Goal: Task Accomplishment & Management: Complete application form

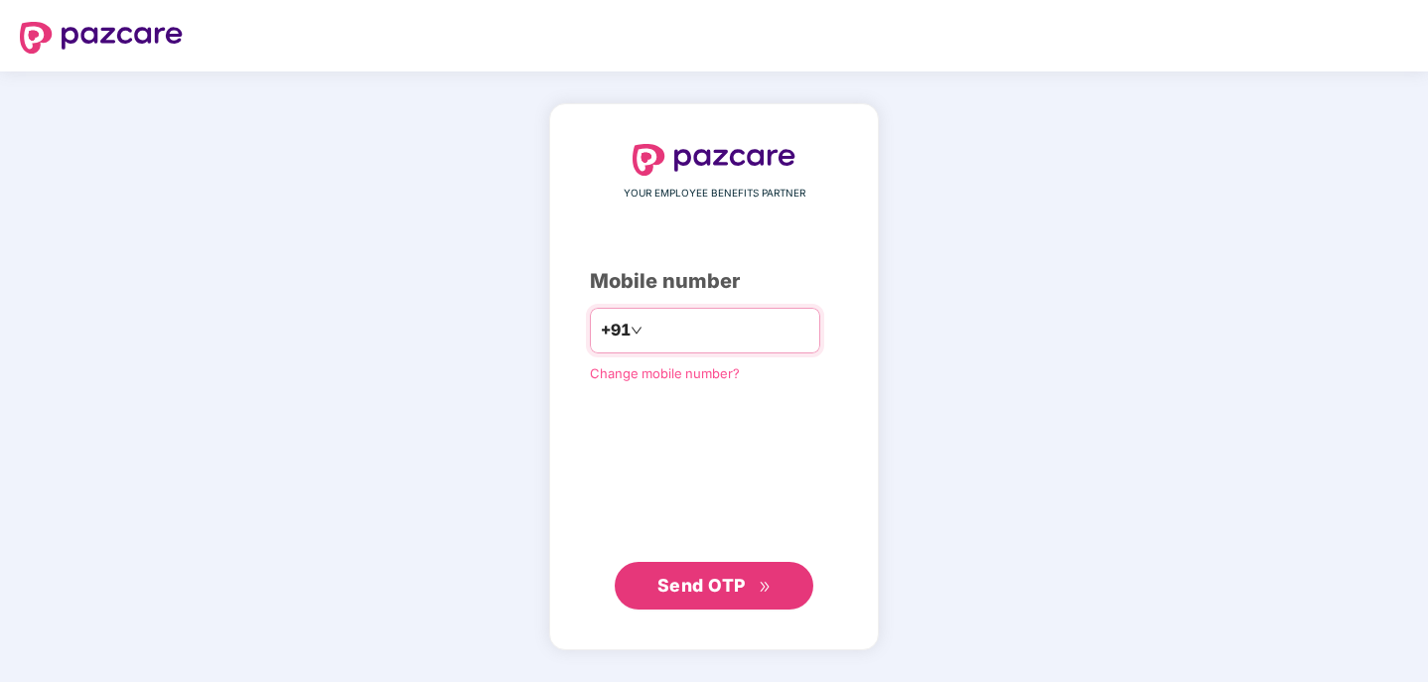
type input "**********"
click at [697, 572] on span "Send OTP" at bounding box center [714, 586] width 114 height 28
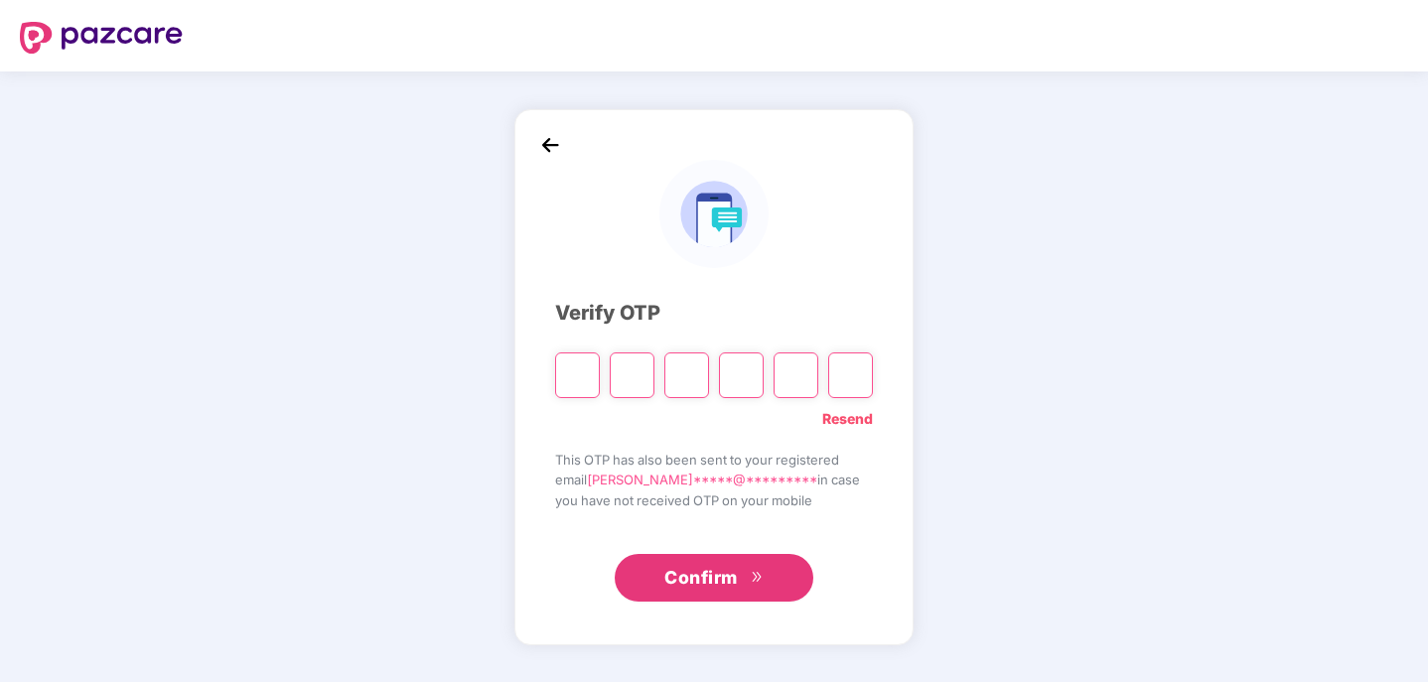
type input "*"
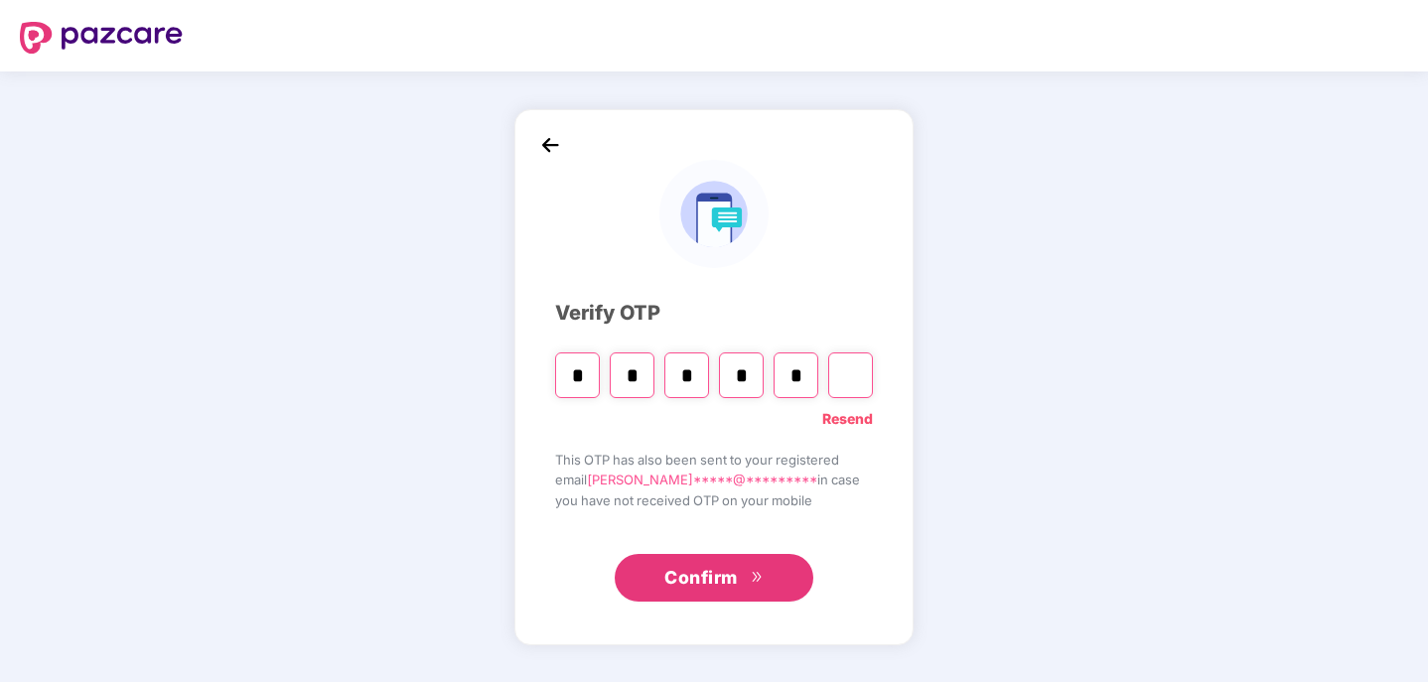
type input "*"
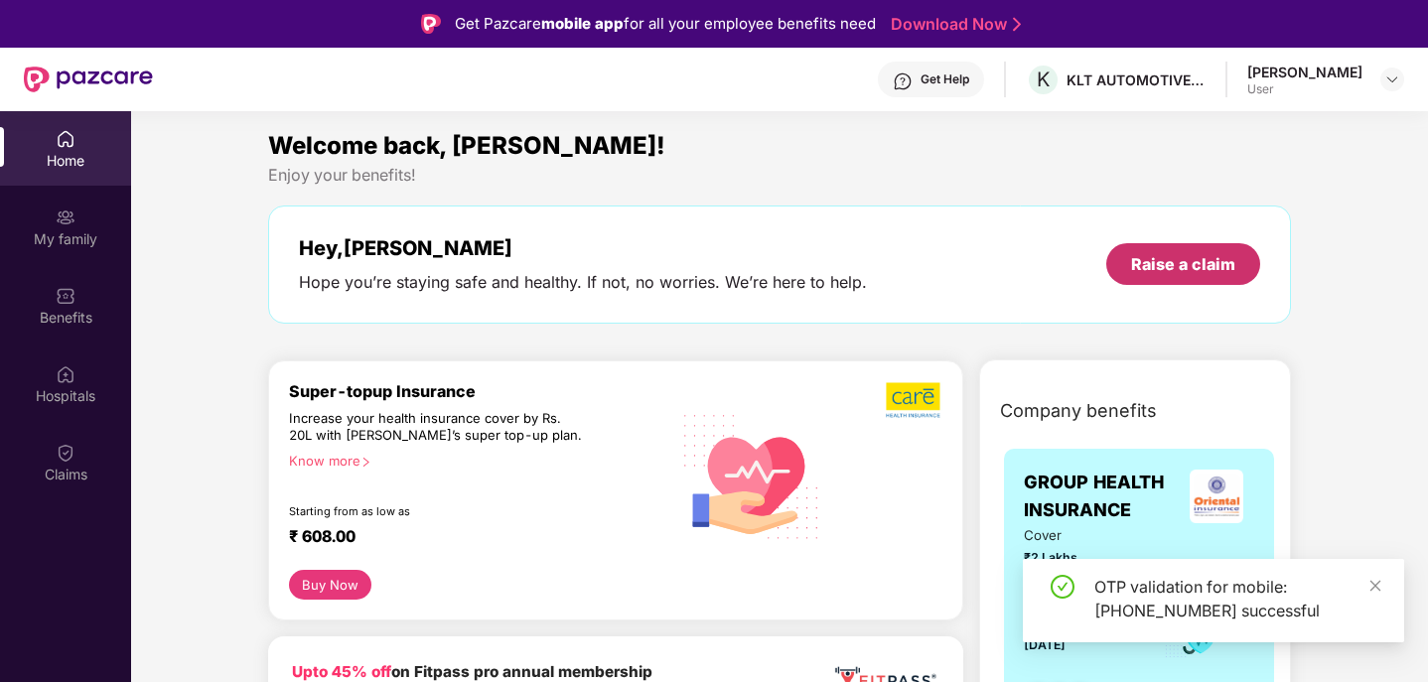
click at [1150, 246] on div "Raise a claim" at bounding box center [1183, 264] width 154 height 42
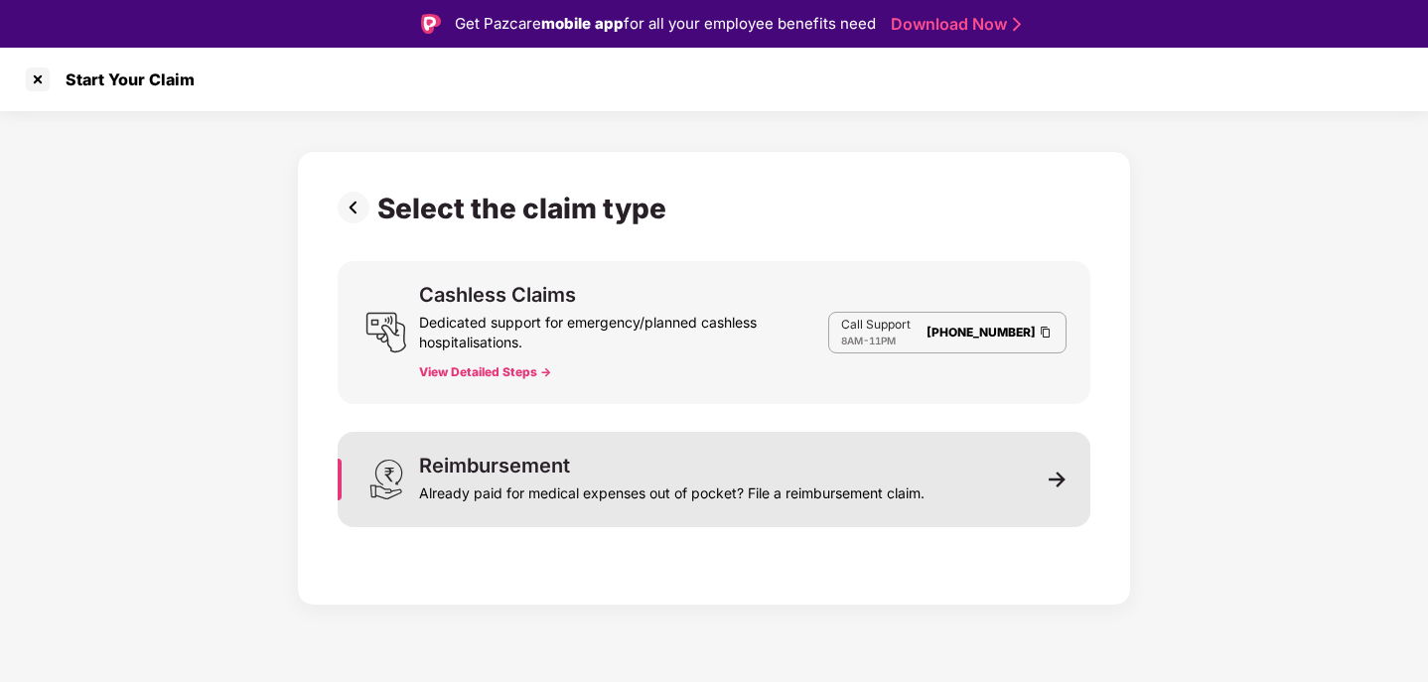
click at [562, 469] on div "Reimbursement" at bounding box center [494, 466] width 151 height 20
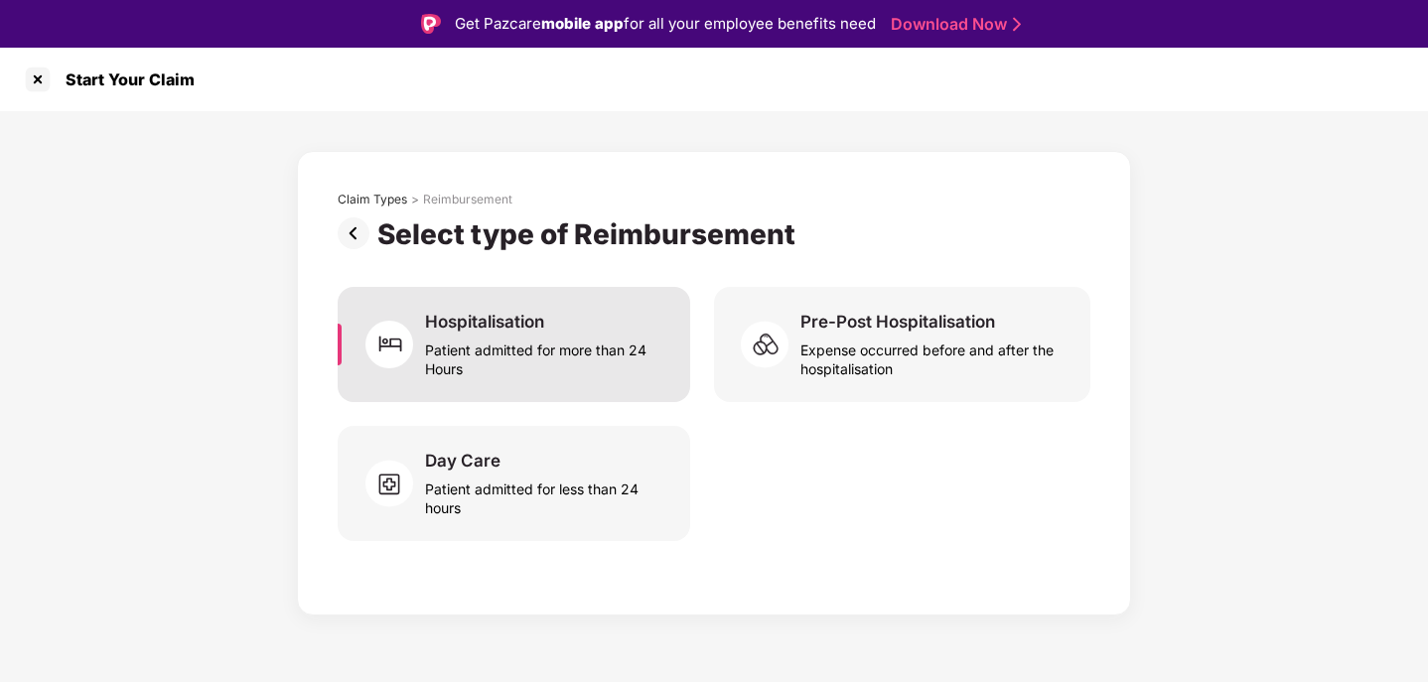
click at [508, 326] on div "Hospitalisation" at bounding box center [484, 322] width 119 height 22
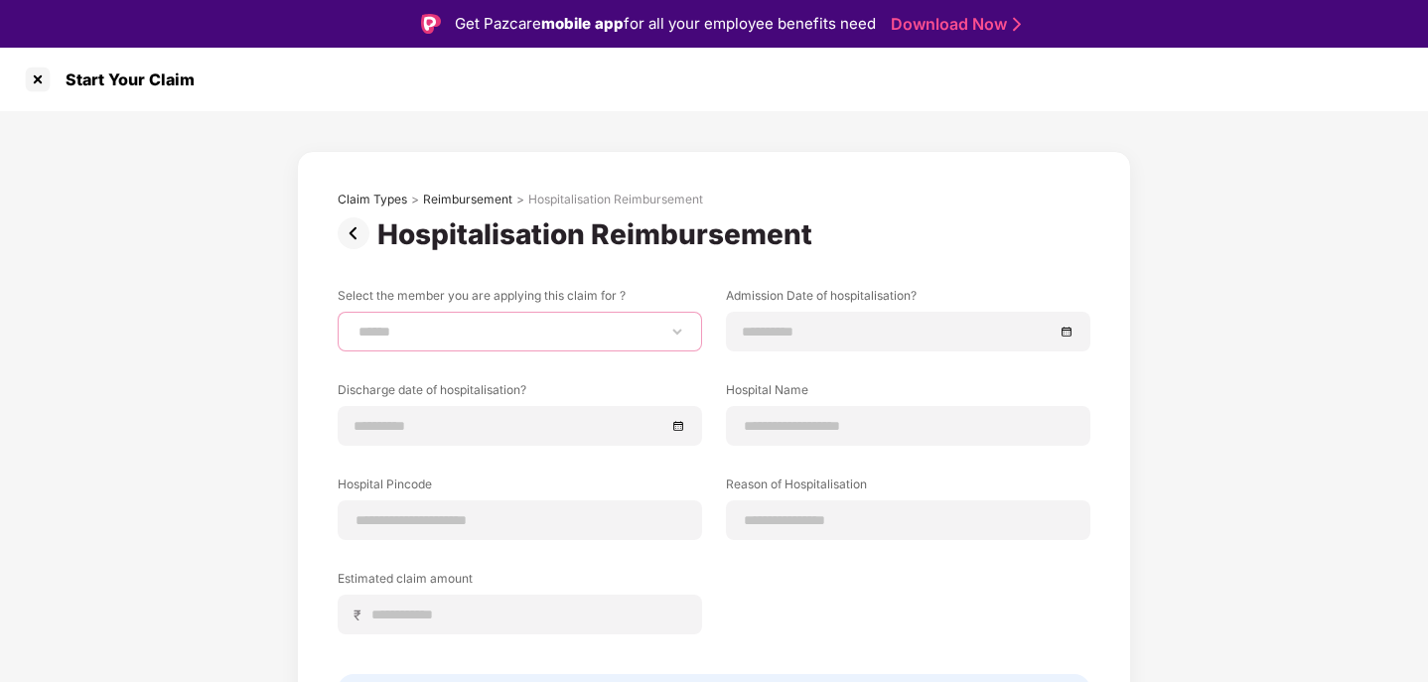
click at [668, 338] on select "**********" at bounding box center [519, 332] width 331 height 16
select select "**********"
click at [354, 324] on select "**********" at bounding box center [519, 332] width 331 height 16
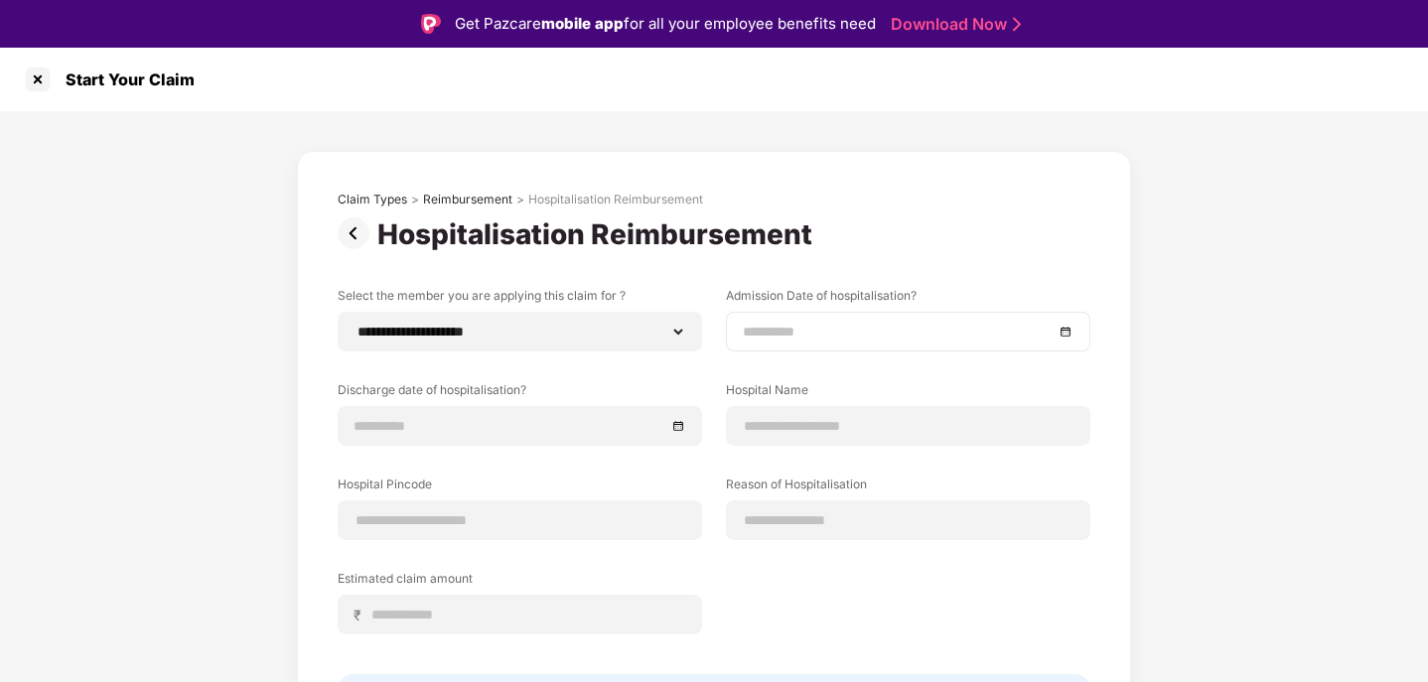
click at [849, 335] on input at bounding box center [898, 332] width 311 height 22
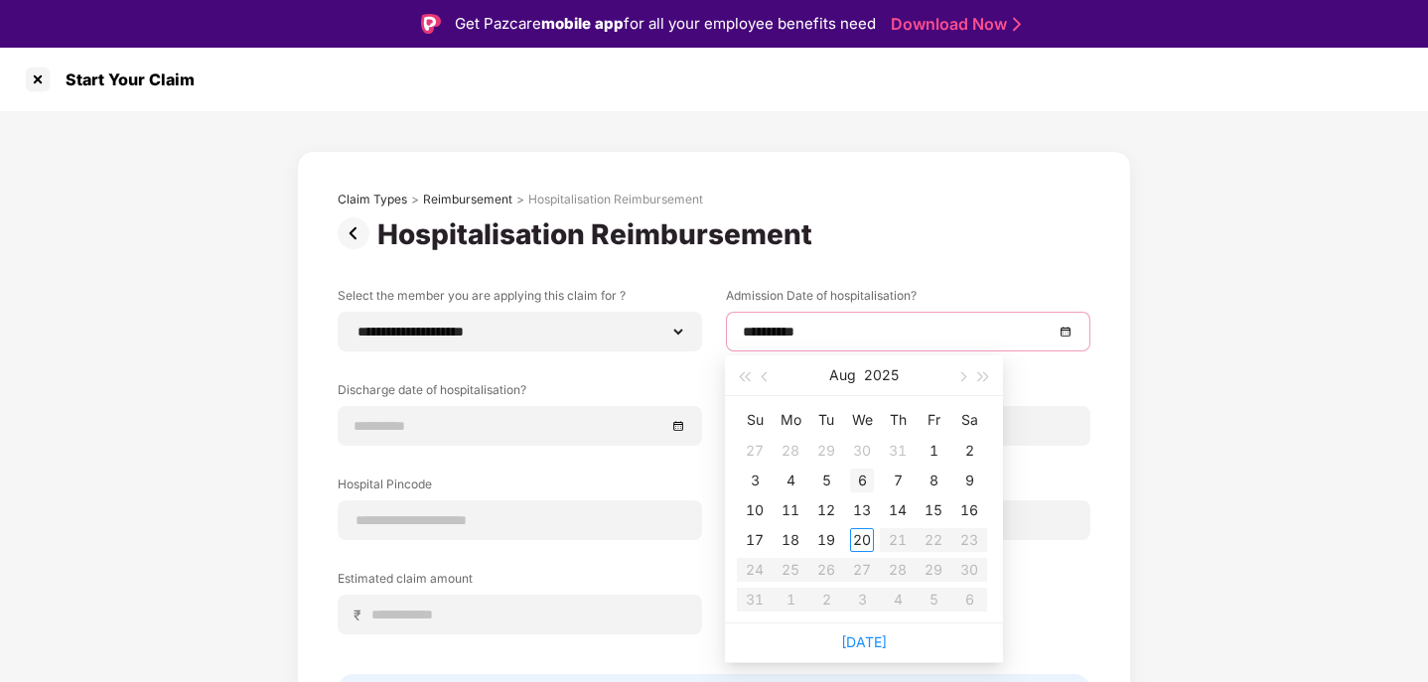
type input "**********"
click at [855, 475] on div "6" at bounding box center [862, 481] width 24 height 24
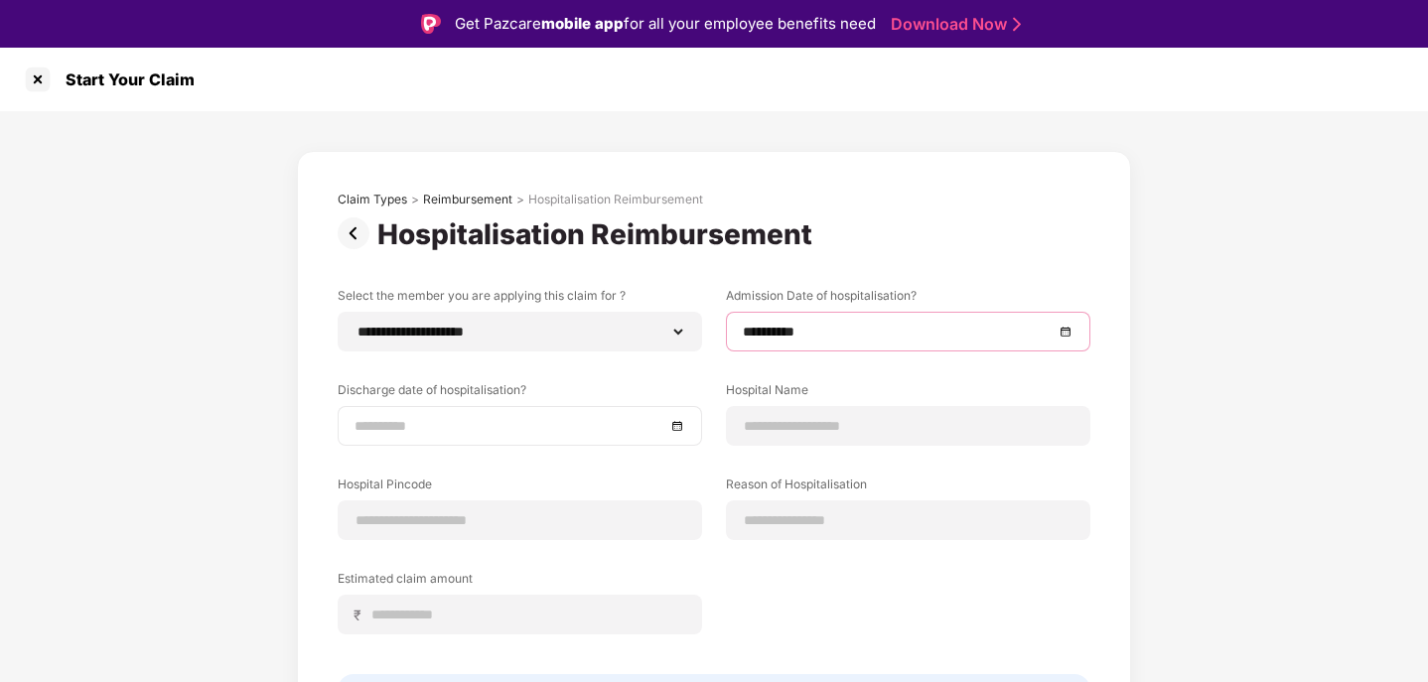
click at [456, 423] on input at bounding box center [509, 426] width 311 height 22
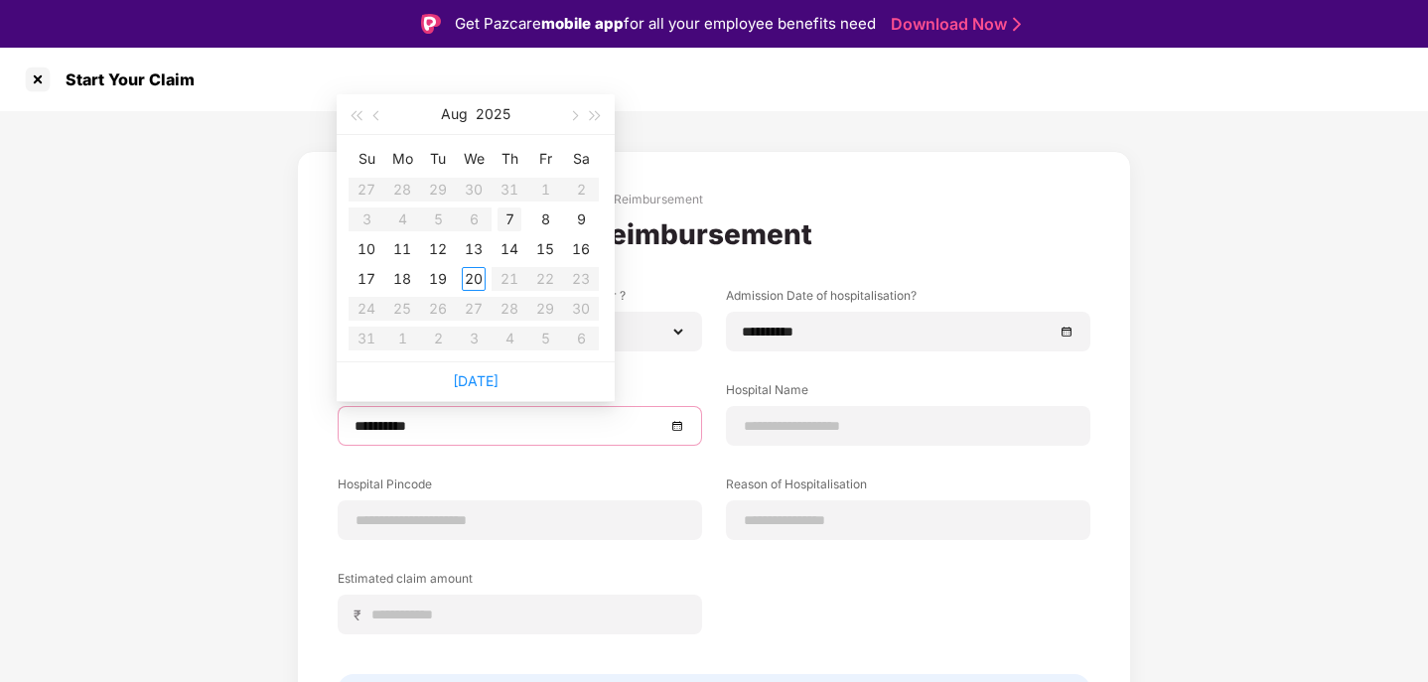
type input "**********"
click at [506, 213] on div "7" at bounding box center [509, 219] width 24 height 24
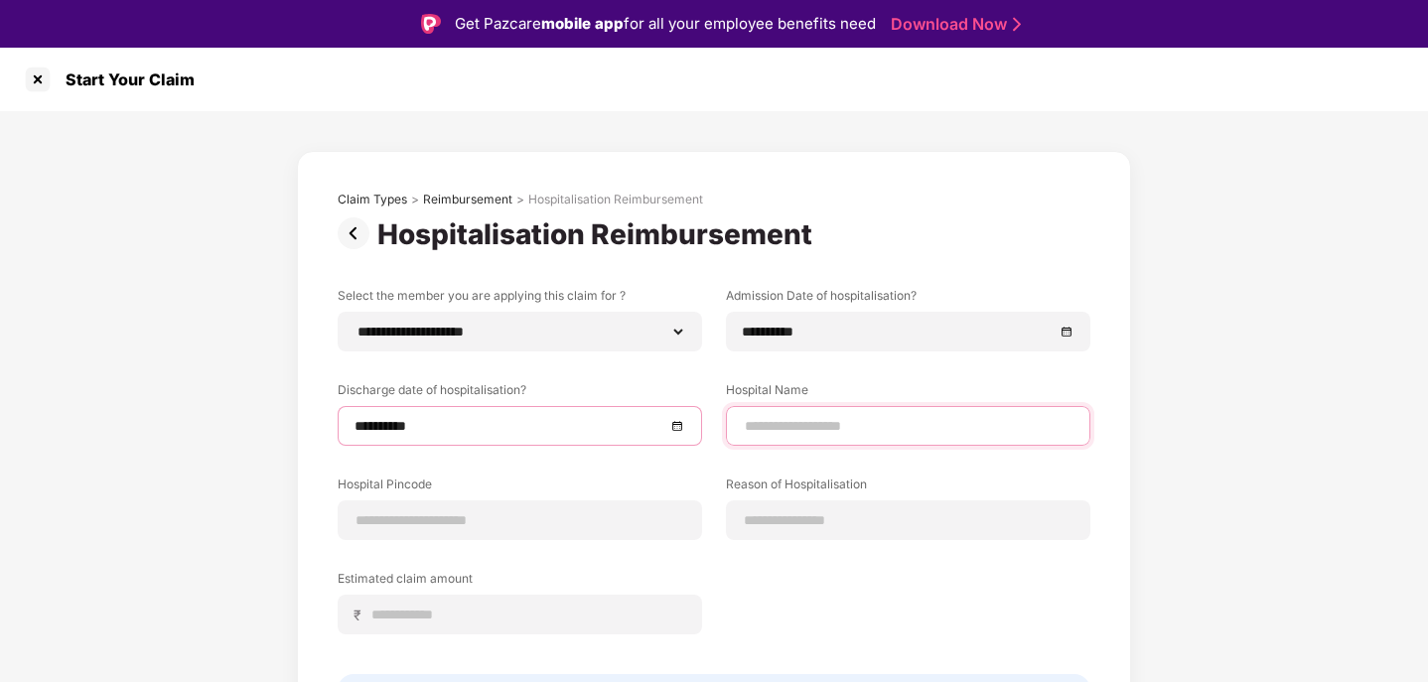
click at [820, 424] on input at bounding box center [908, 426] width 331 height 21
type input "**********"
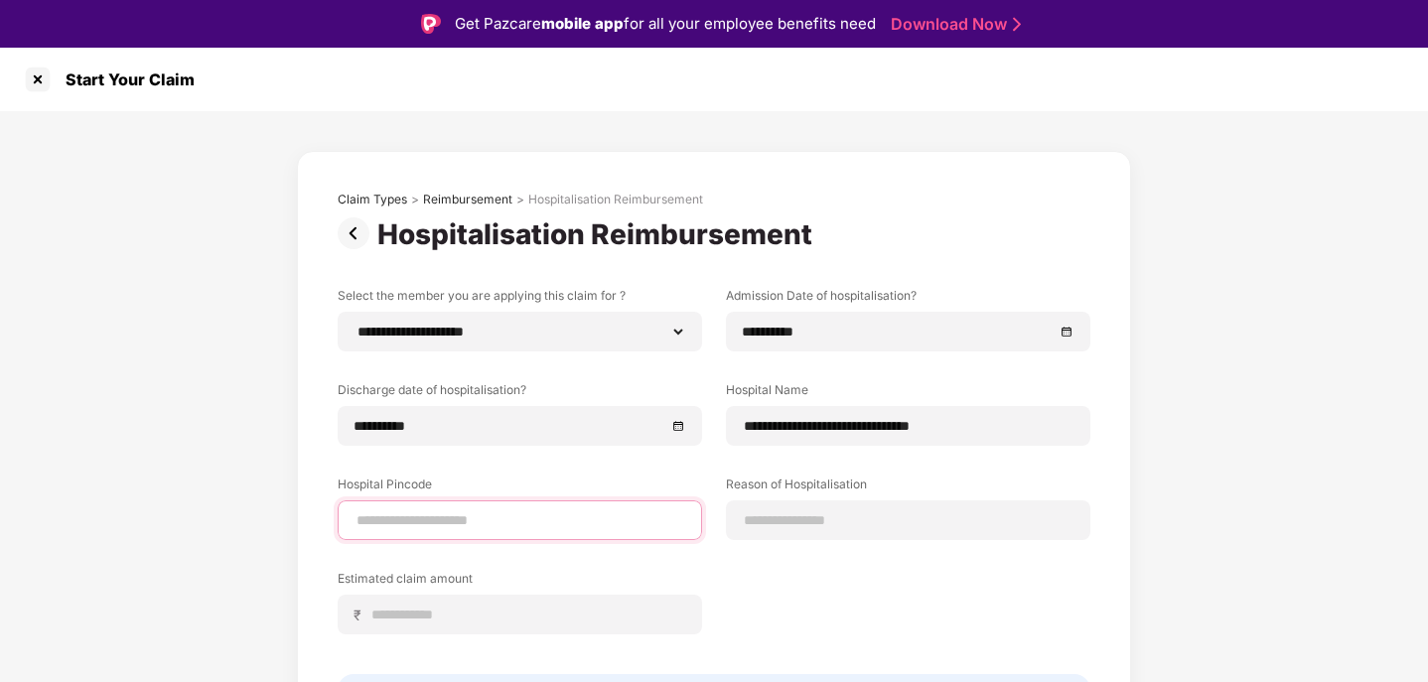
click at [426, 529] on input at bounding box center [519, 520] width 331 height 21
type input "******"
select select "*****"
select select "**********"
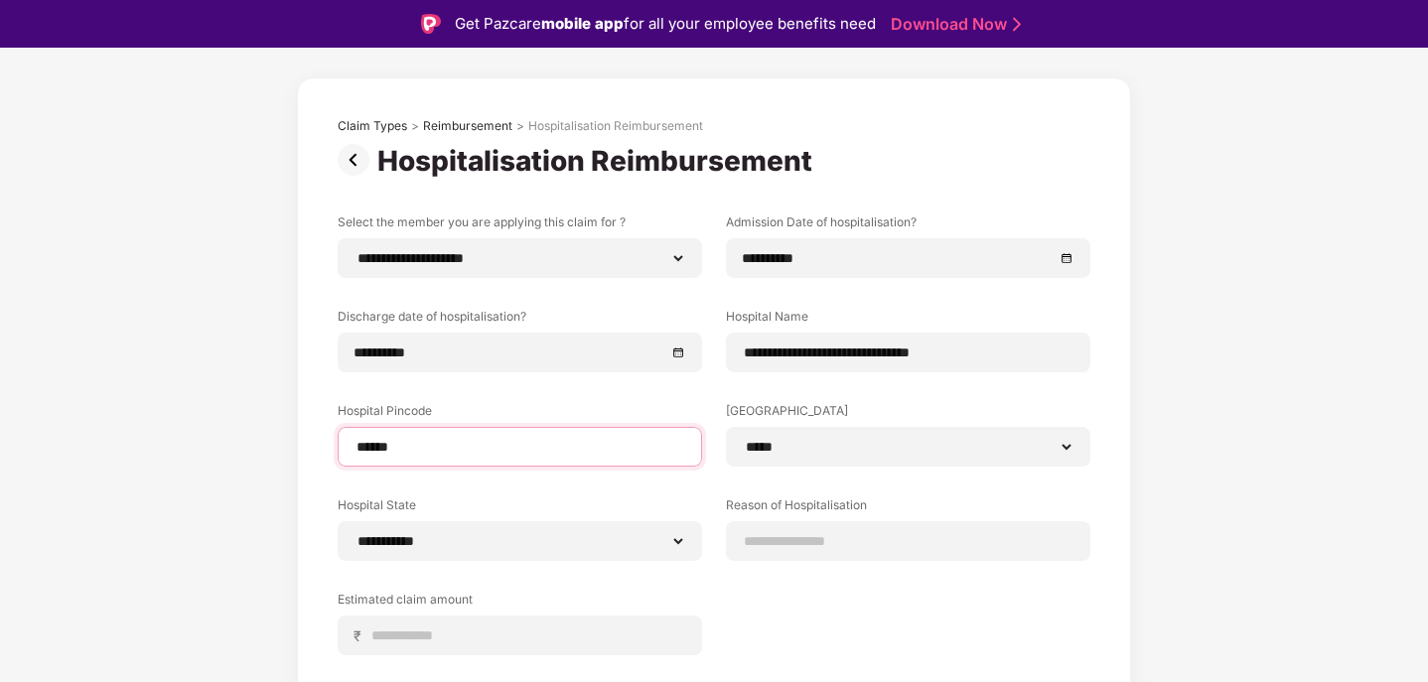
scroll to position [199, 0]
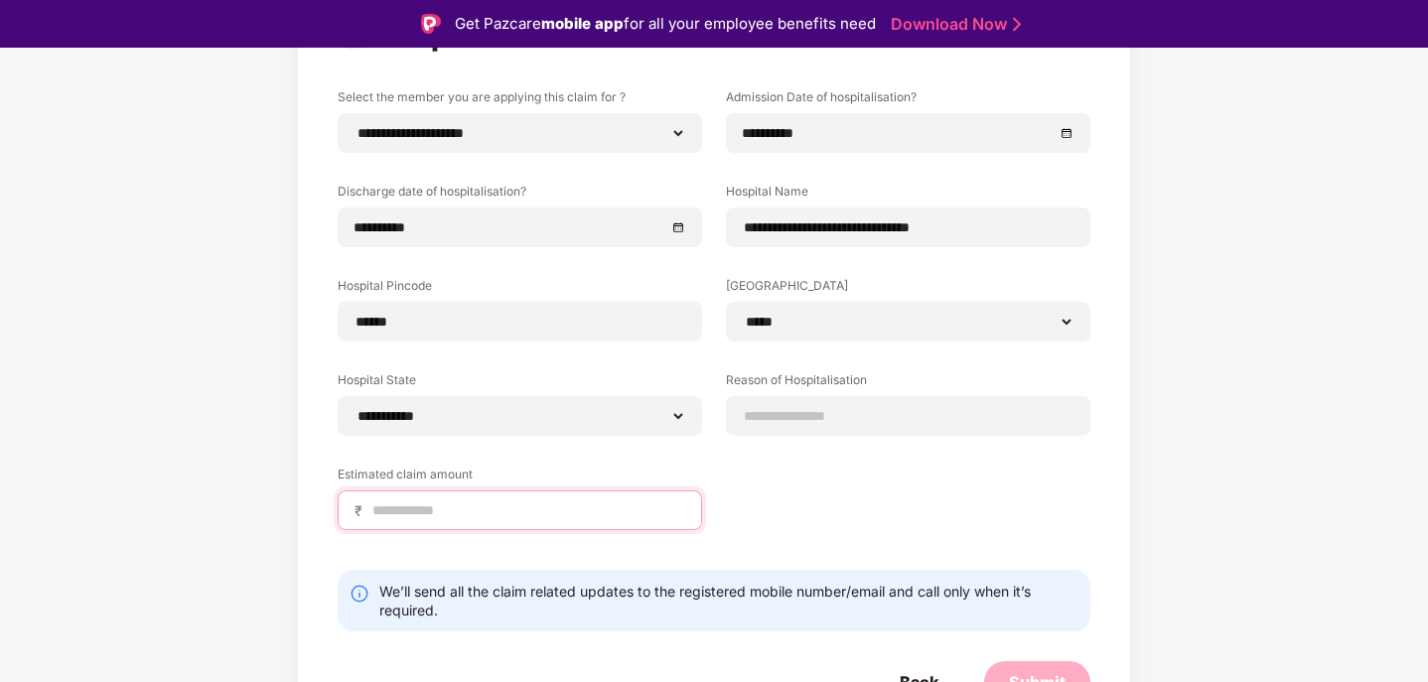
click at [460, 510] on input at bounding box center [527, 510] width 315 height 21
type input "*****"
click at [850, 410] on input at bounding box center [908, 416] width 331 height 21
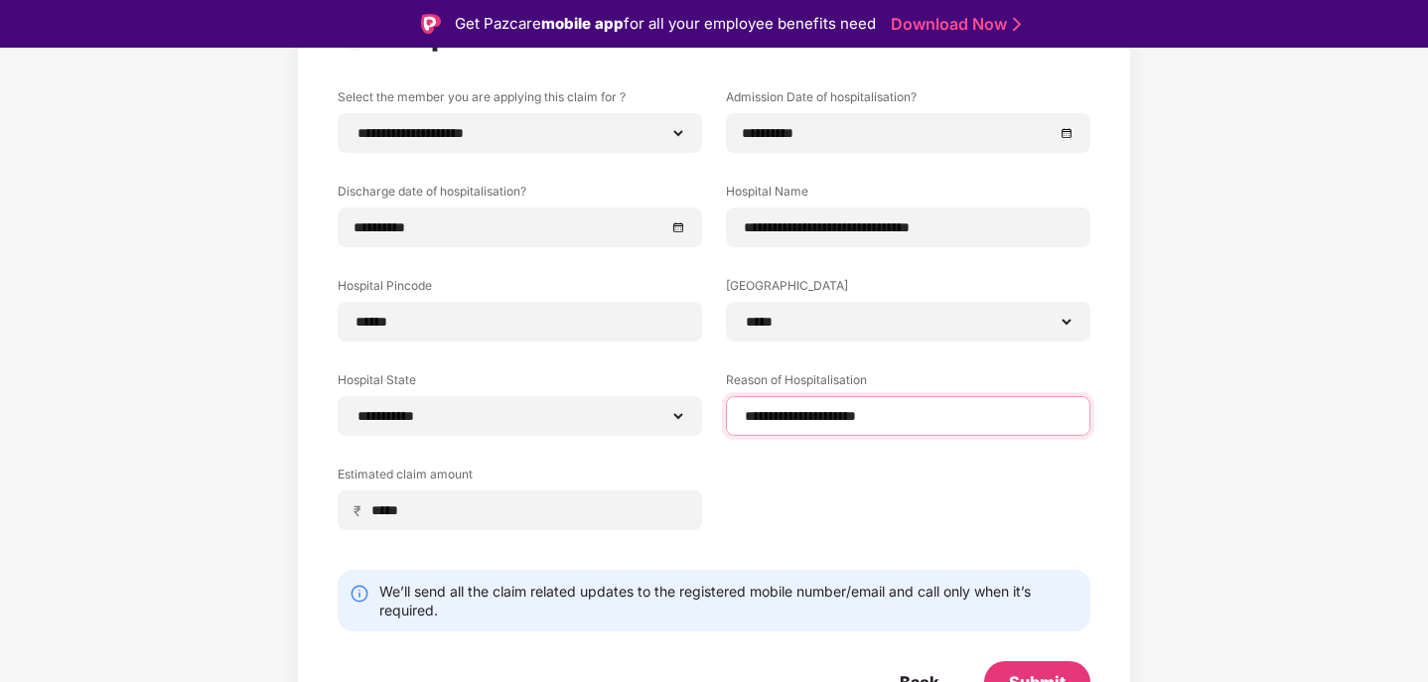
type input "**********"
click at [523, 467] on label "Estimated claim amount" at bounding box center [520, 478] width 364 height 25
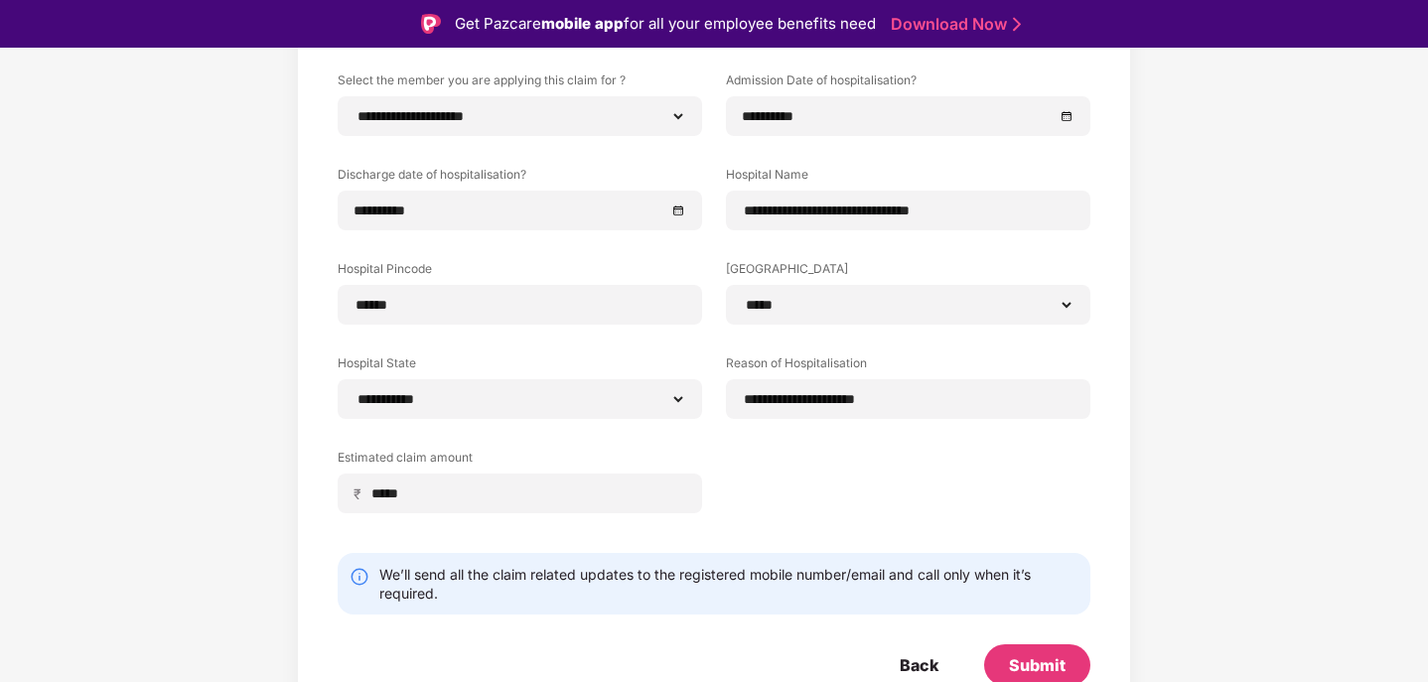
scroll to position [222, 0]
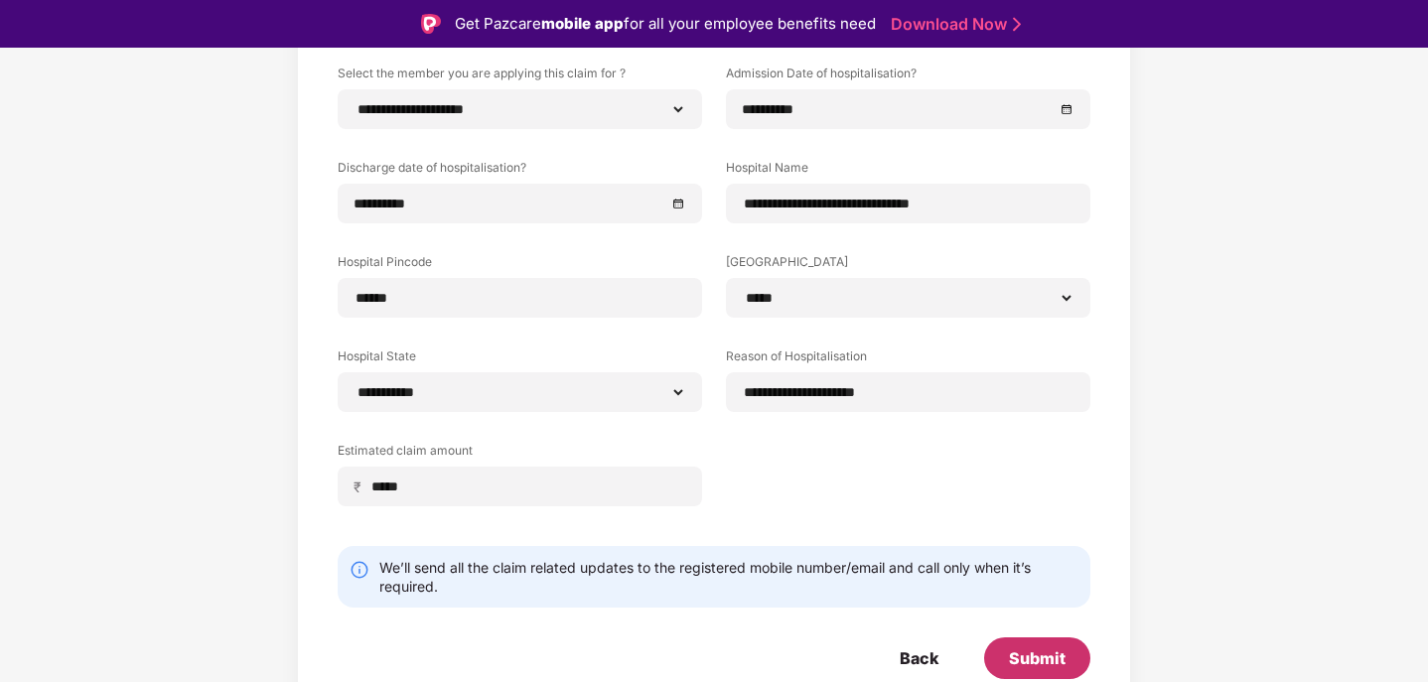
click at [1031, 656] on div "Submit" at bounding box center [1037, 658] width 57 height 22
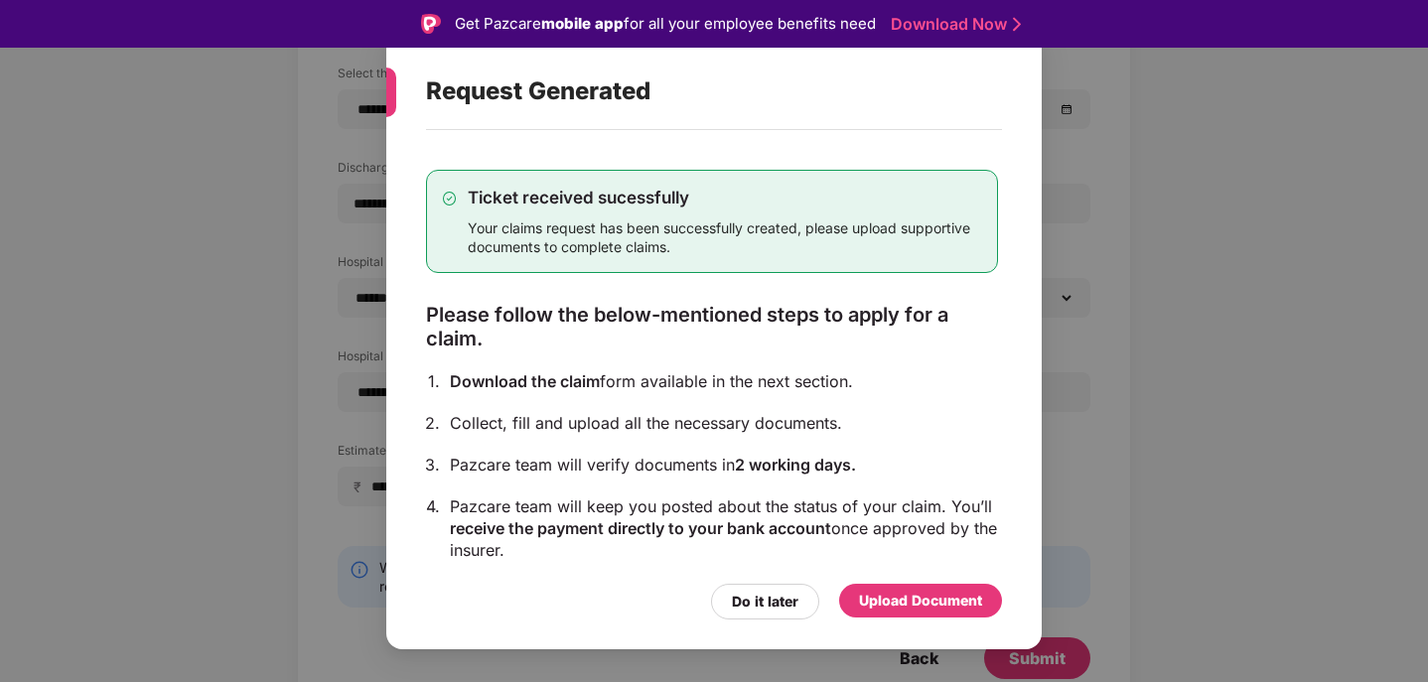
click at [926, 598] on div "Upload Document" at bounding box center [920, 601] width 123 height 22
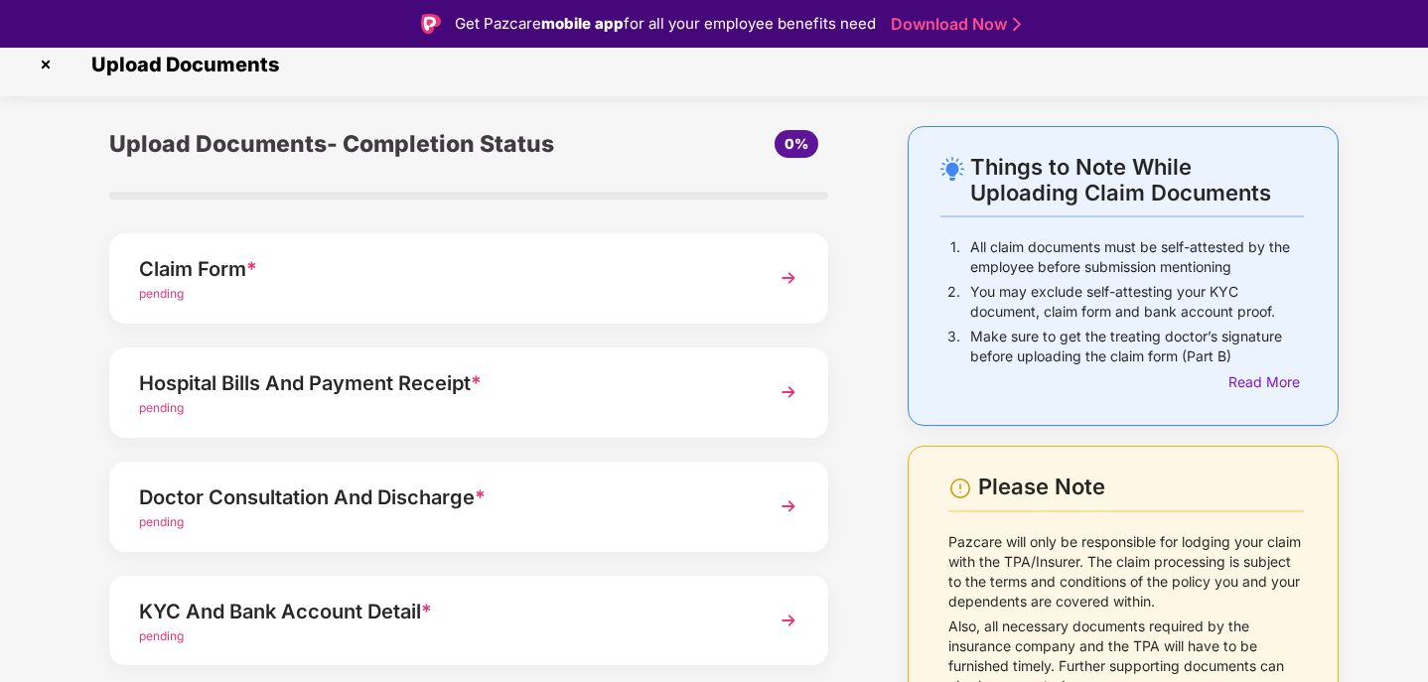
scroll to position [0, 0]
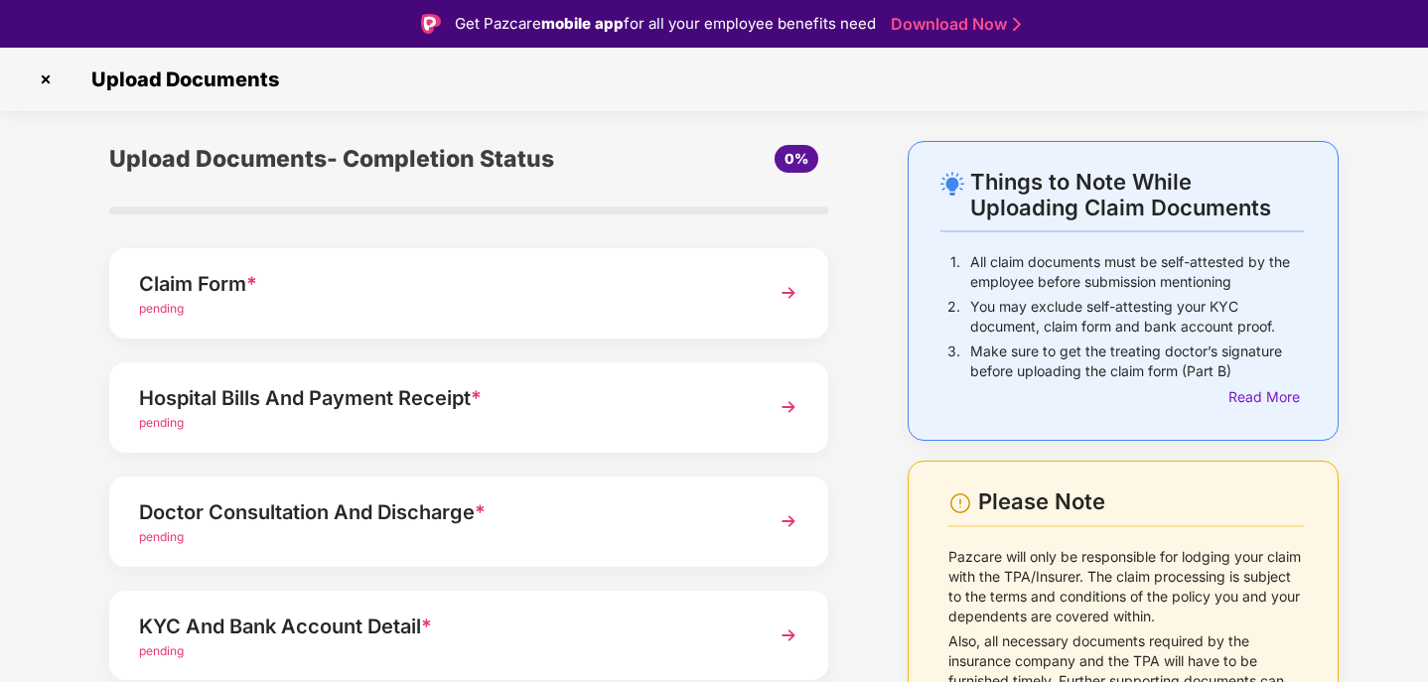
click at [680, 295] on div "Claim Form *" at bounding box center [441, 284] width 604 height 32
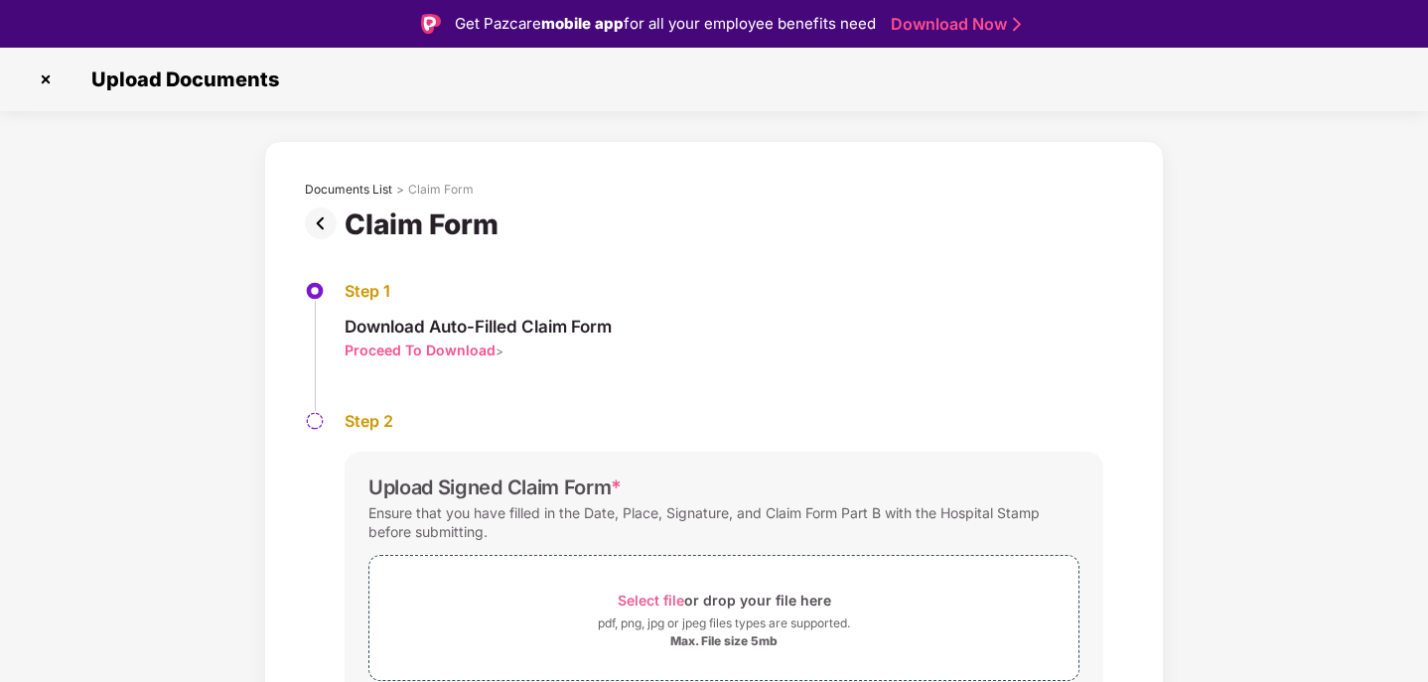
click at [305, 216] on img at bounding box center [325, 223] width 40 height 32
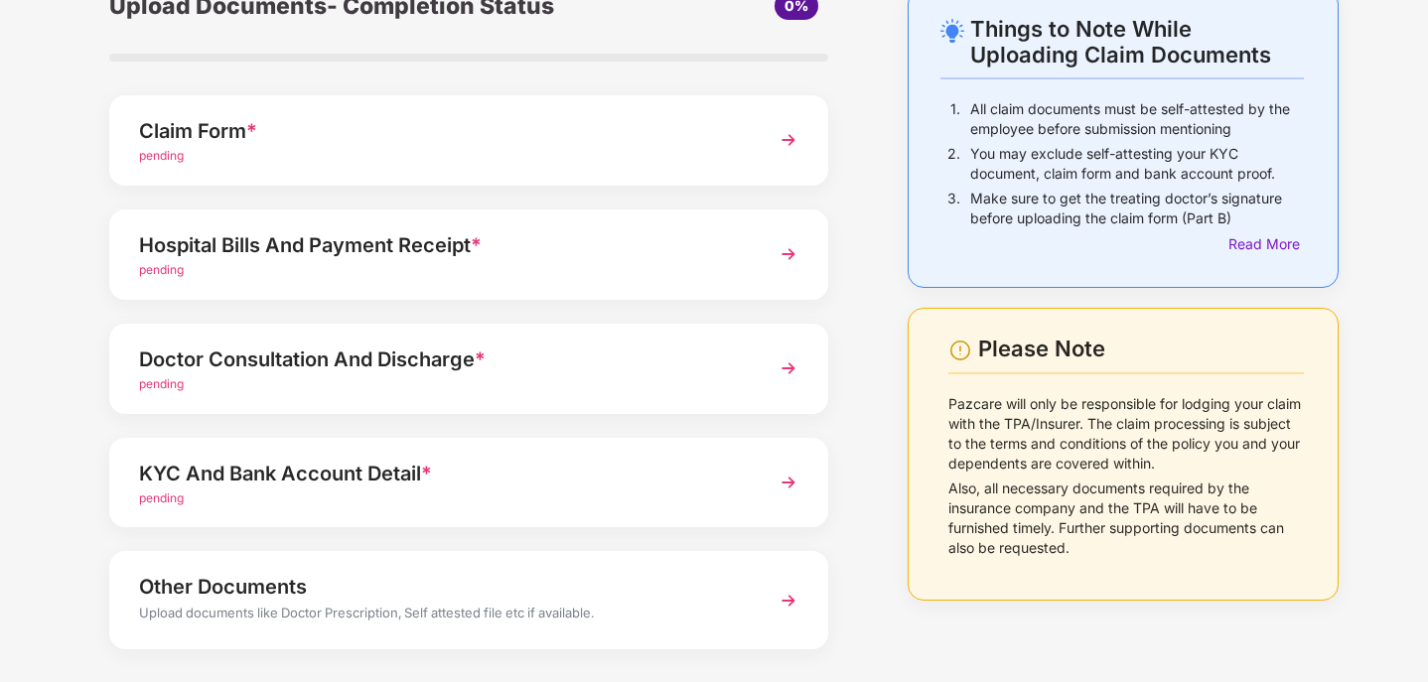
scroll to position [196, 0]
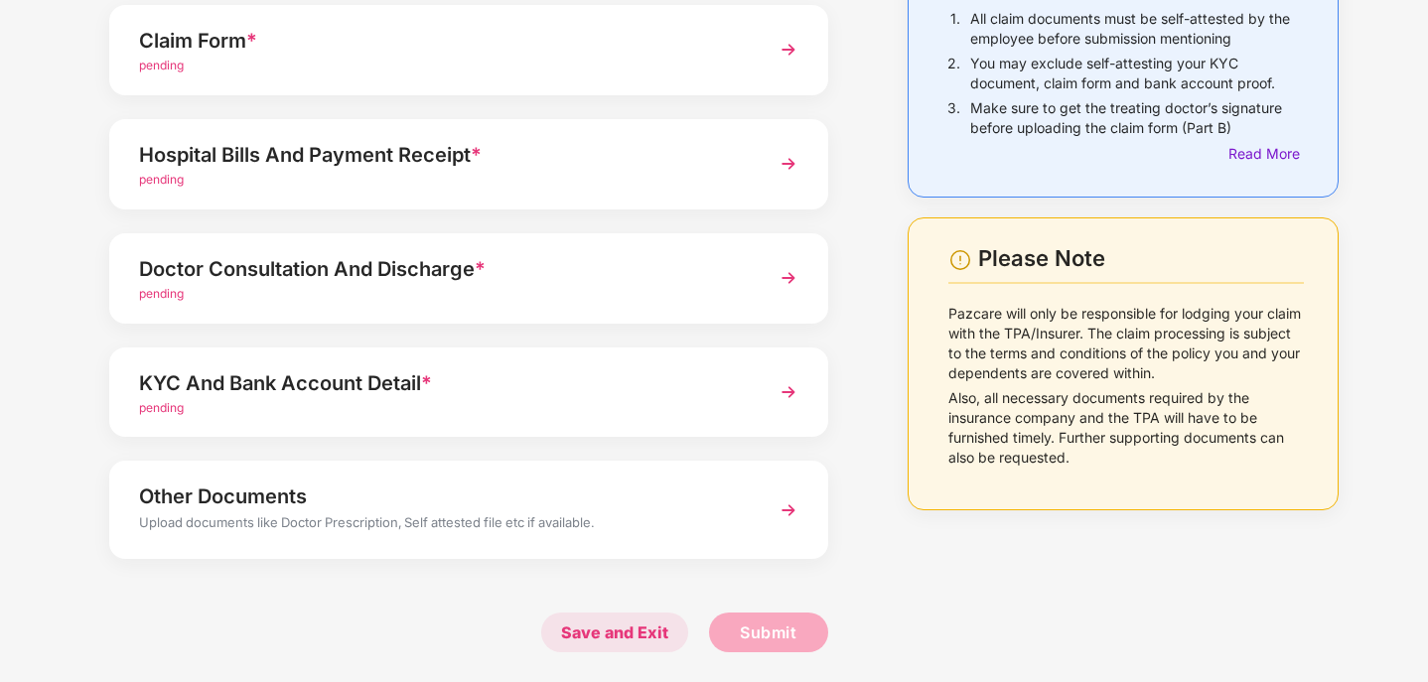
click at [605, 629] on span "Save and Exit" at bounding box center [614, 633] width 147 height 40
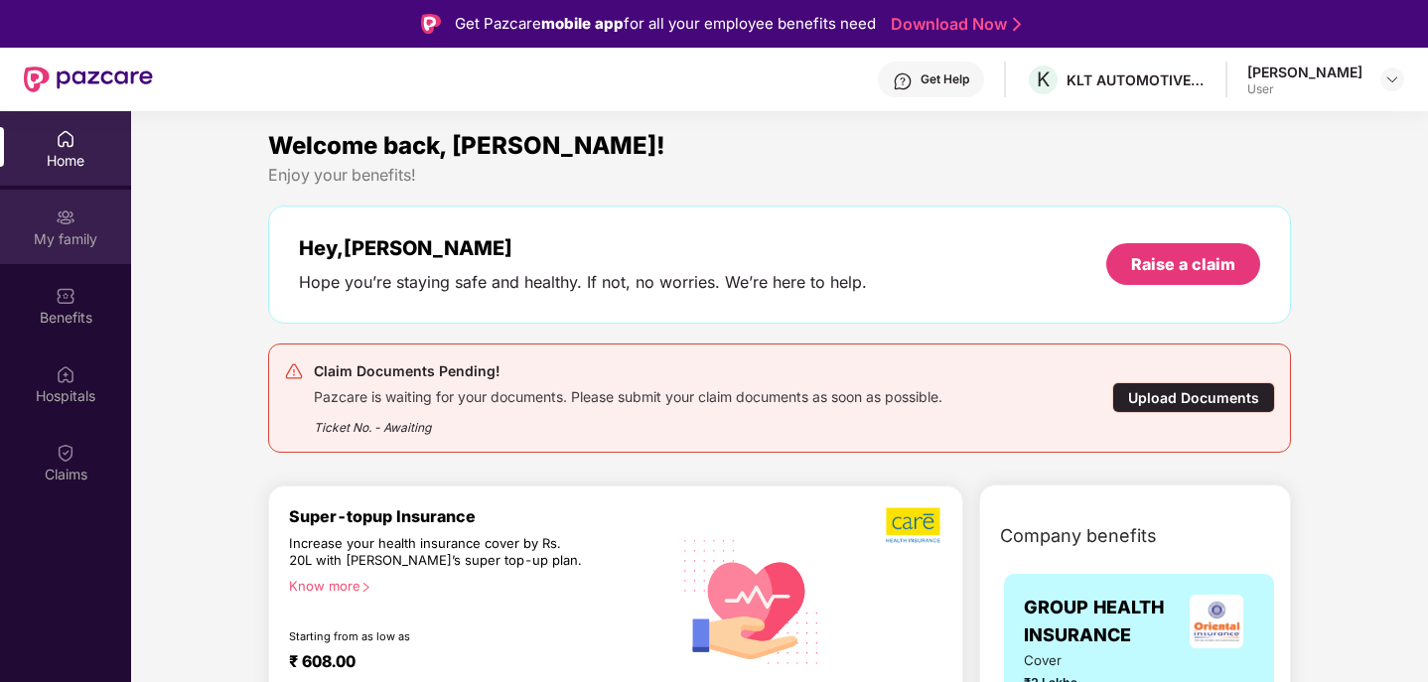
click at [64, 220] on img at bounding box center [66, 217] width 20 height 20
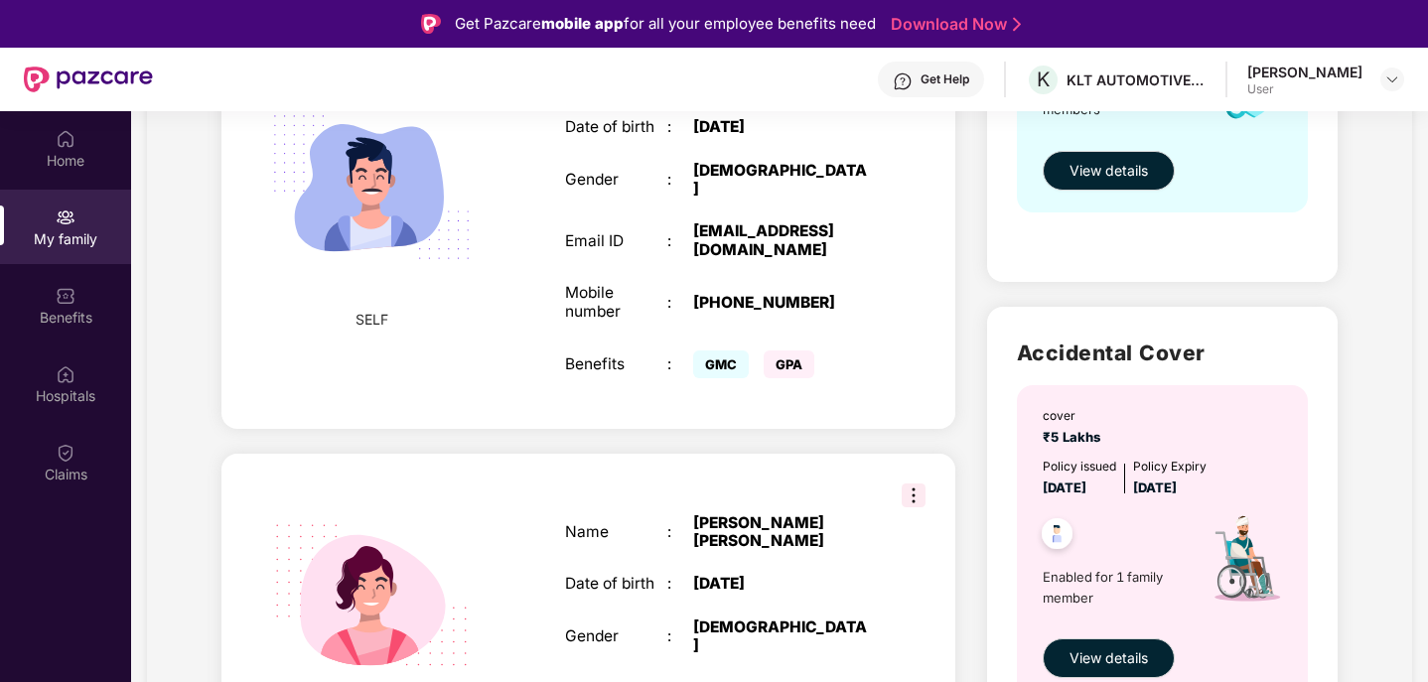
scroll to position [397, 0]
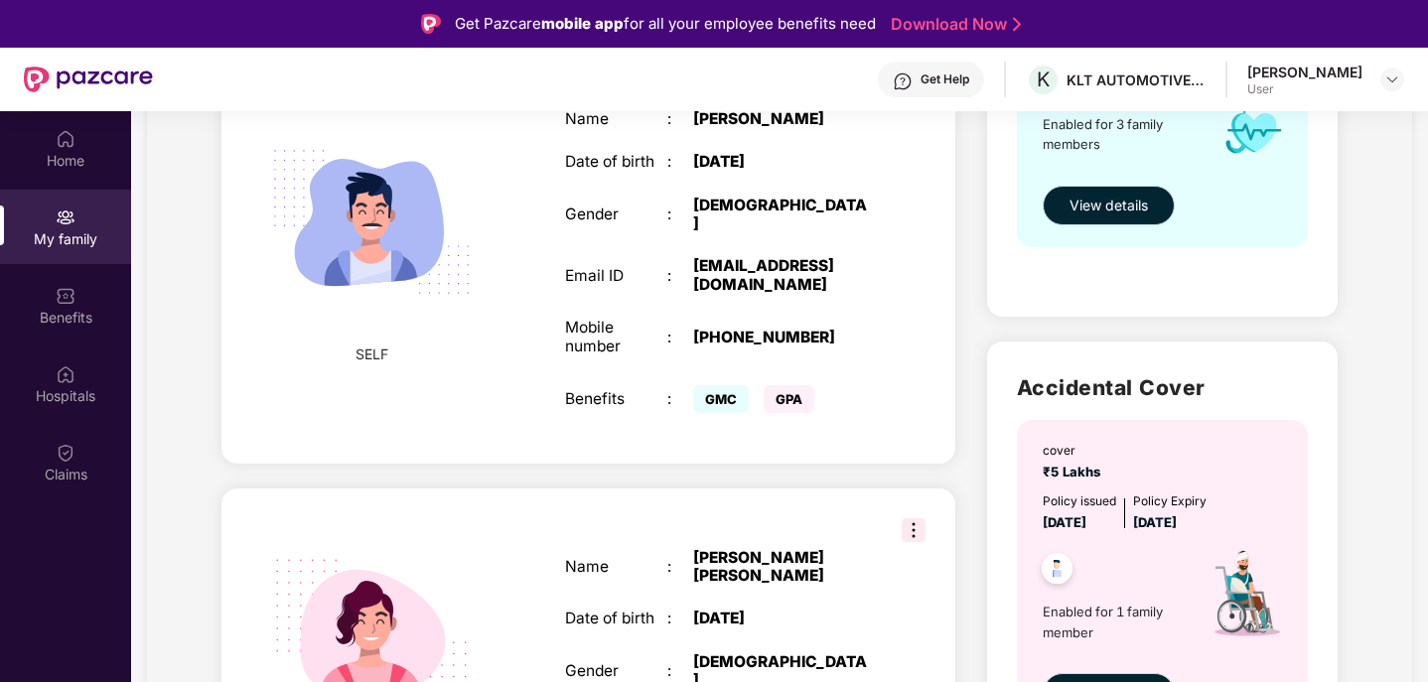
click at [1088, 203] on span "View details" at bounding box center [1108, 206] width 78 height 22
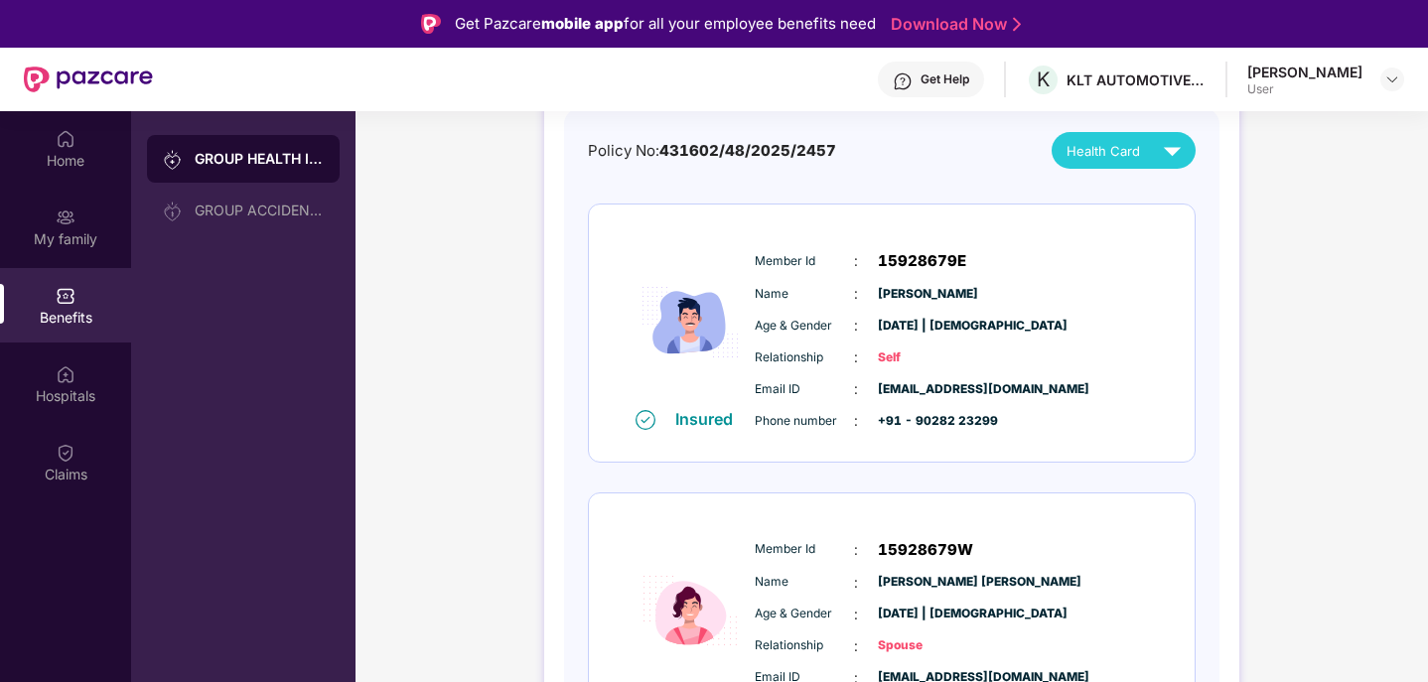
scroll to position [99, 0]
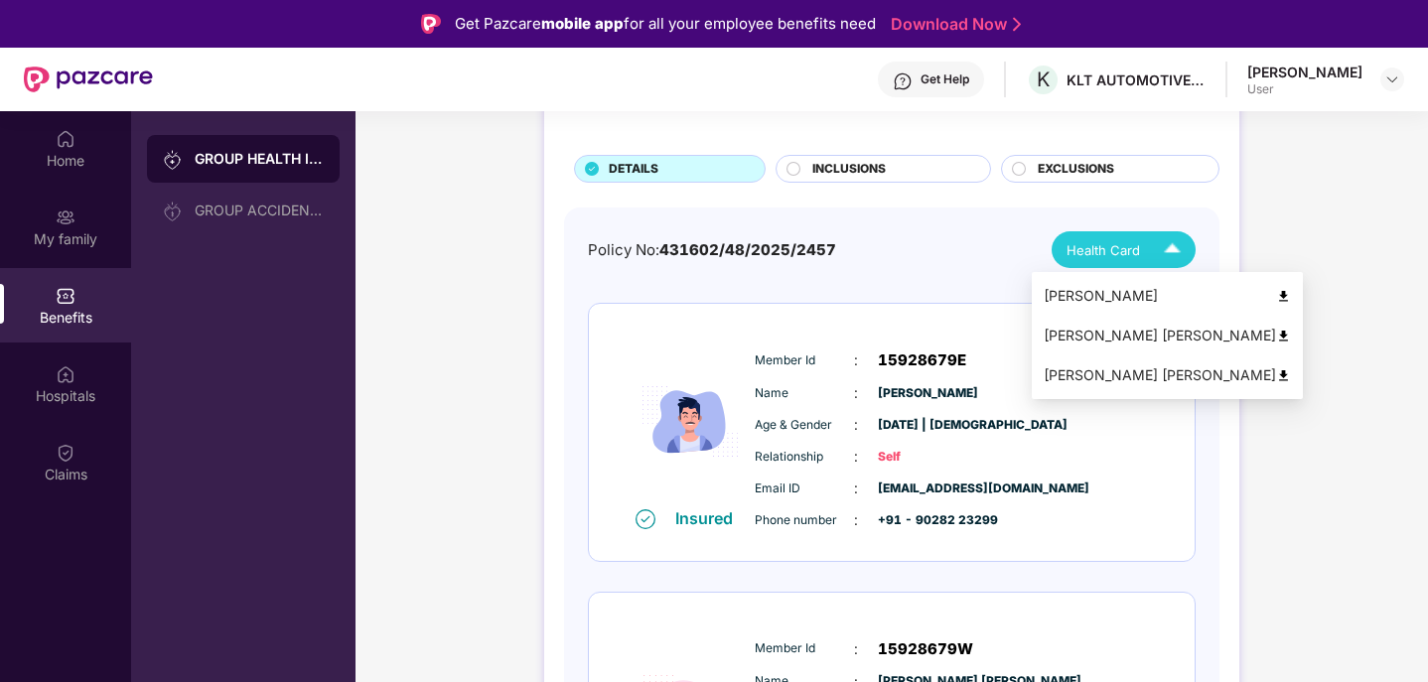
click at [1173, 248] on img at bounding box center [1172, 249] width 35 height 35
click at [1116, 293] on div "[PERSON_NAME]" at bounding box center [1166, 296] width 247 height 22
click at [1276, 296] on img at bounding box center [1283, 296] width 15 height 15
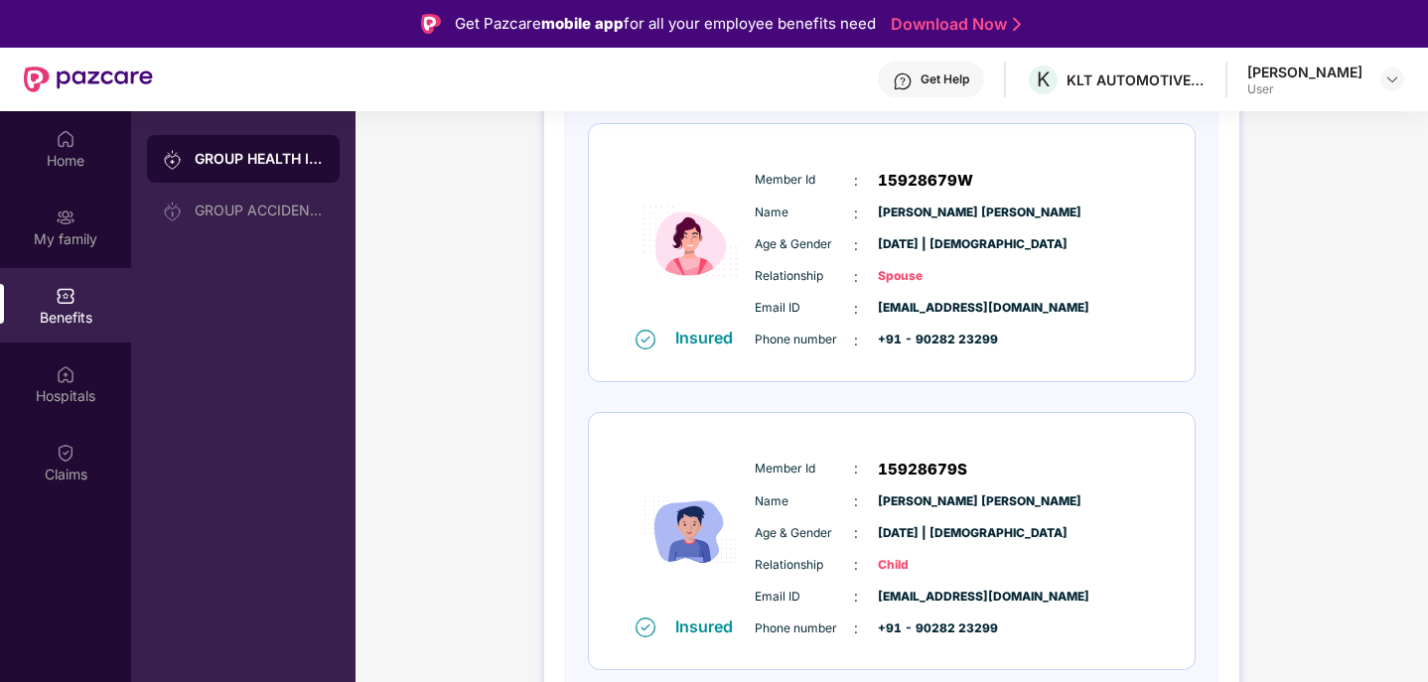
scroll to position [0, 0]
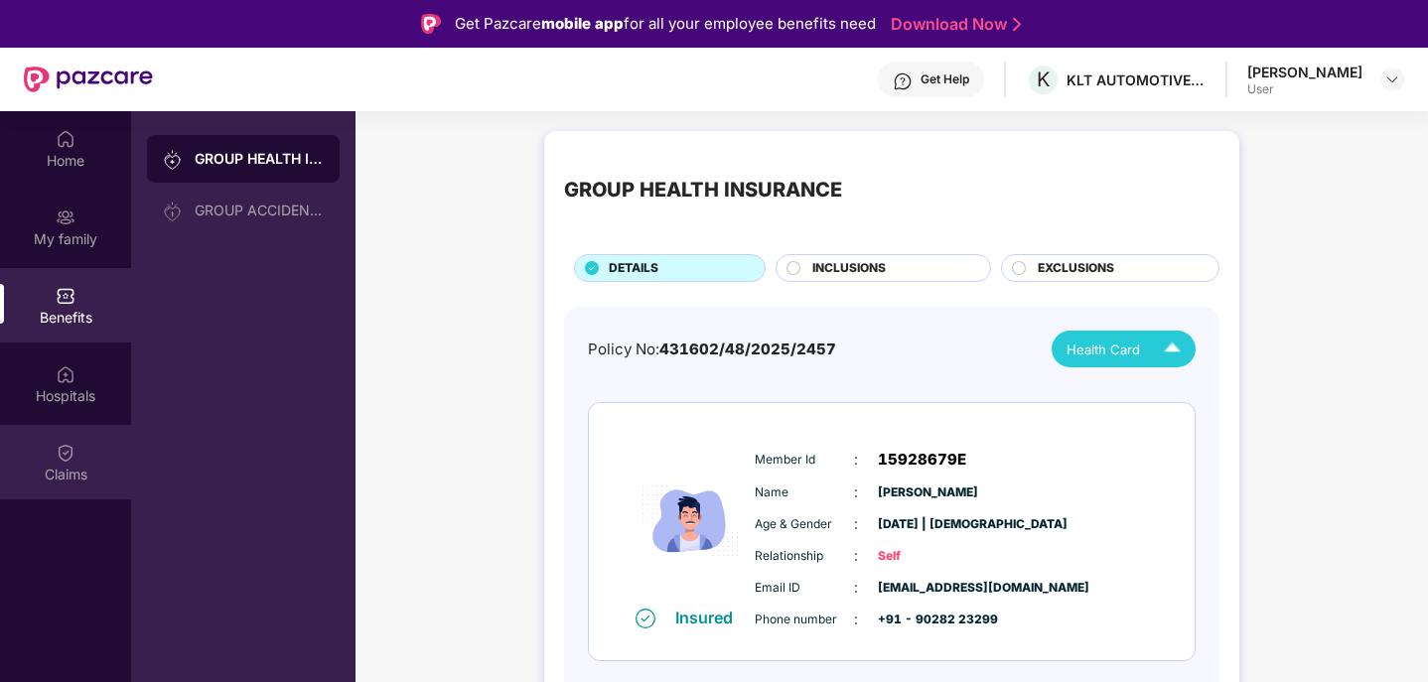
click at [63, 453] on img at bounding box center [66, 453] width 20 height 20
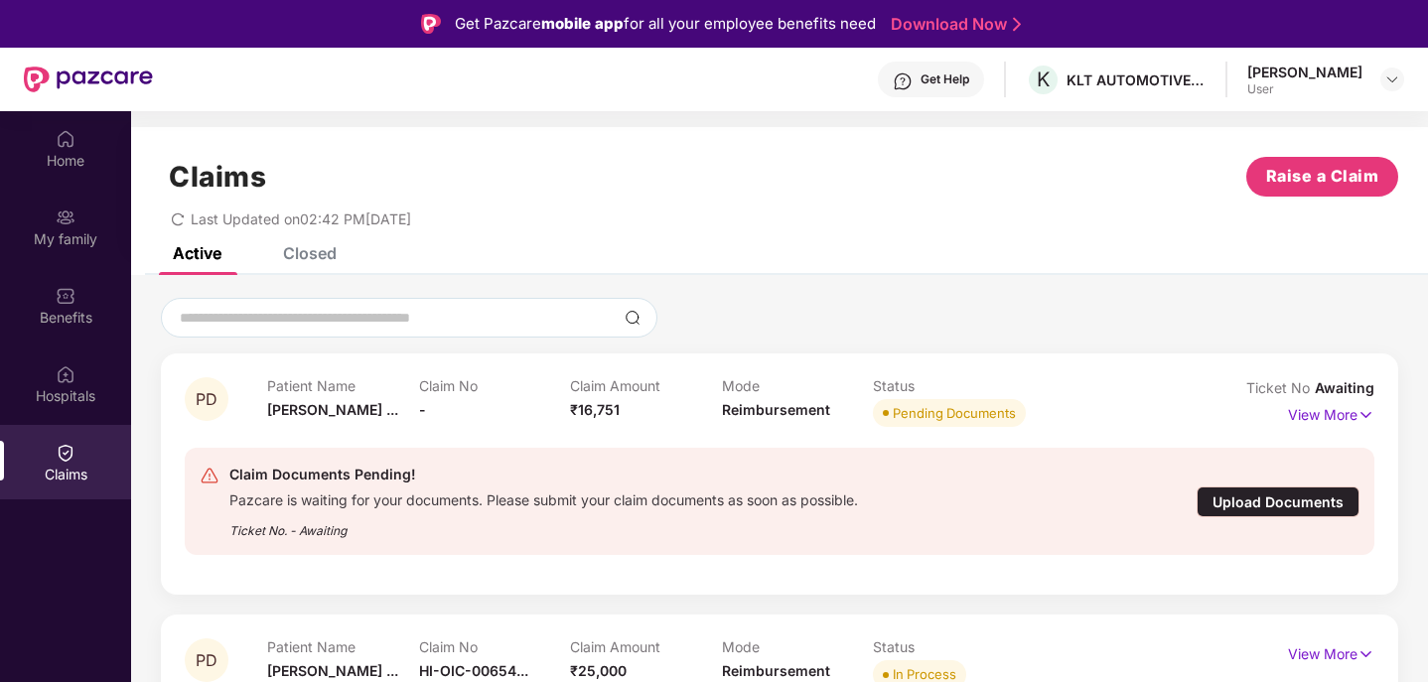
click at [1253, 496] on div "Upload Documents" at bounding box center [1277, 501] width 163 height 31
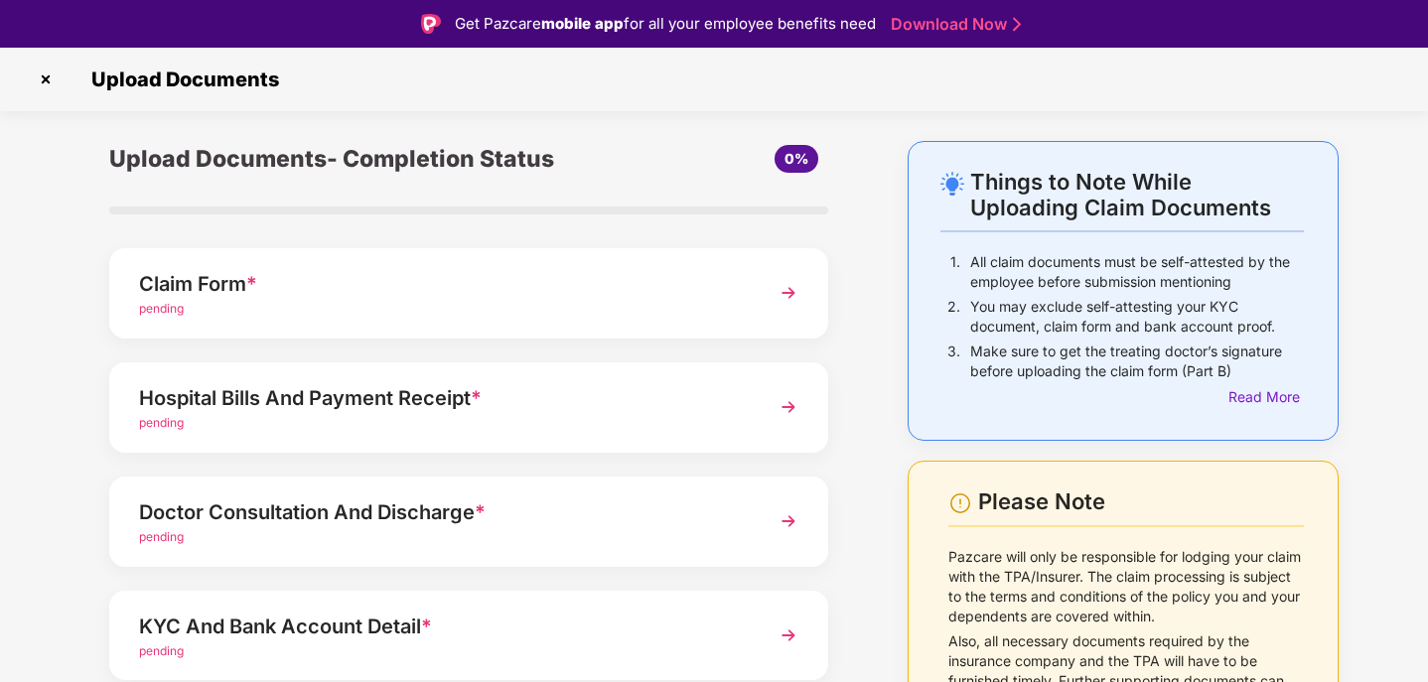
click at [367, 288] on div "Claim Form *" at bounding box center [441, 284] width 604 height 32
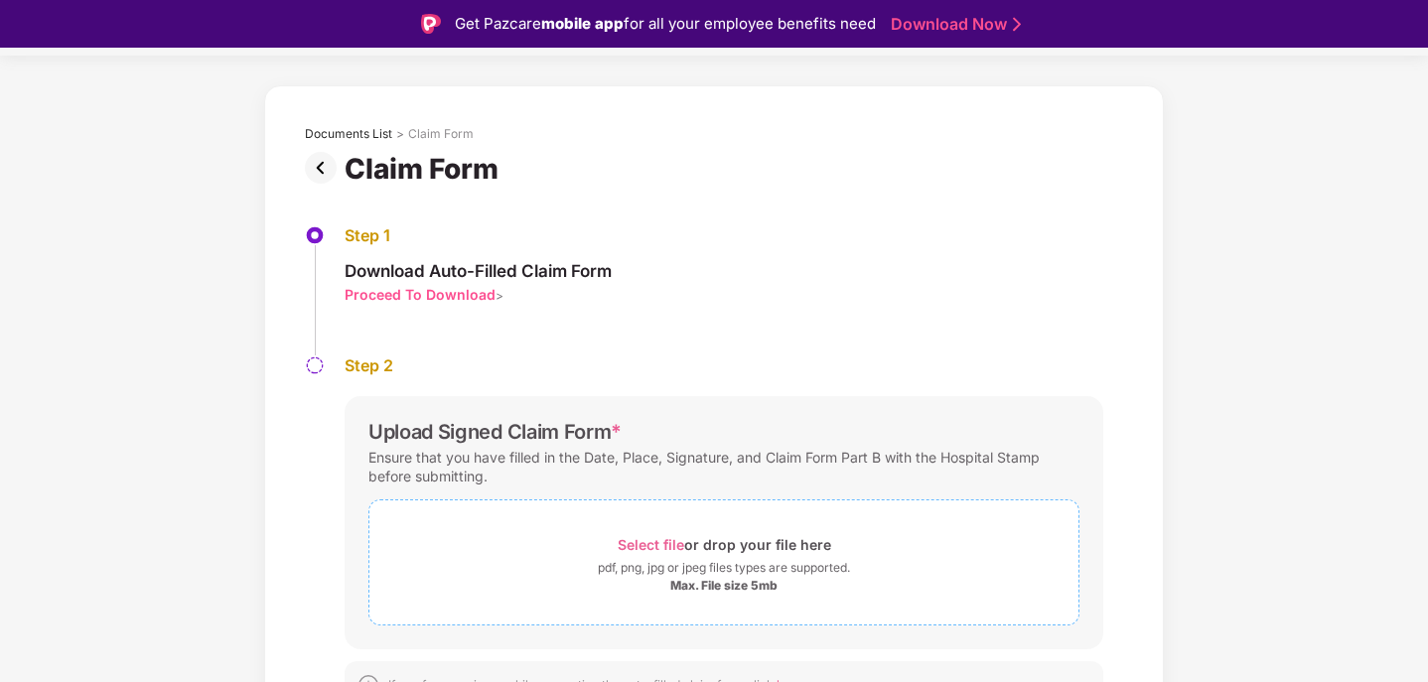
scroll to position [85, 0]
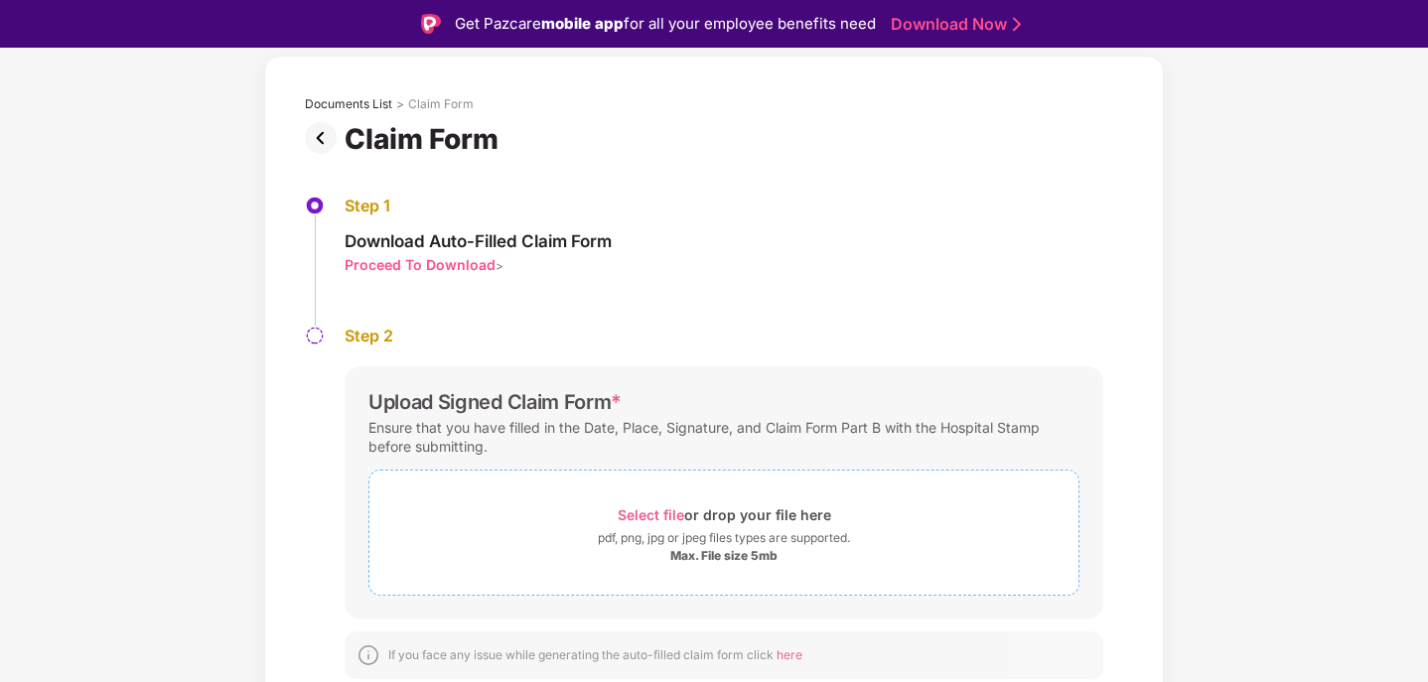
click at [680, 514] on span "Select file" at bounding box center [650, 514] width 67 height 17
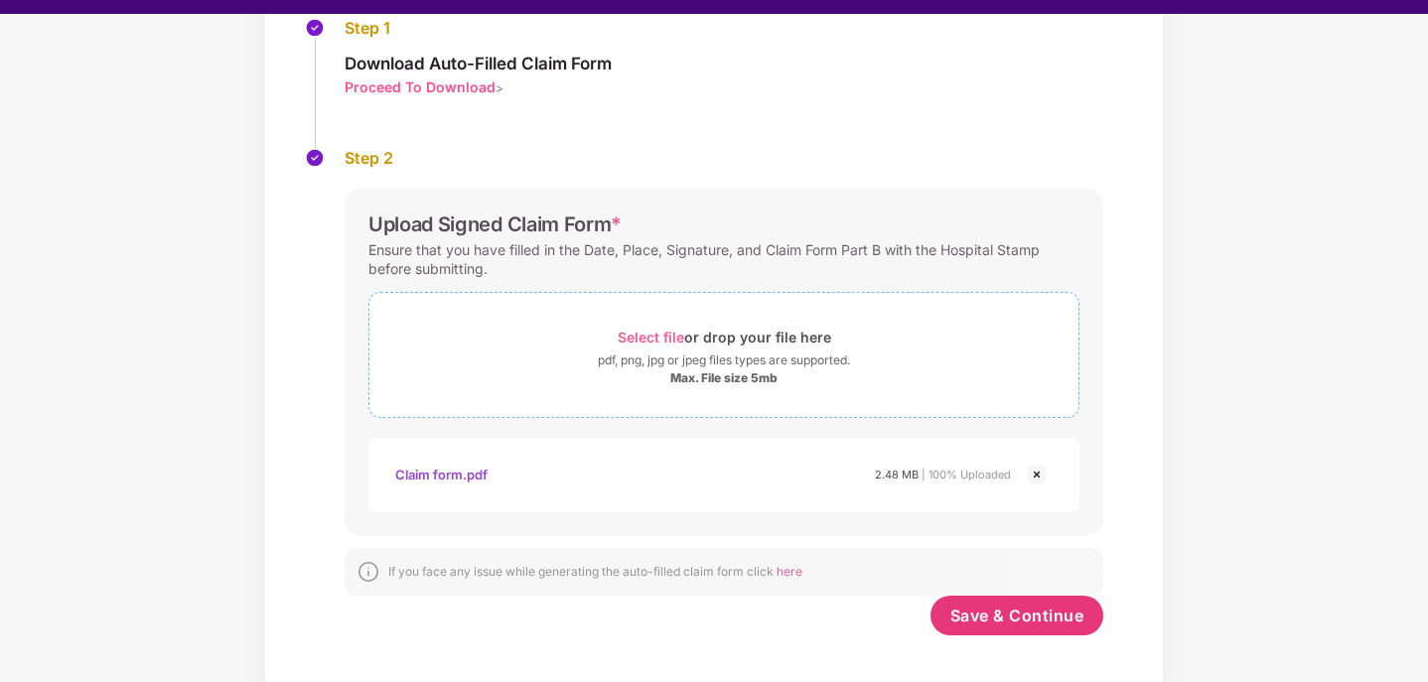
scroll to position [48, 0]
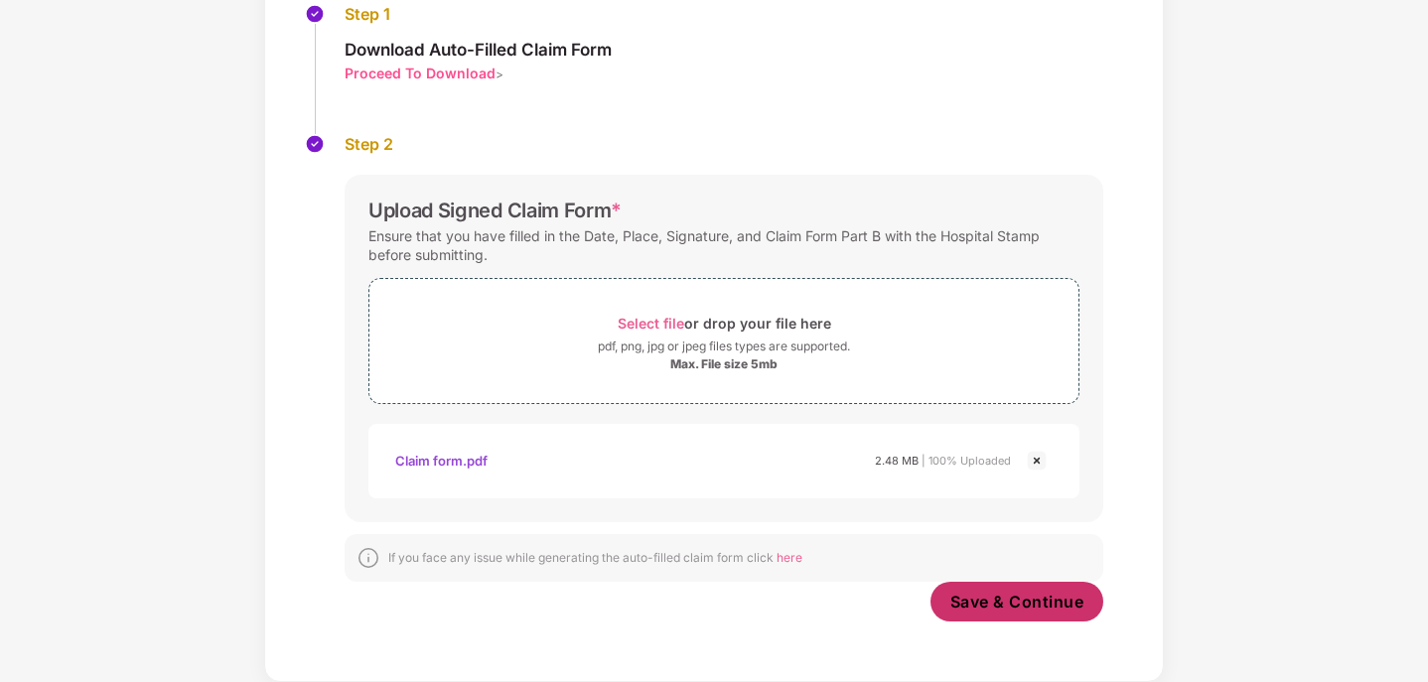
click at [1026, 600] on span "Save & Continue" at bounding box center [1017, 602] width 134 height 22
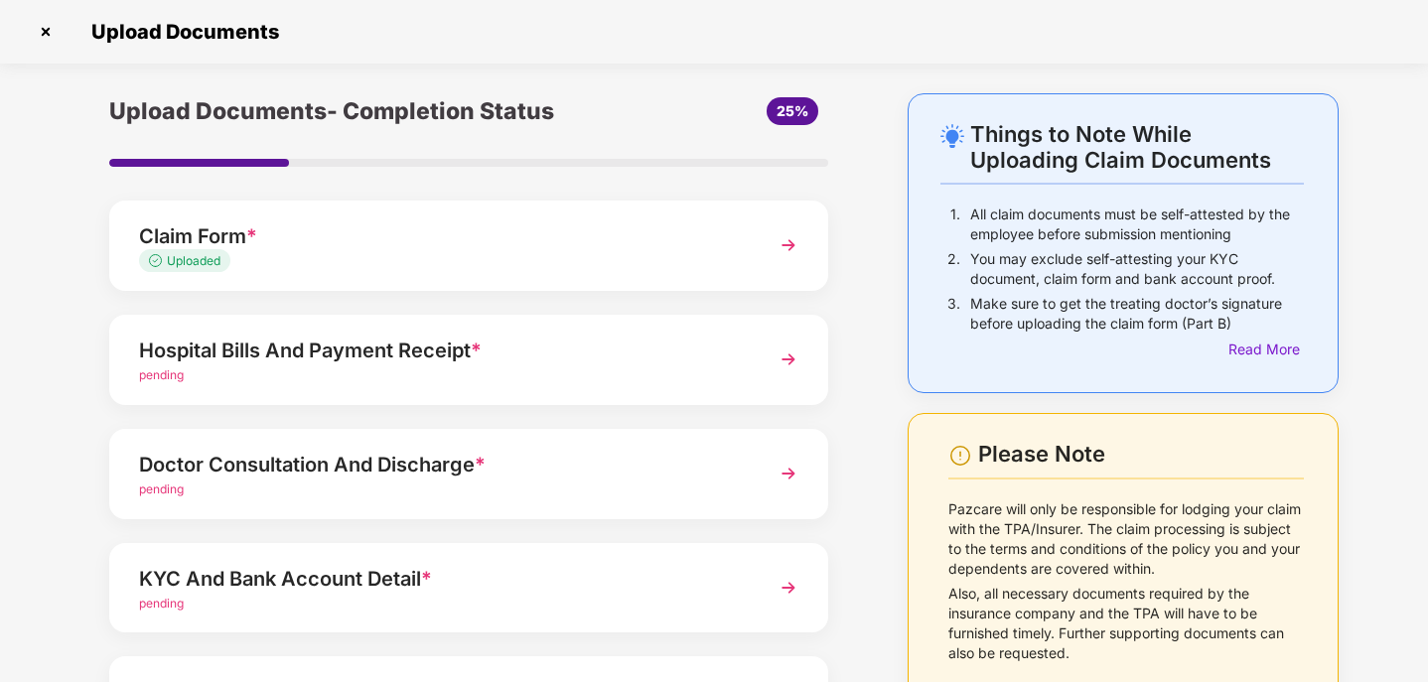
click at [788, 357] on img at bounding box center [788, 360] width 36 height 36
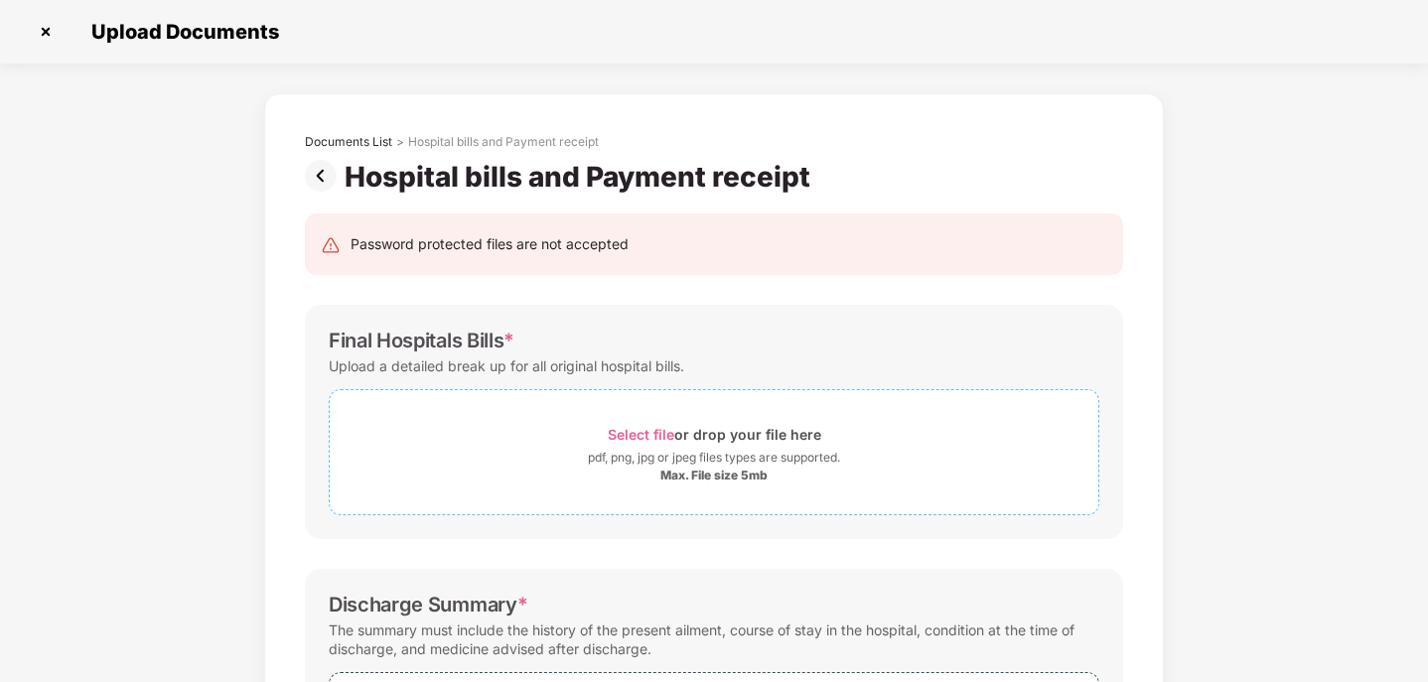
click at [701, 451] on div "pdf, png, jpg or jpeg files types are supported." at bounding box center [714, 458] width 252 height 20
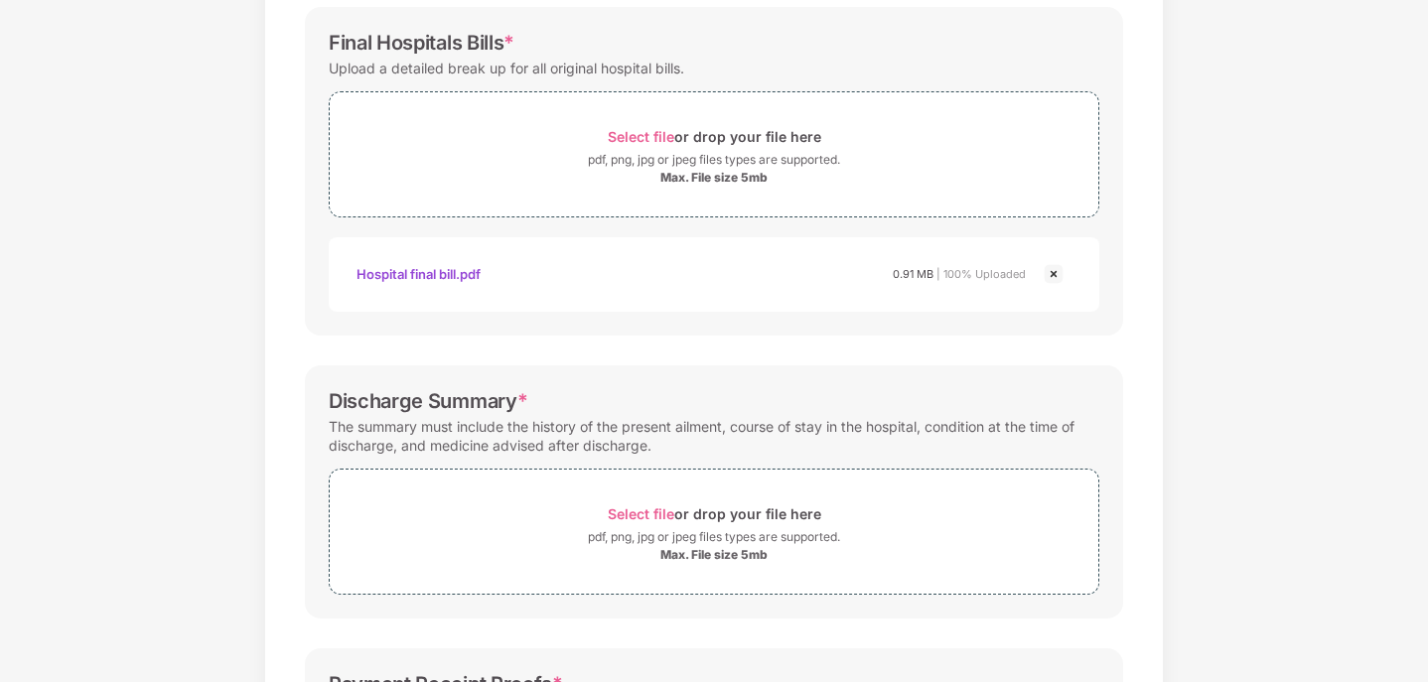
scroll to position [496, 0]
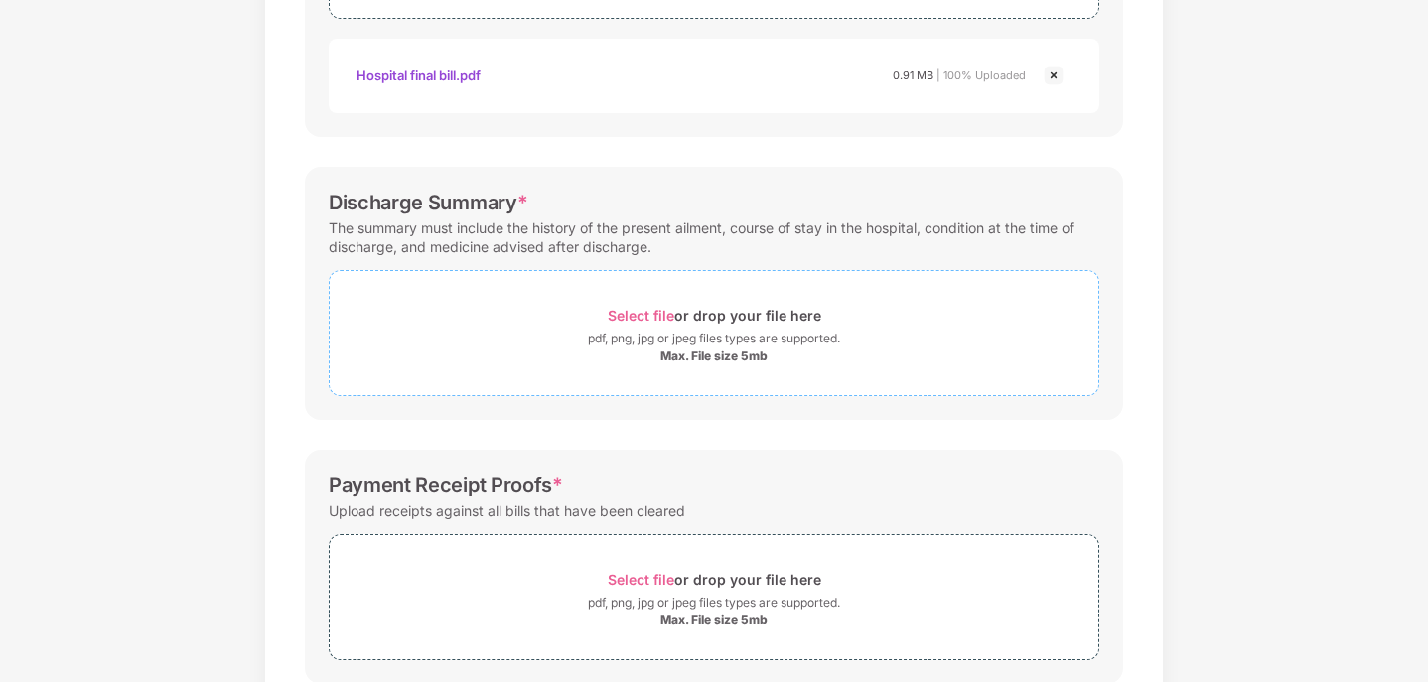
click at [719, 320] on div "Select file or drop your file here" at bounding box center [714, 315] width 213 height 27
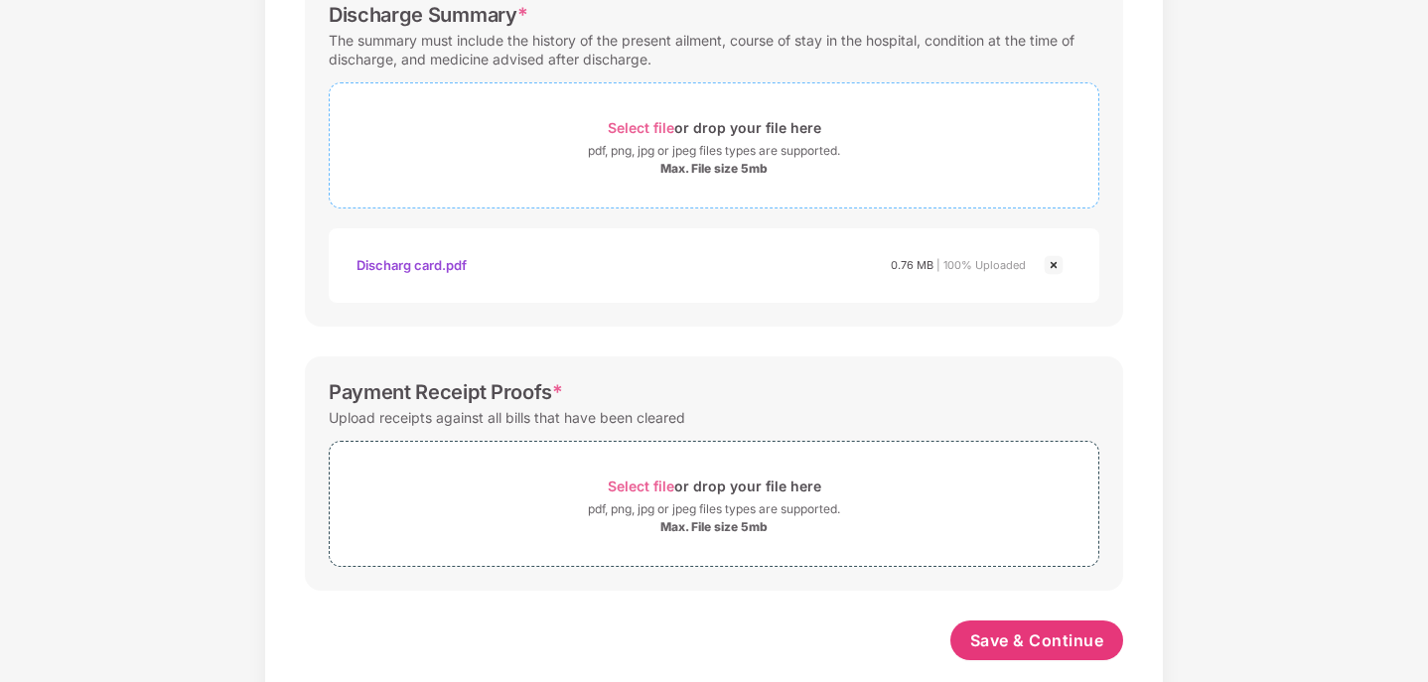
scroll to position [713, 0]
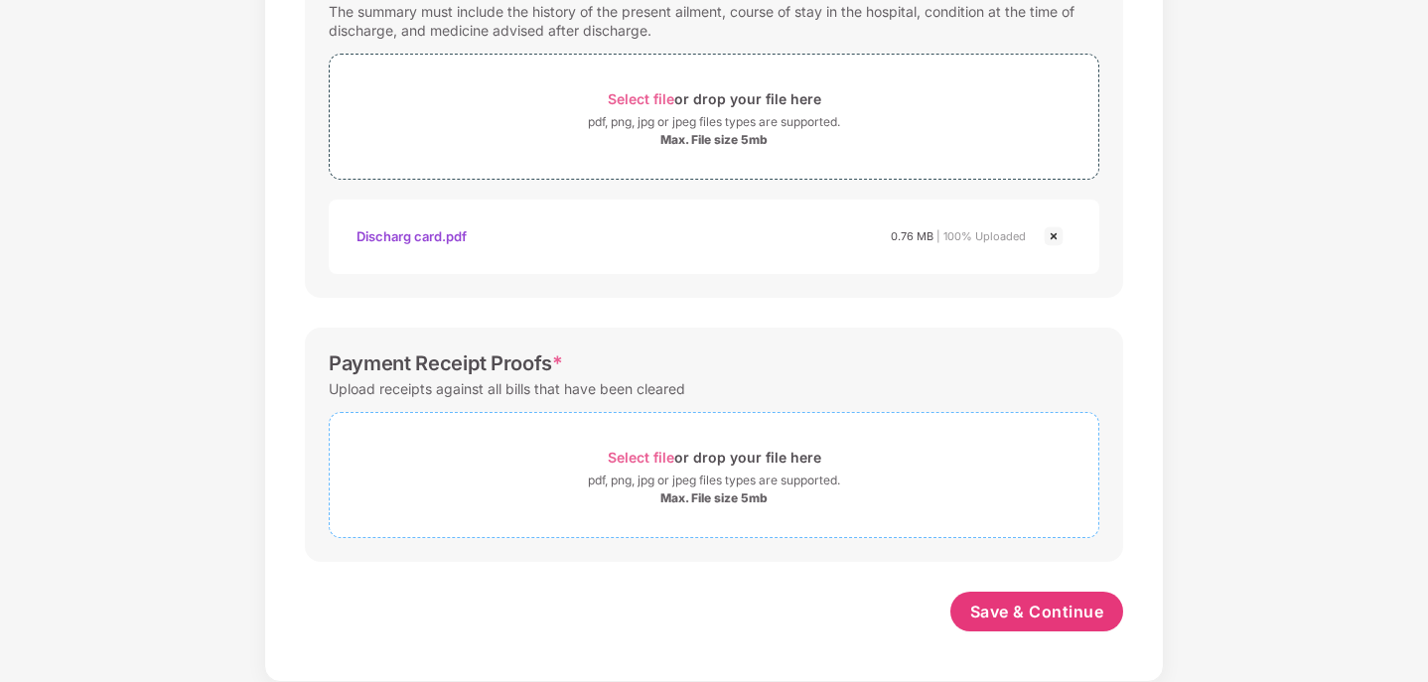
click at [672, 492] on div "Max. File size 5mb" at bounding box center [713, 498] width 107 height 16
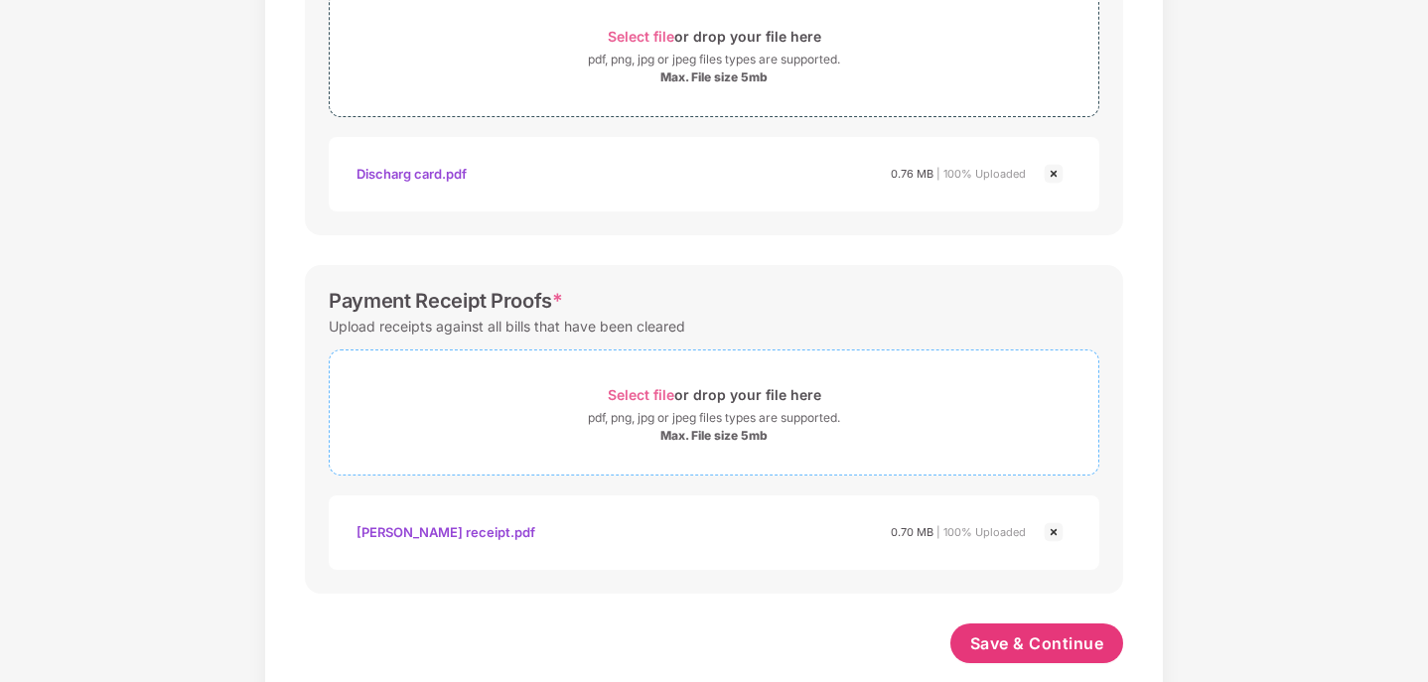
scroll to position [807, 0]
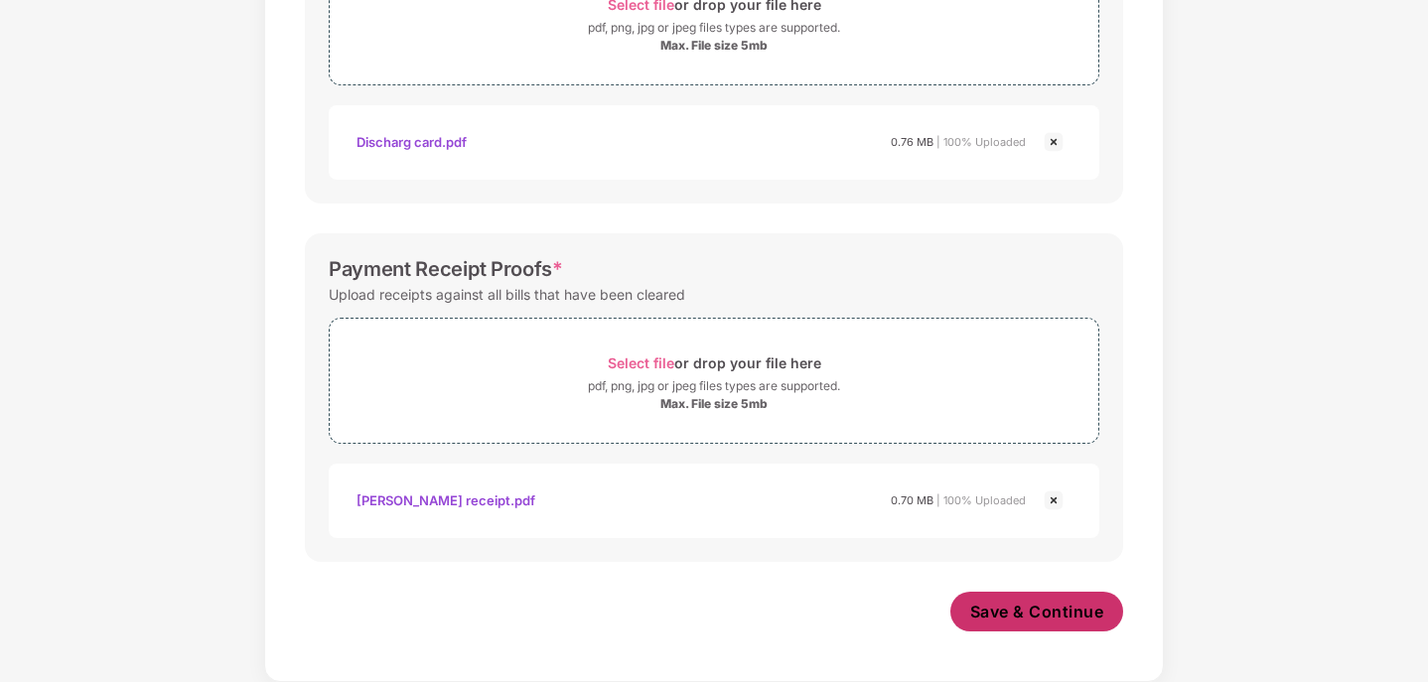
click at [1014, 602] on span "Save & Continue" at bounding box center [1037, 612] width 134 height 22
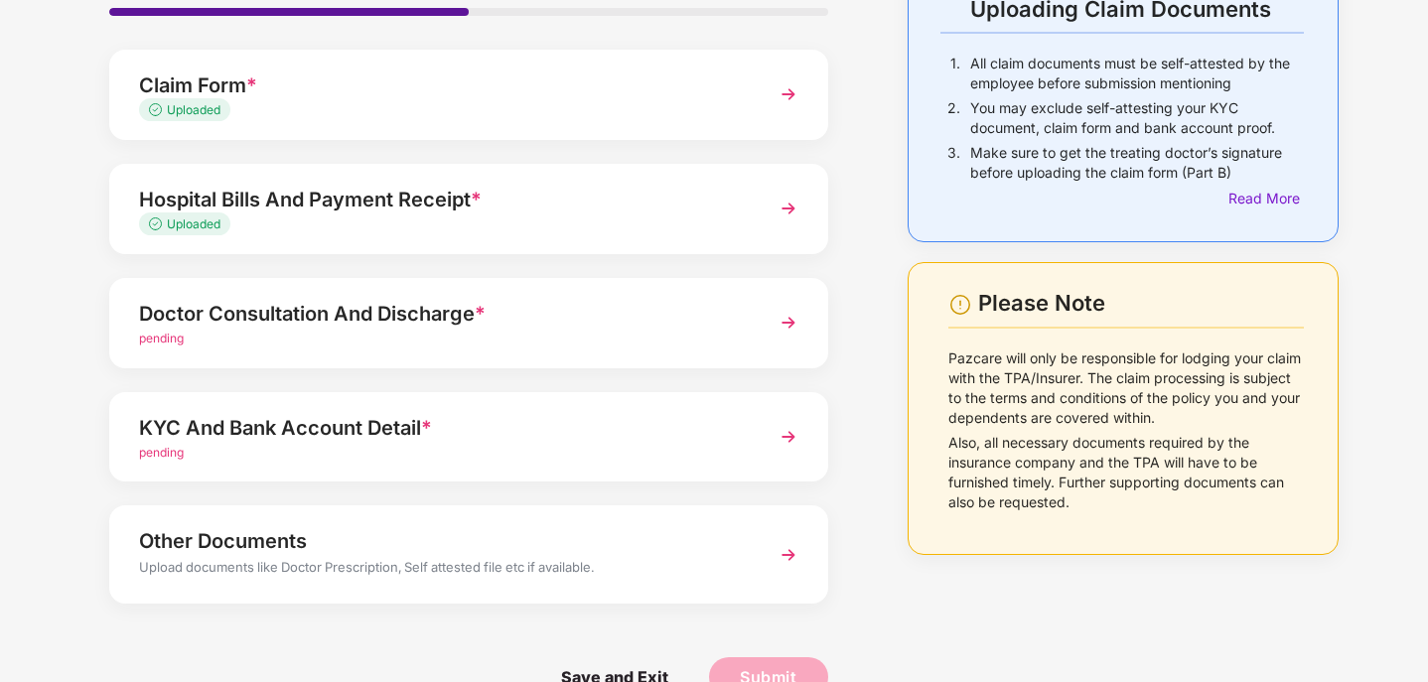
scroll to position [196, 0]
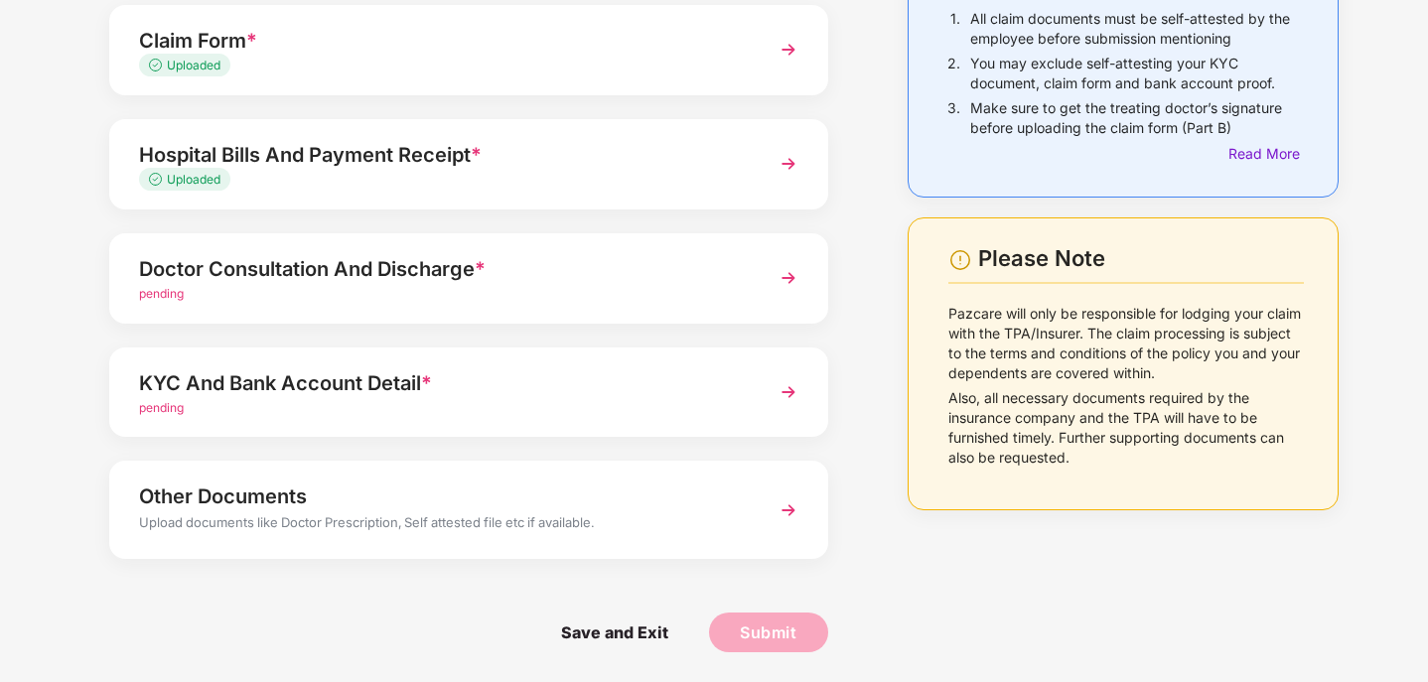
click at [672, 276] on div "Doctor Consultation And Discharge *" at bounding box center [441, 269] width 604 height 32
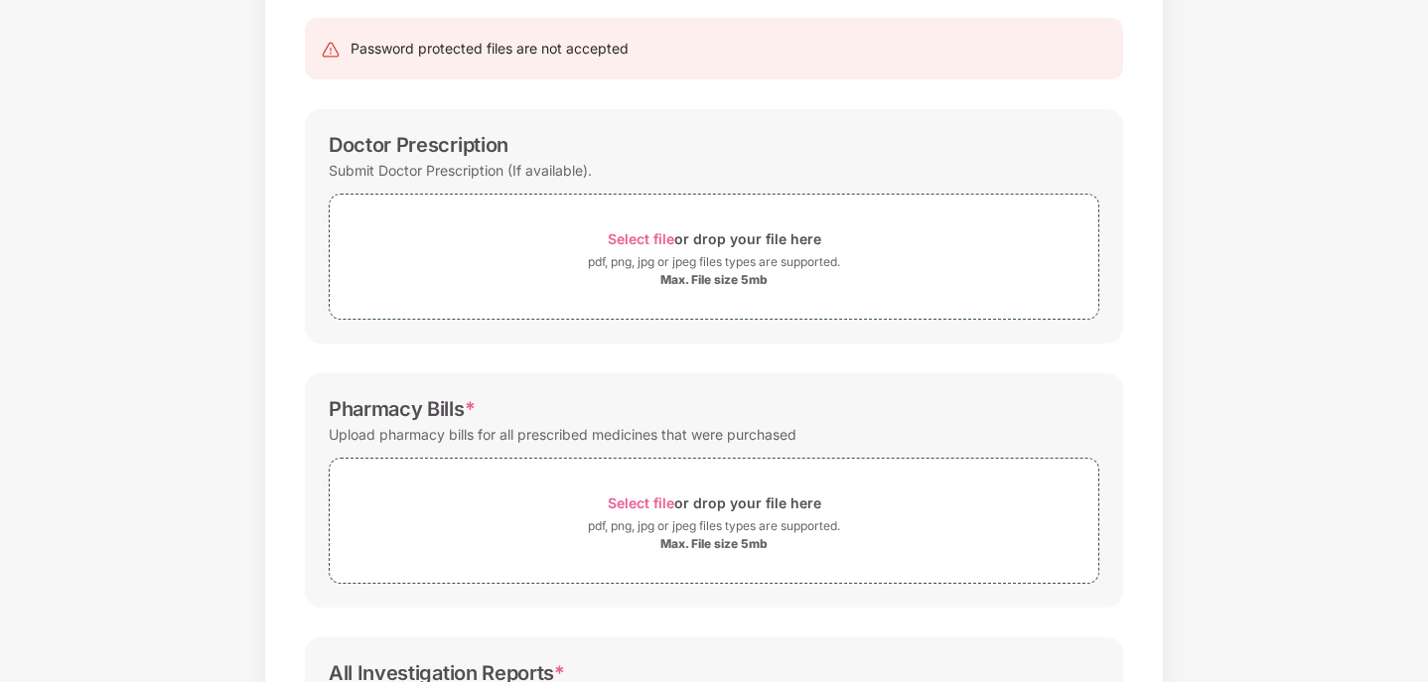
scroll to position [0, 0]
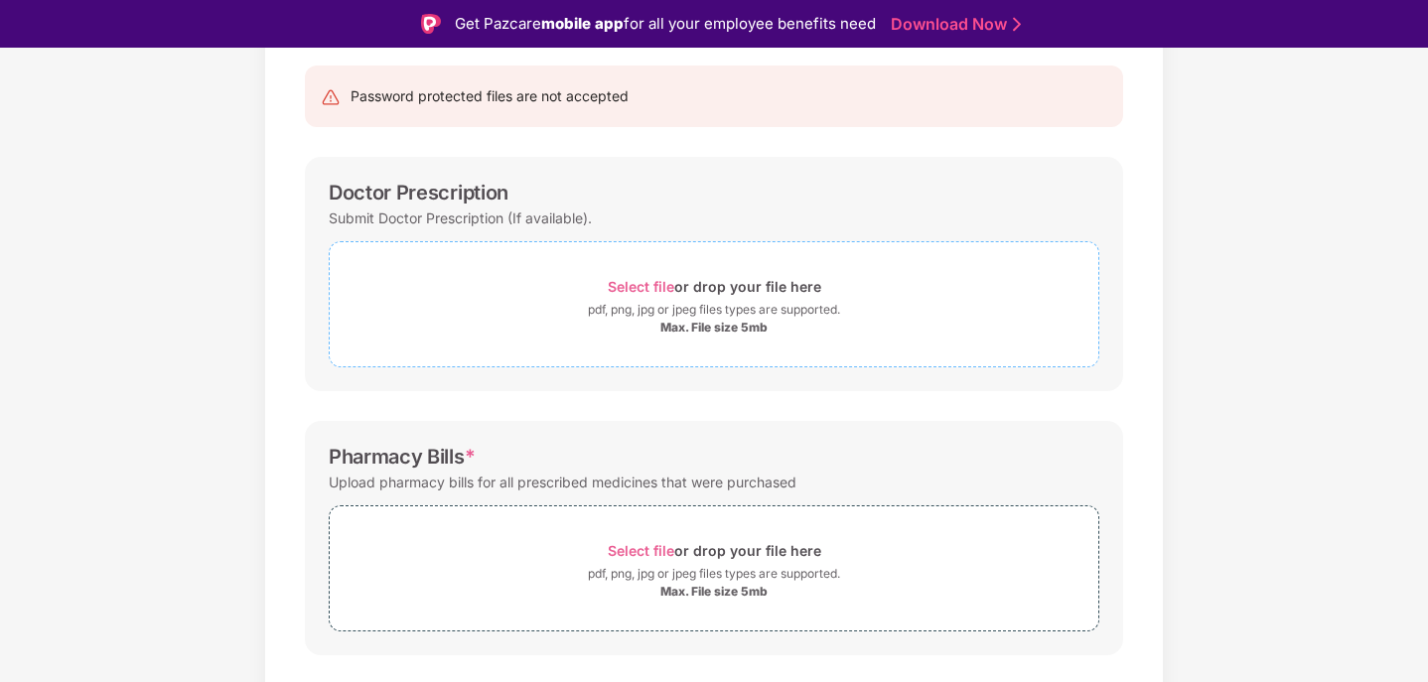
click at [683, 291] on div "Select file or drop your file here" at bounding box center [714, 286] width 213 height 27
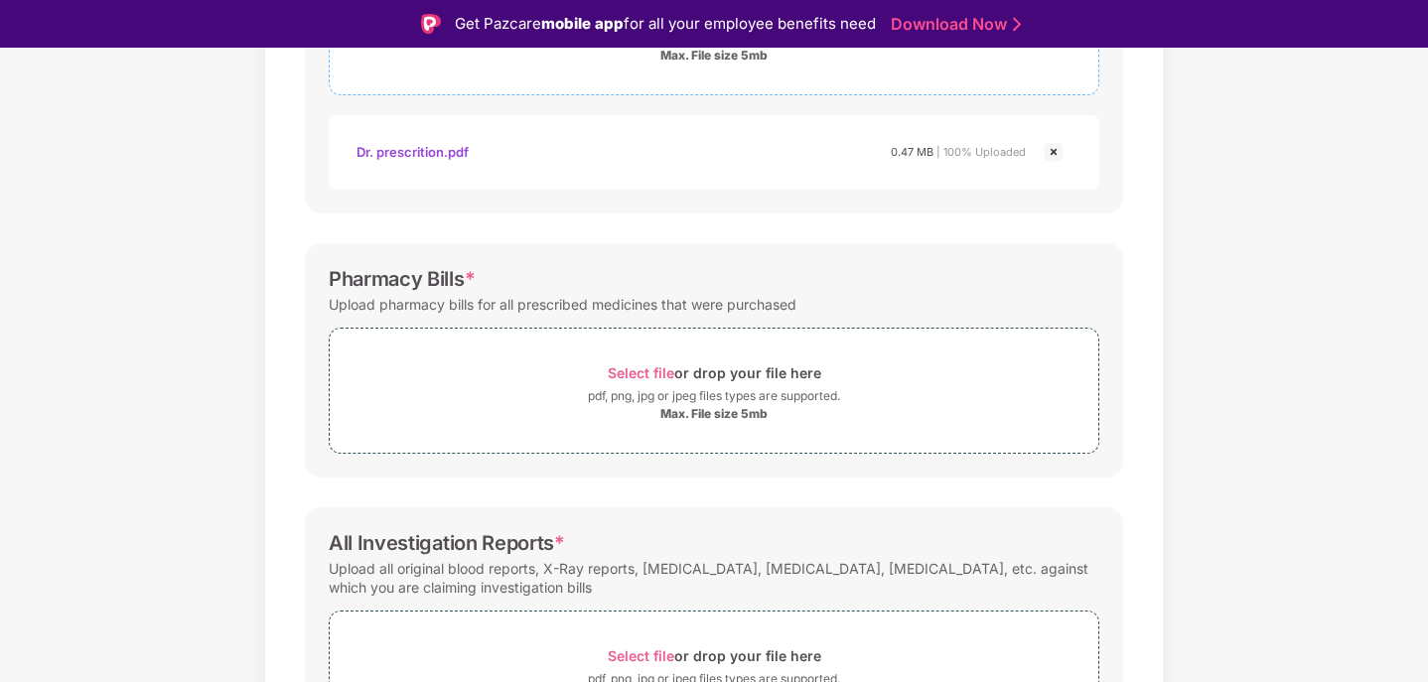
scroll to position [493, 0]
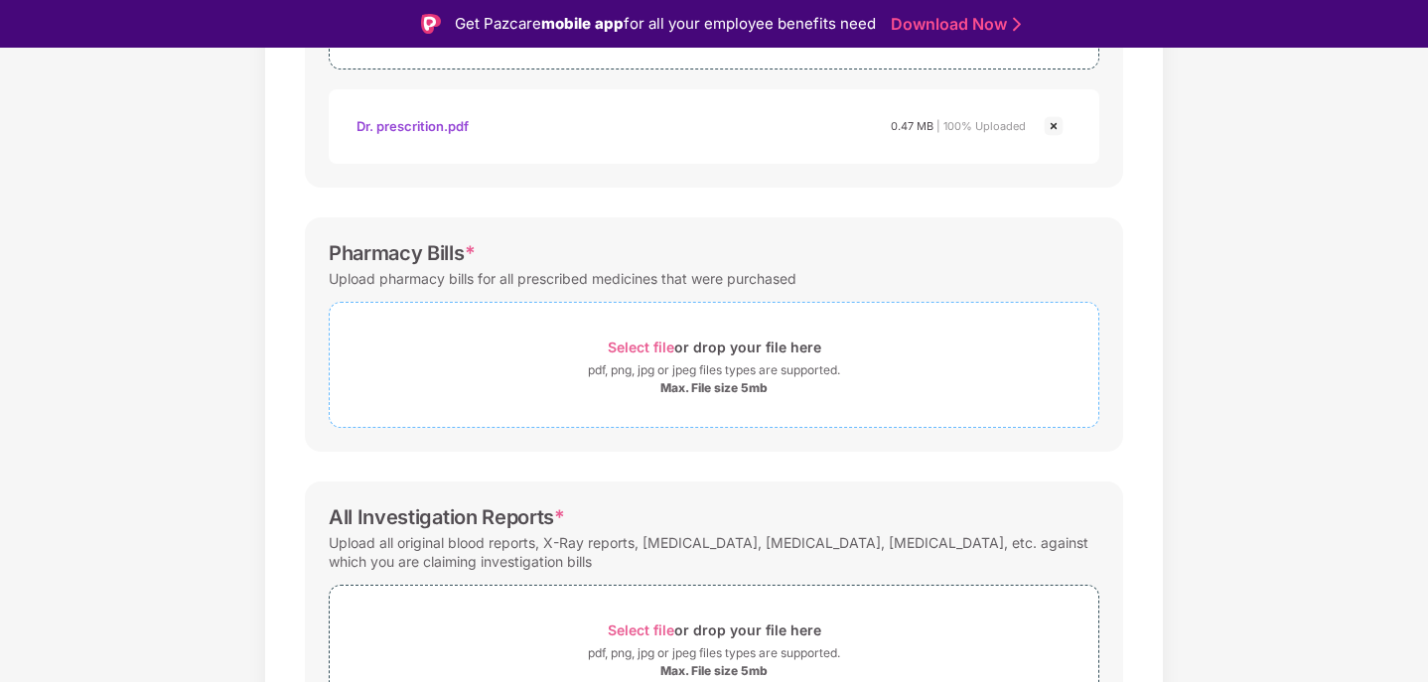
click at [700, 365] on div "pdf, png, jpg or jpeg files types are supported." at bounding box center [714, 370] width 252 height 20
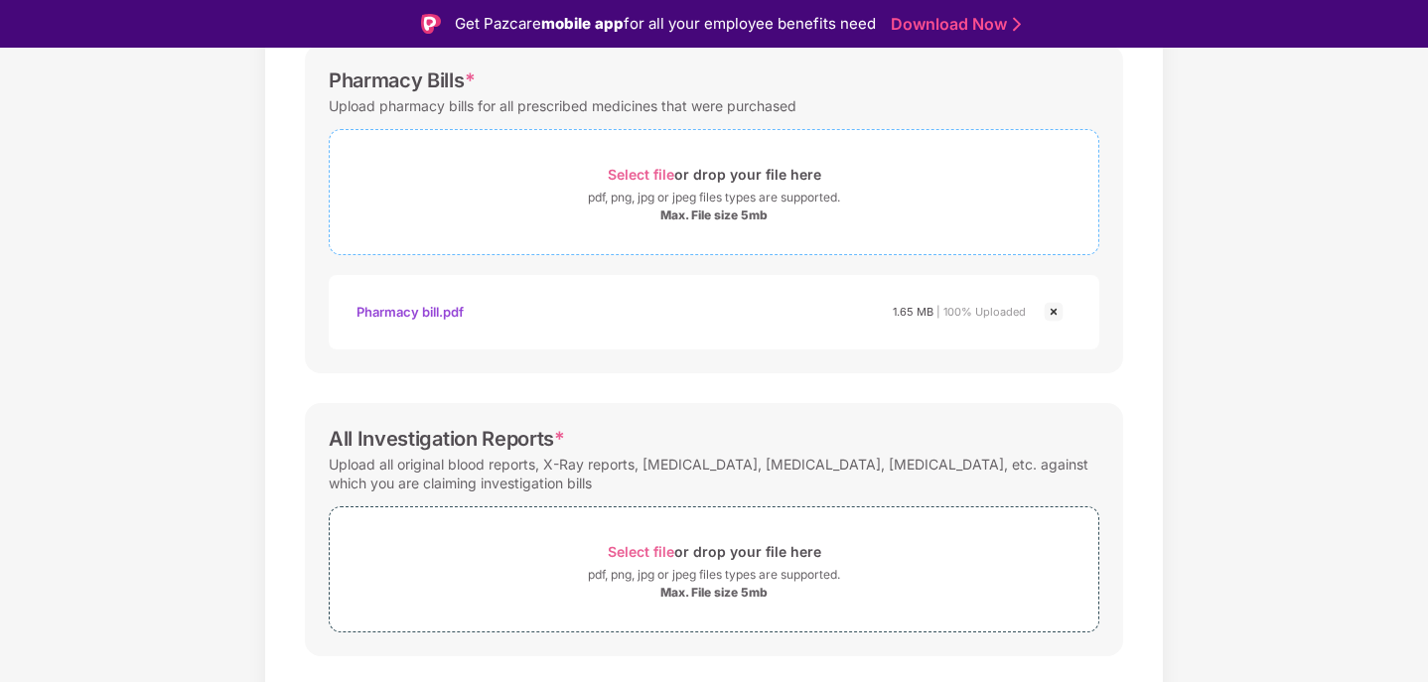
scroll to position [713, 0]
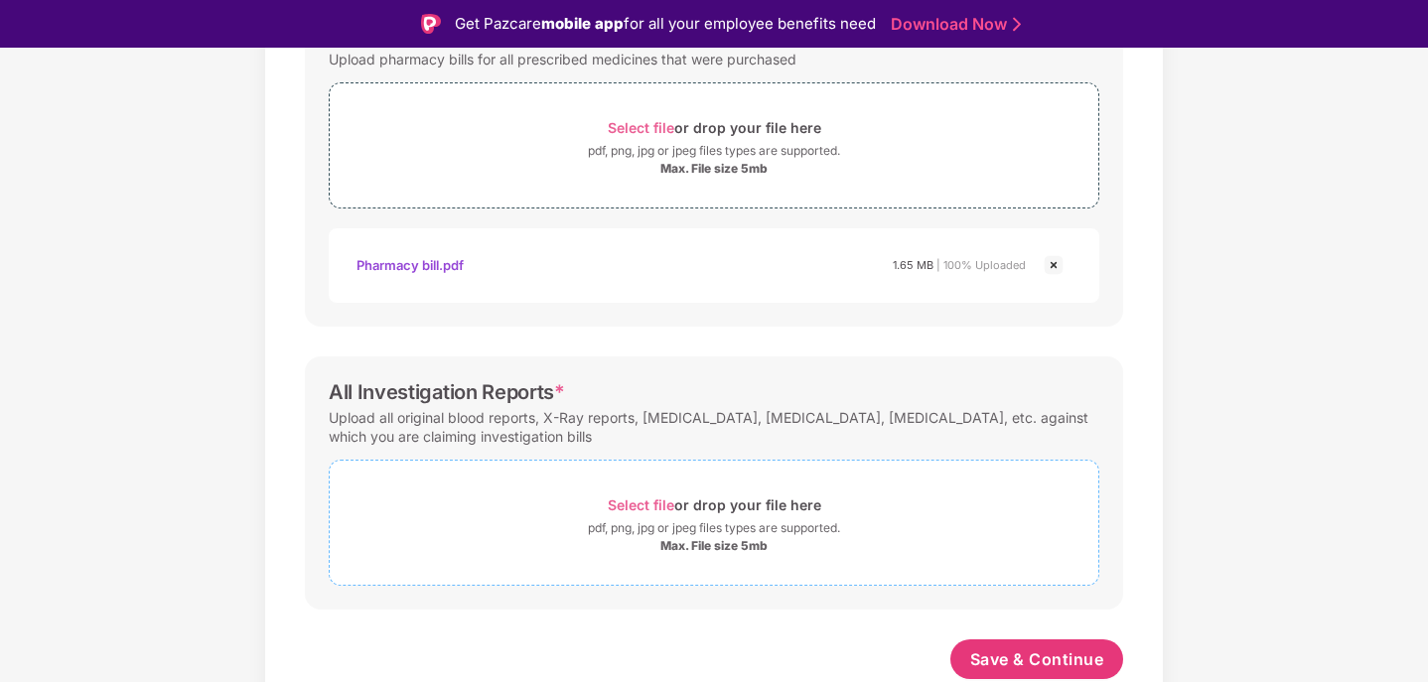
click at [700, 512] on div "Select file or drop your file here" at bounding box center [714, 504] width 213 height 27
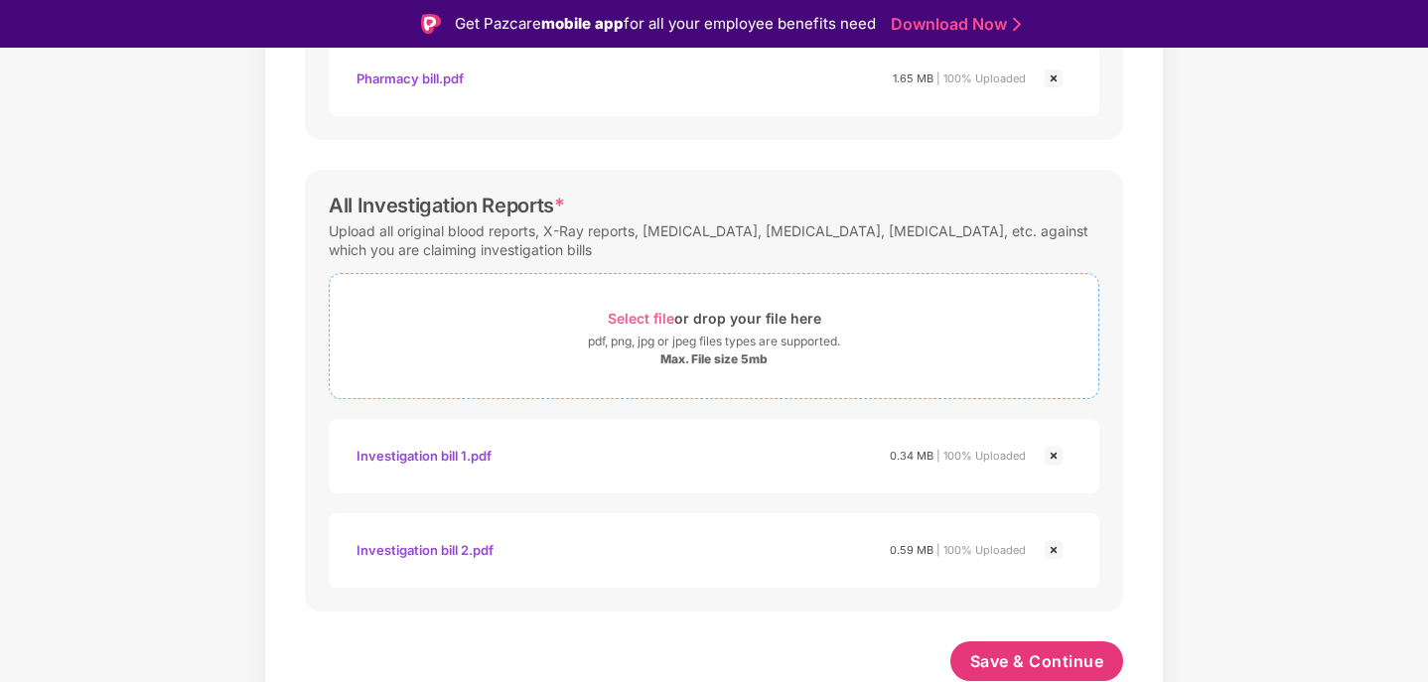
scroll to position [901, 0]
click at [1026, 656] on span "Save & Continue" at bounding box center [1037, 659] width 134 height 22
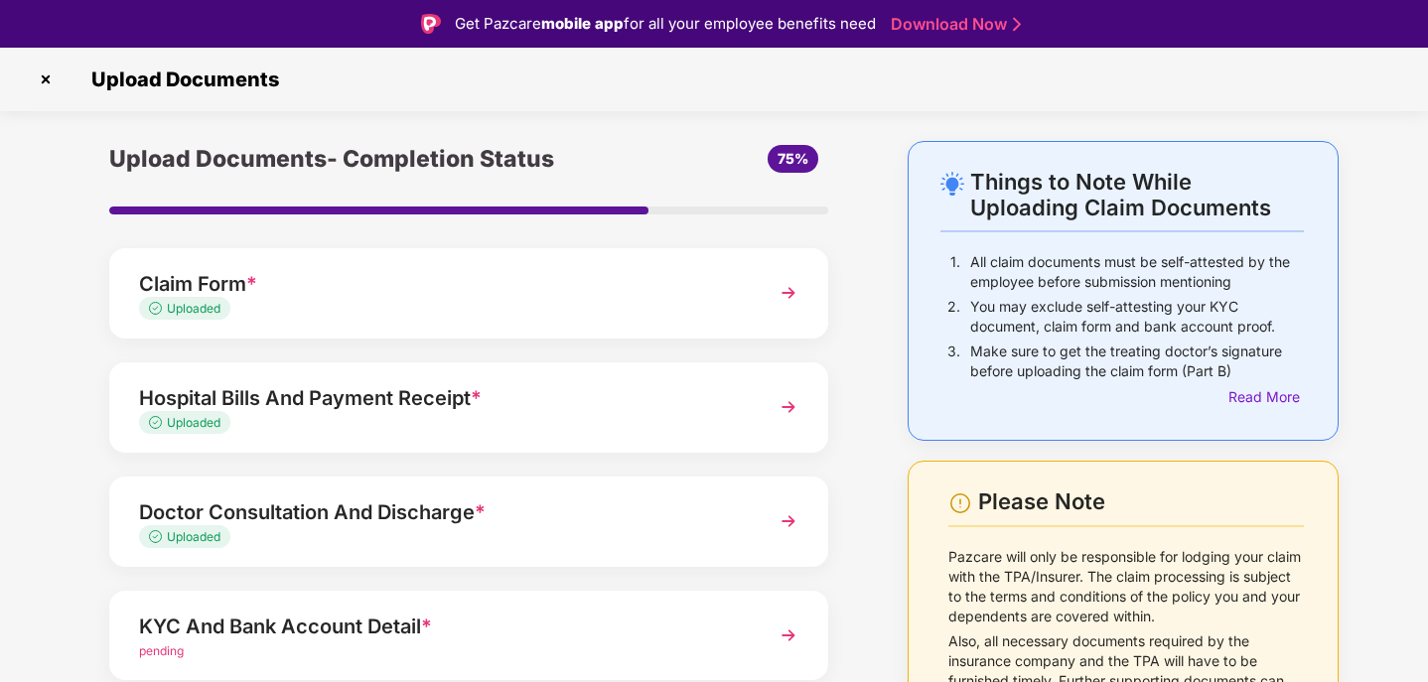
scroll to position [196, 0]
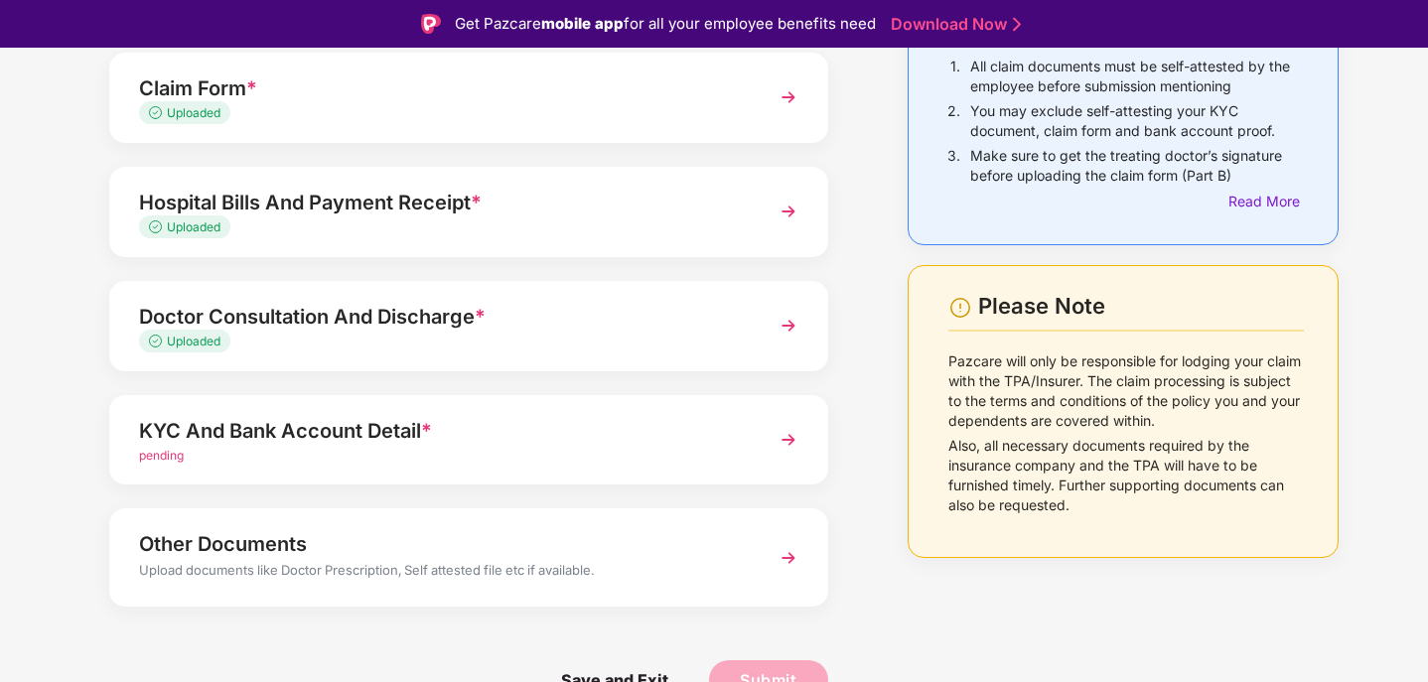
click at [636, 565] on div "Upload documents like Doctor Prescription, Self attested file etc if available." at bounding box center [441, 573] width 604 height 26
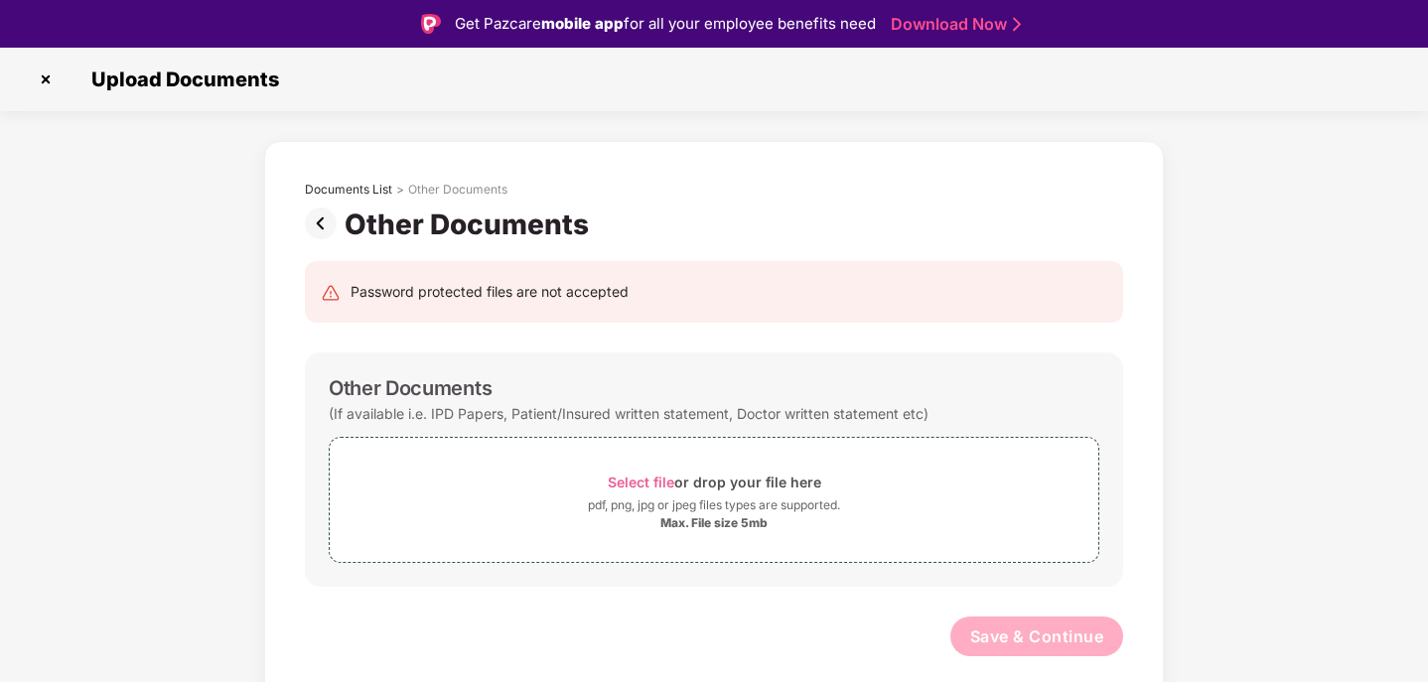
scroll to position [0, 0]
click at [780, 509] on div "pdf, png, jpg or jpeg files types are supported." at bounding box center [714, 505] width 252 height 20
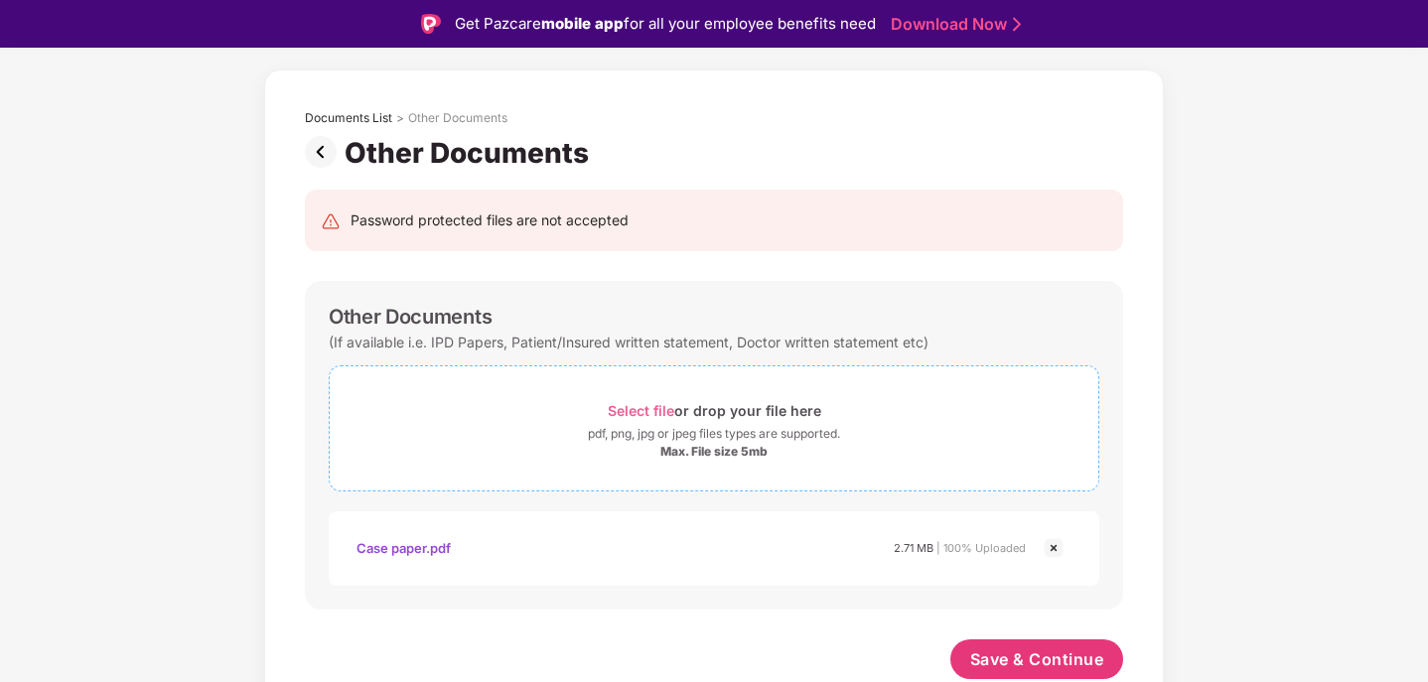
scroll to position [71, 0]
click at [1019, 659] on span "Save & Continue" at bounding box center [1037, 659] width 134 height 22
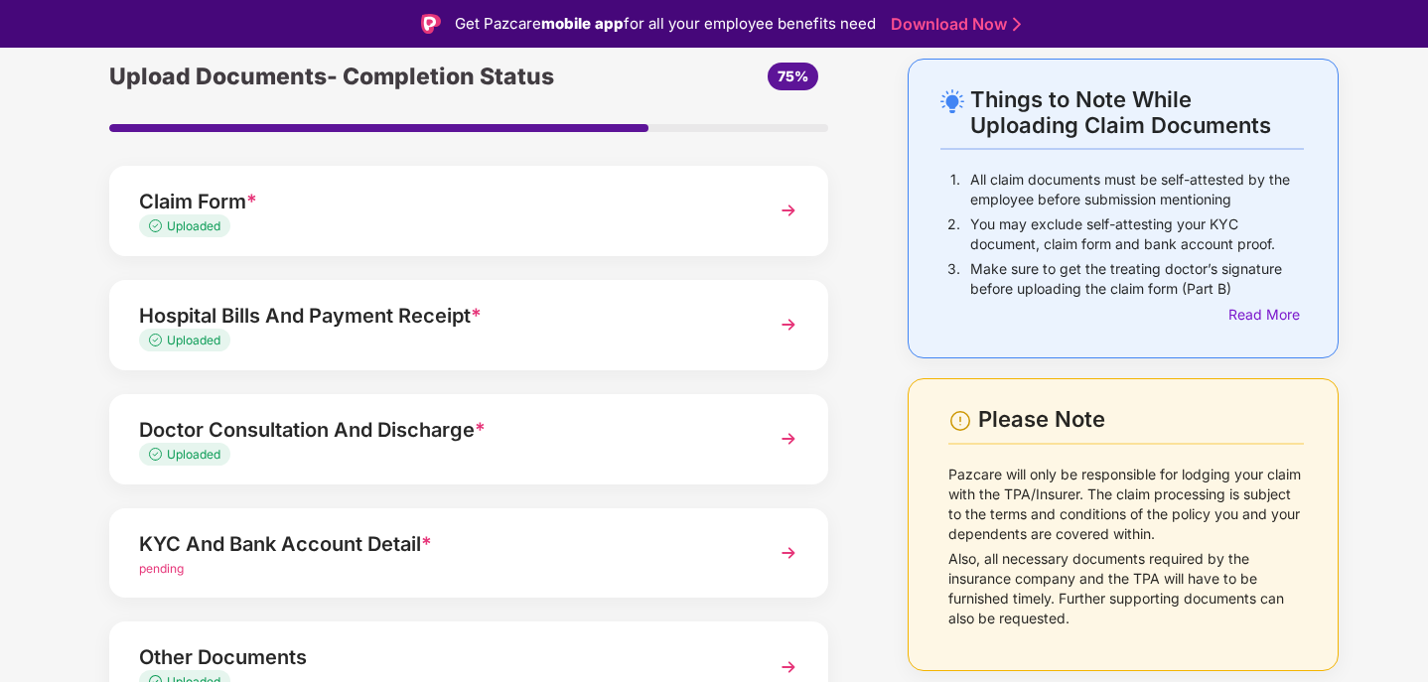
scroll to position [188, 0]
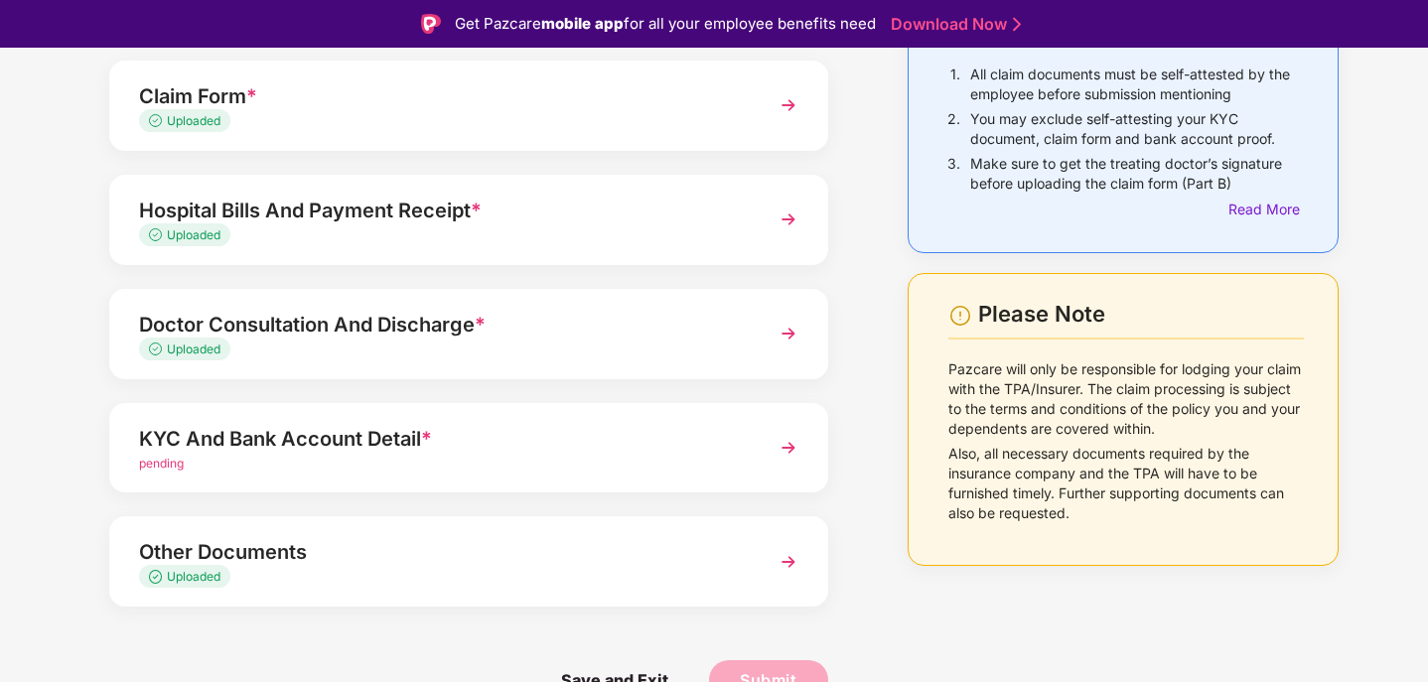
click at [591, 464] on div "pending" at bounding box center [441, 464] width 604 height 19
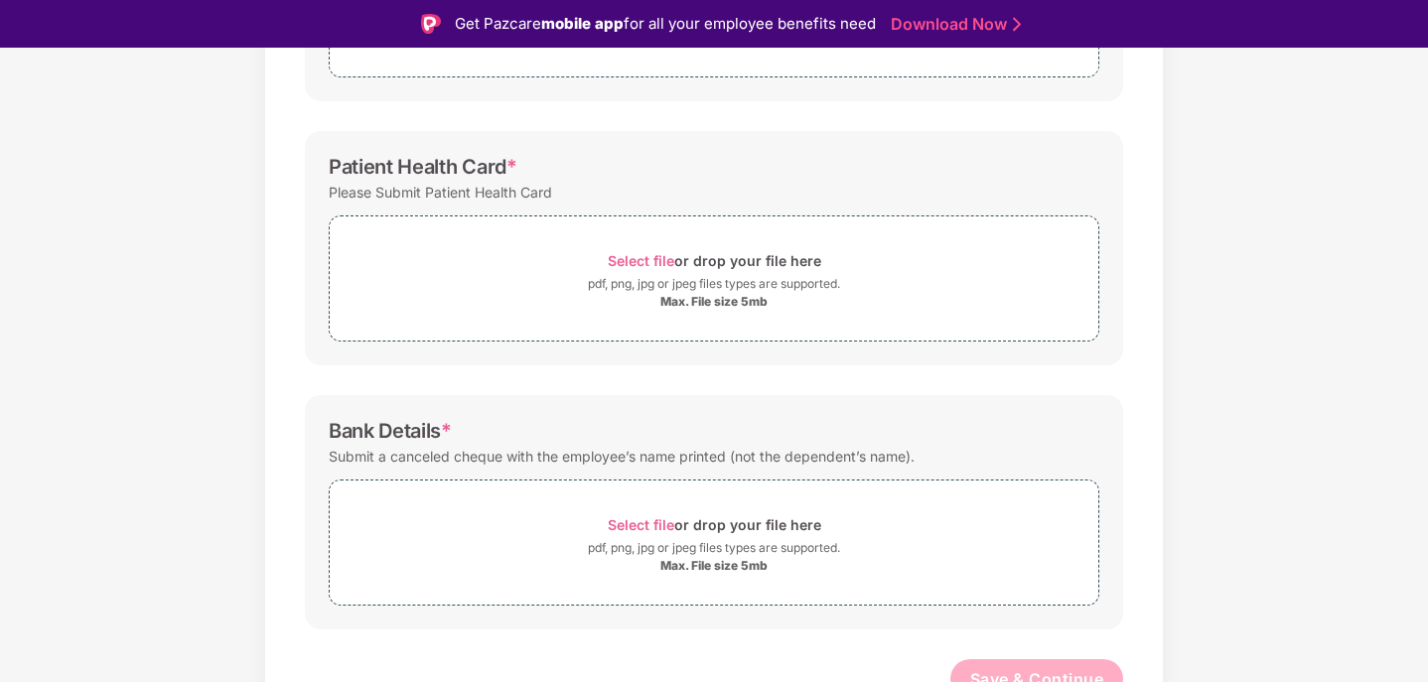
scroll to position [505, 0]
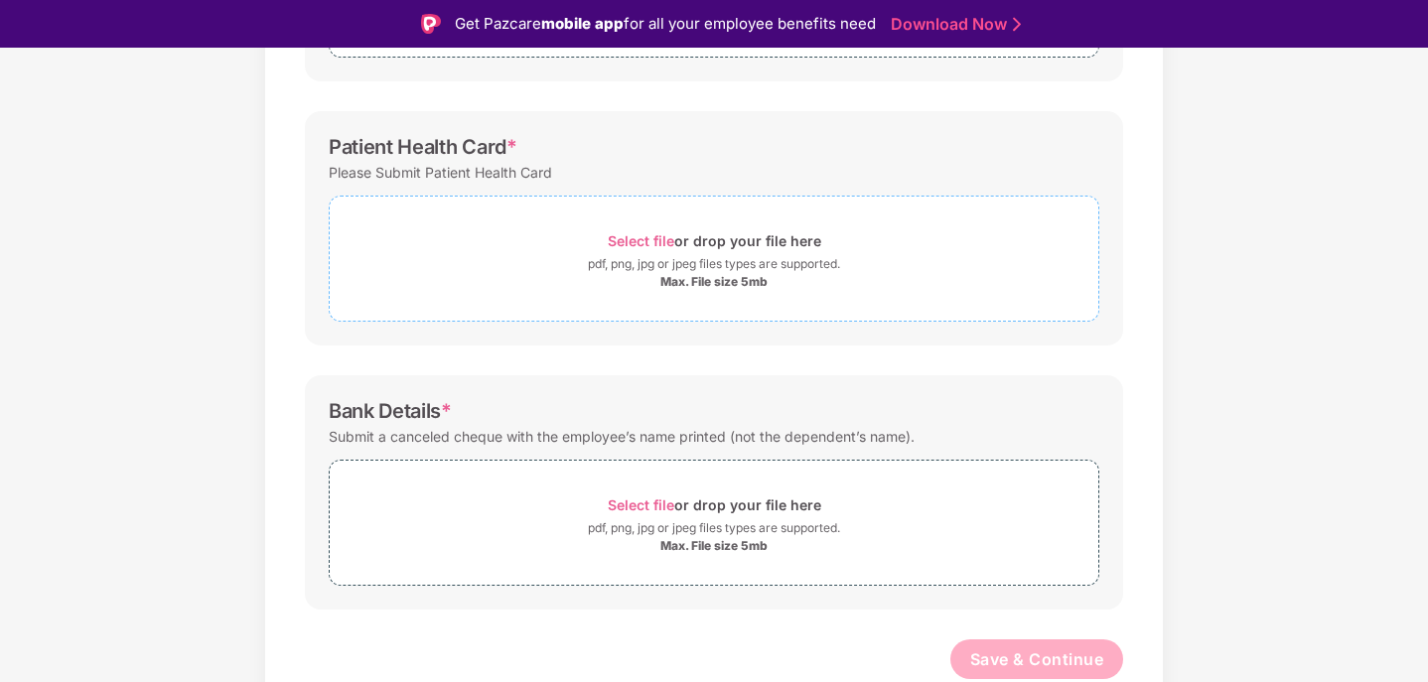
click at [668, 245] on span "Select file" at bounding box center [641, 240] width 67 height 17
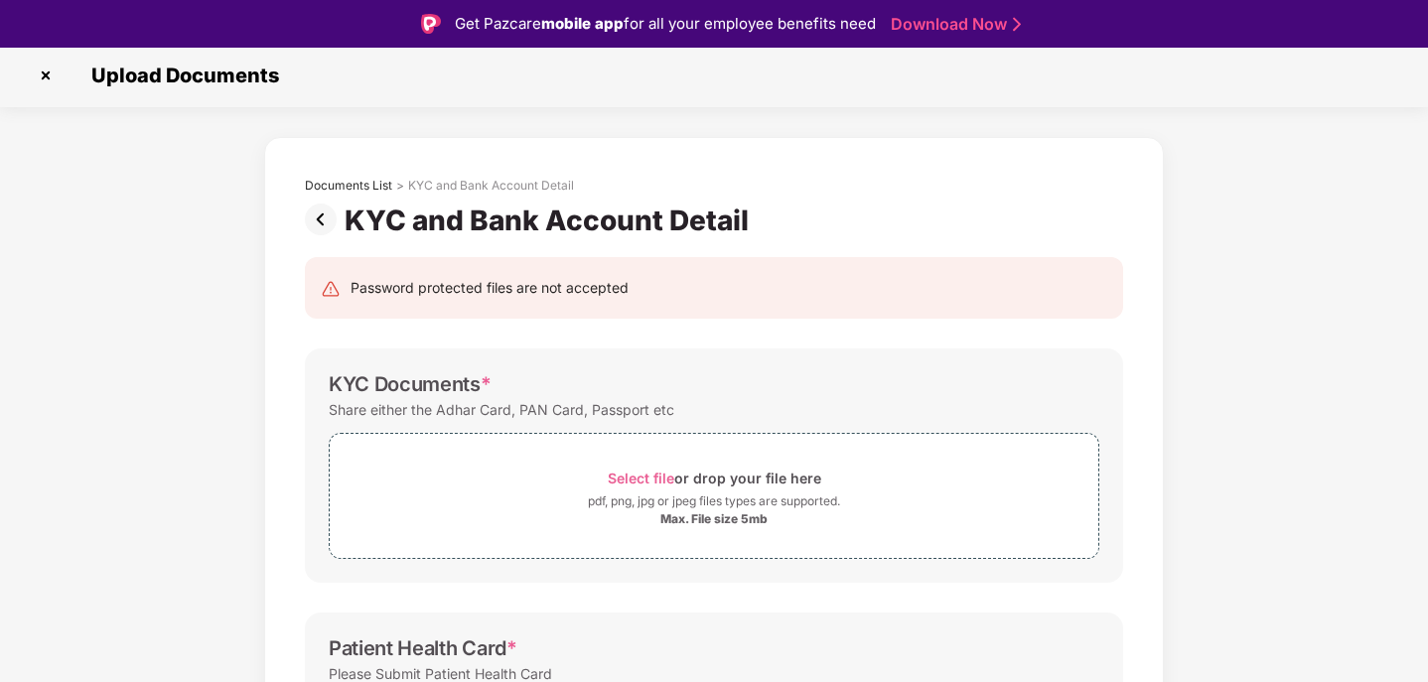
scroll to position [0, 0]
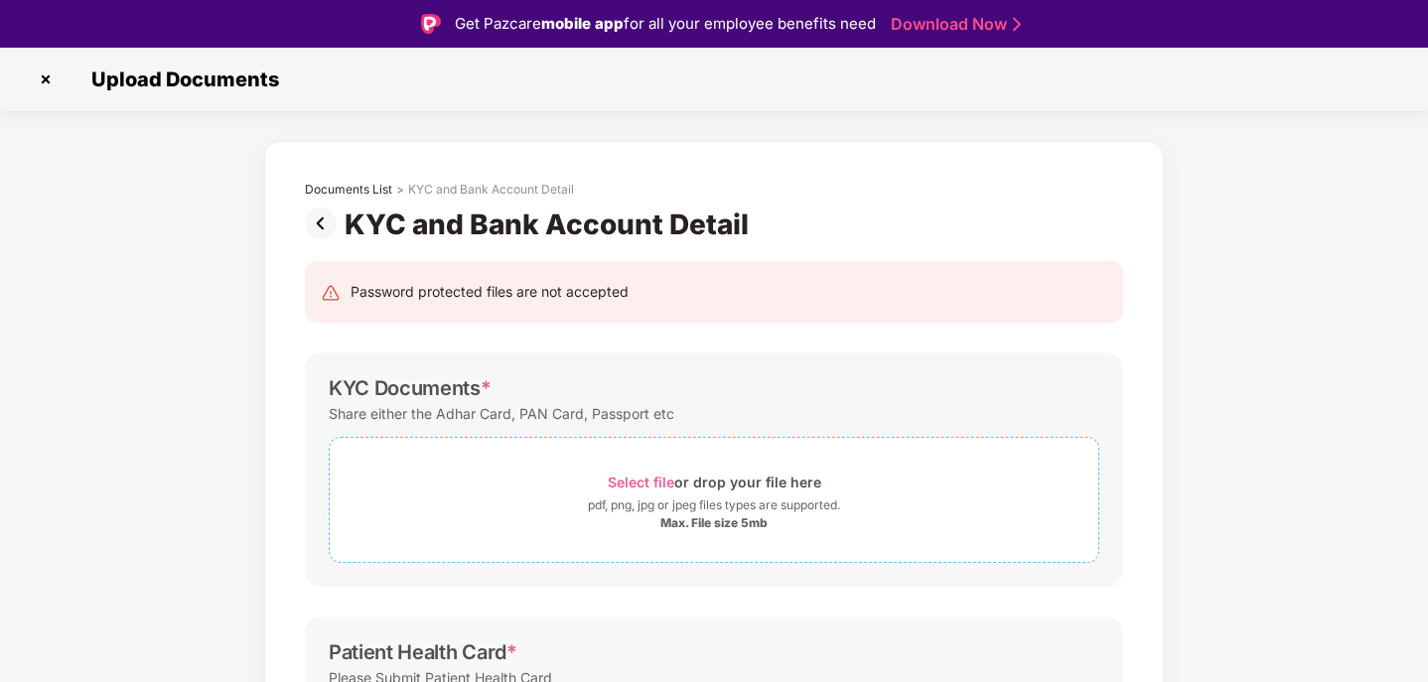
click at [656, 506] on div "pdf, png, jpg or jpeg files types are supported." at bounding box center [714, 505] width 252 height 20
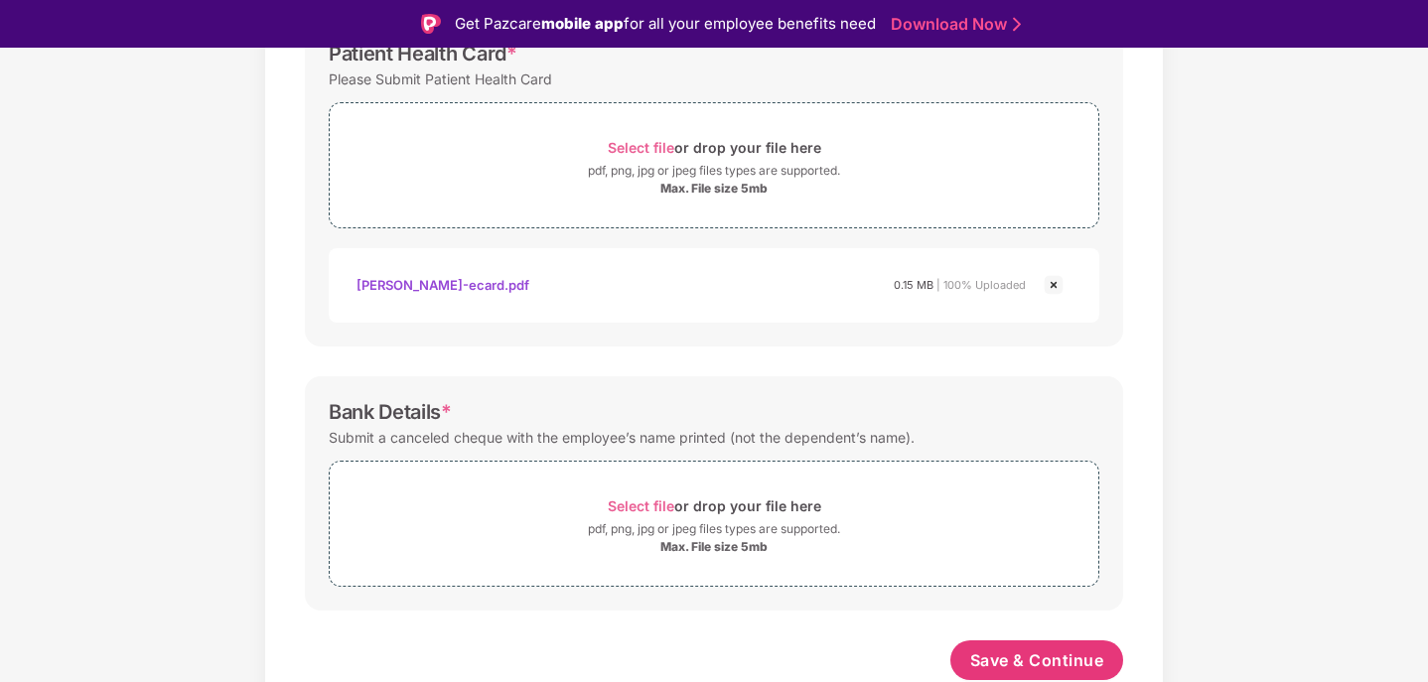
scroll to position [694, 0]
click at [605, 495] on div "Select file or drop your file here" at bounding box center [714, 504] width 768 height 27
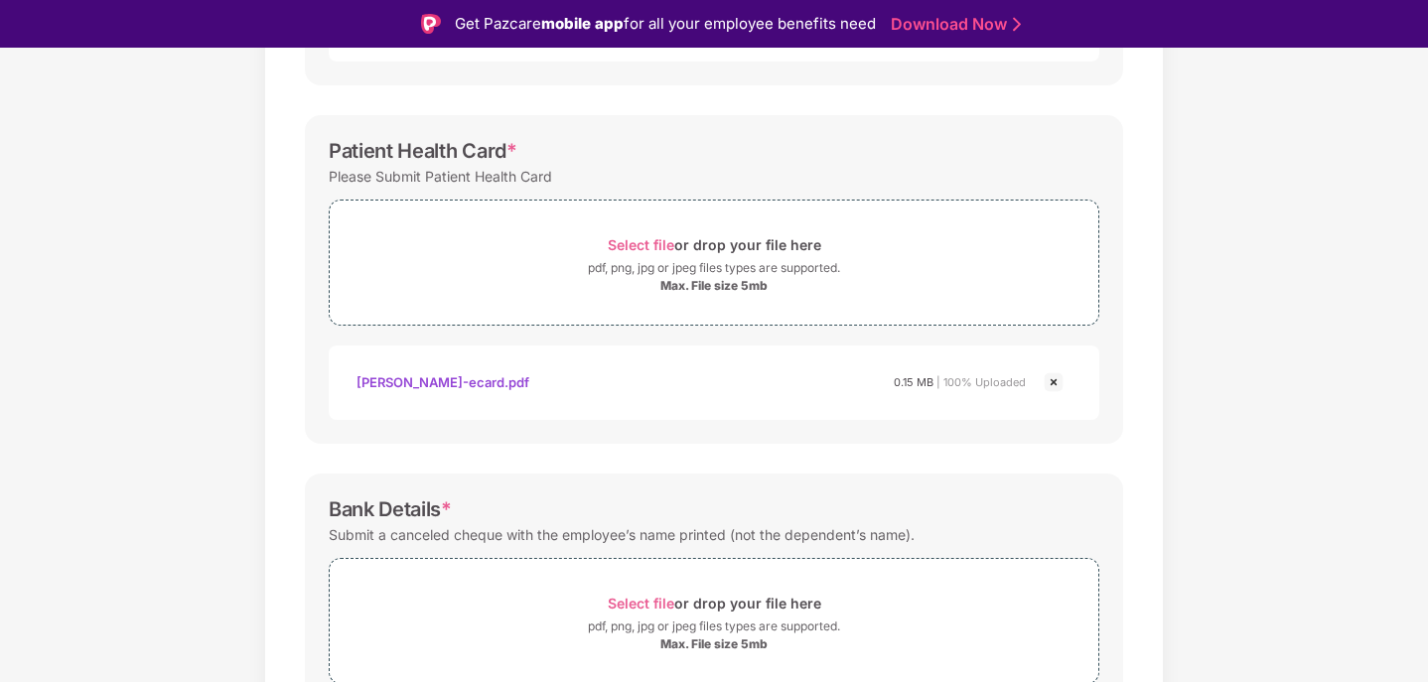
scroll to position [788, 0]
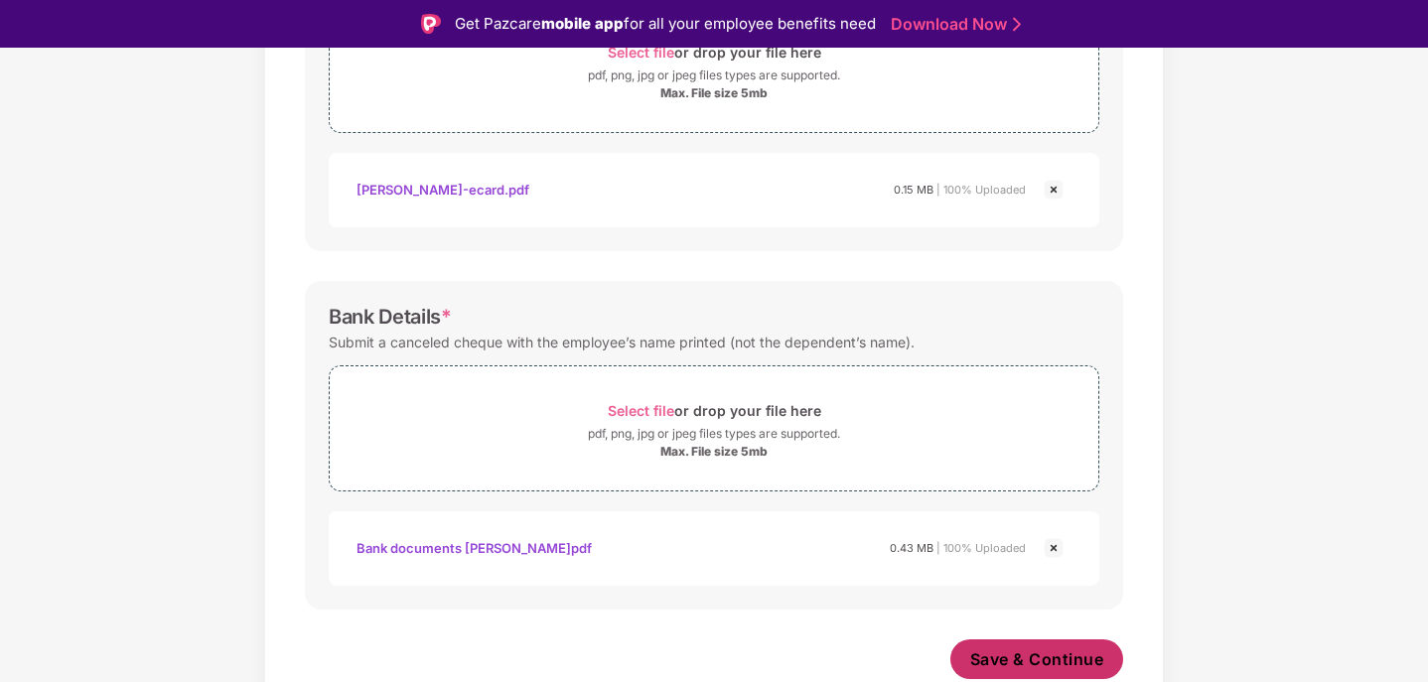
click at [1014, 654] on span "Save & Continue" at bounding box center [1037, 659] width 134 height 22
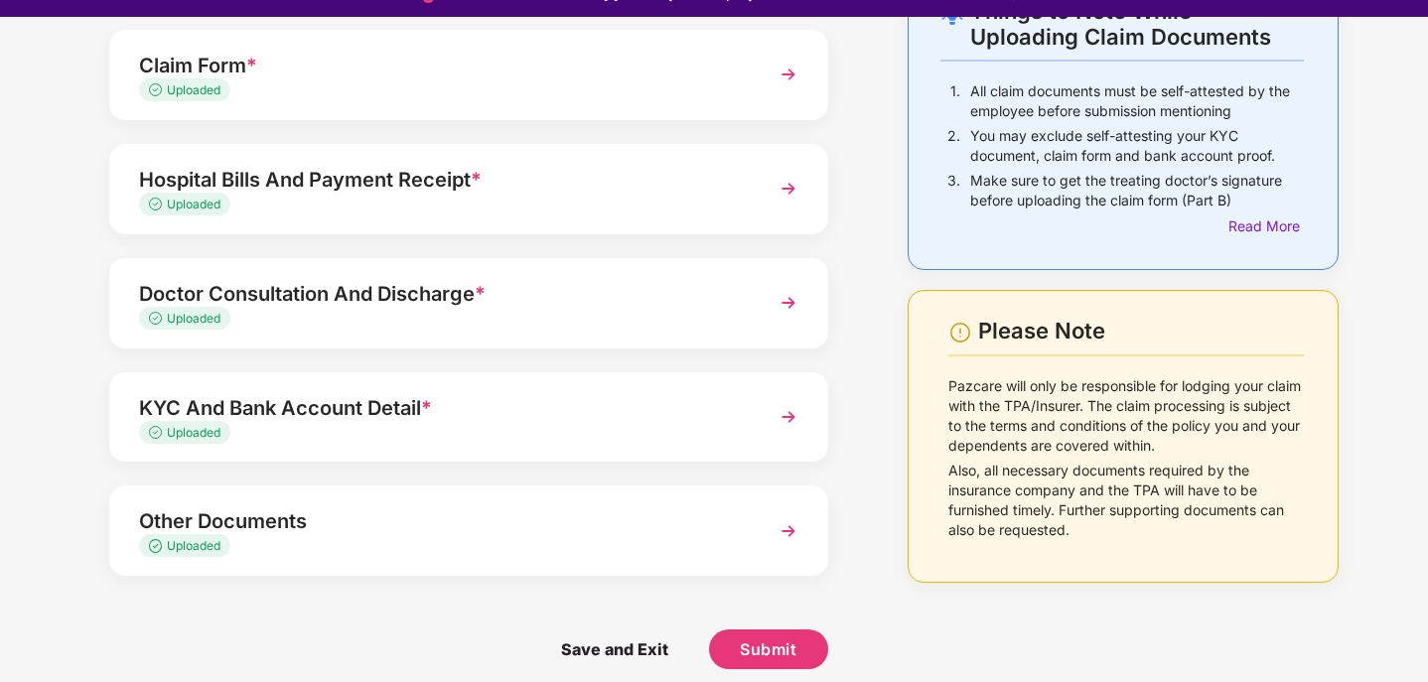
scroll to position [48, 0]
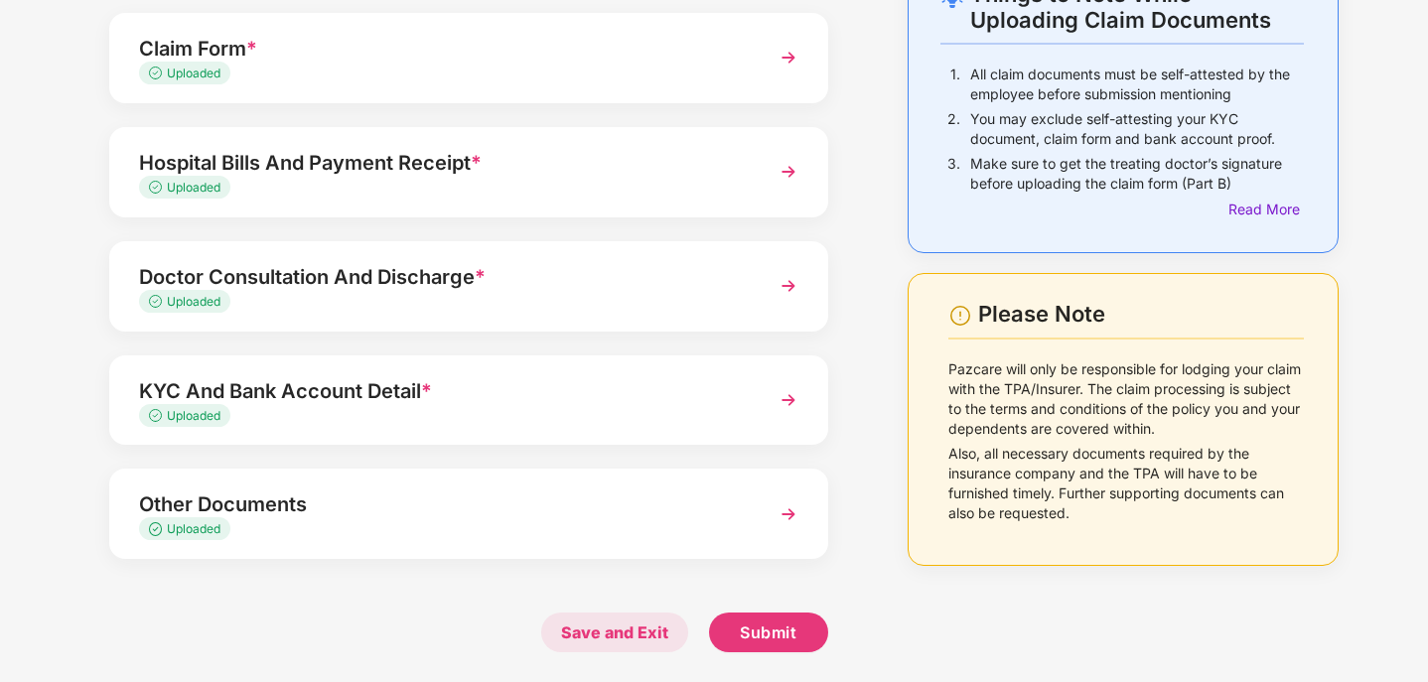
click at [627, 621] on span "Save and Exit" at bounding box center [614, 633] width 147 height 40
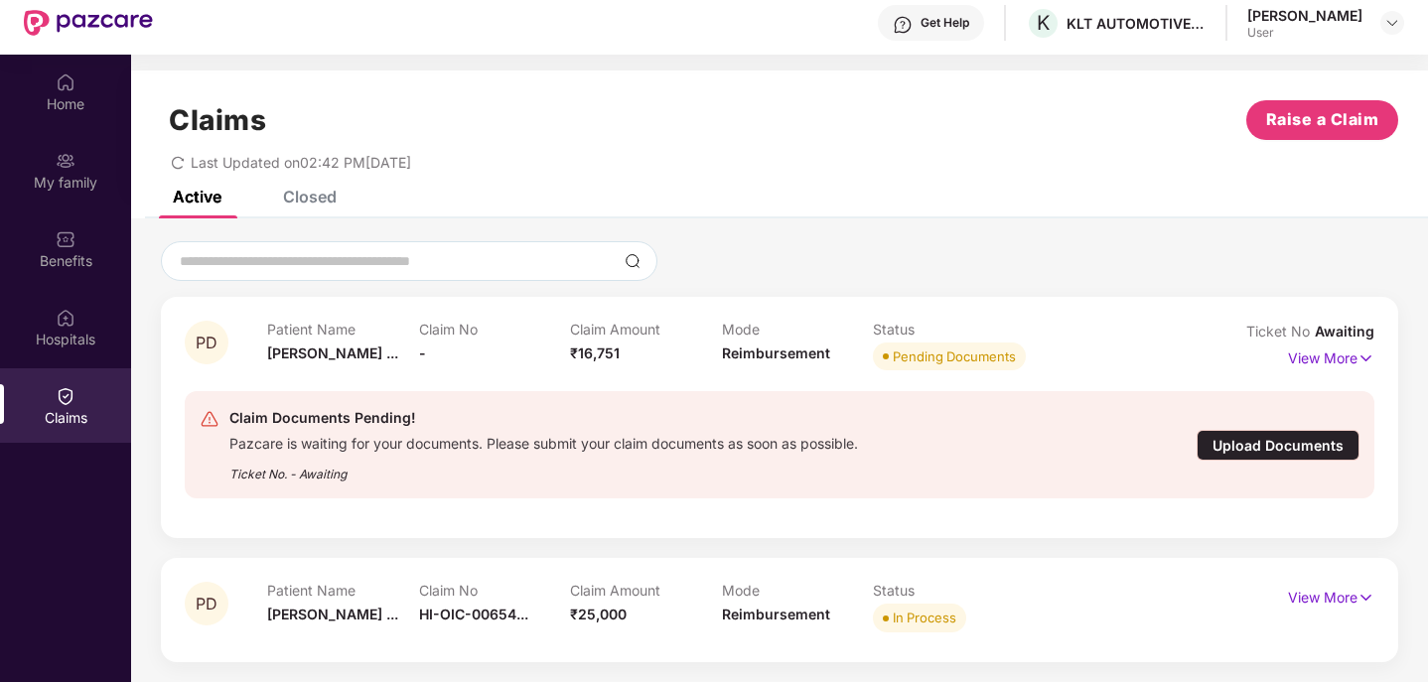
scroll to position [111, 0]
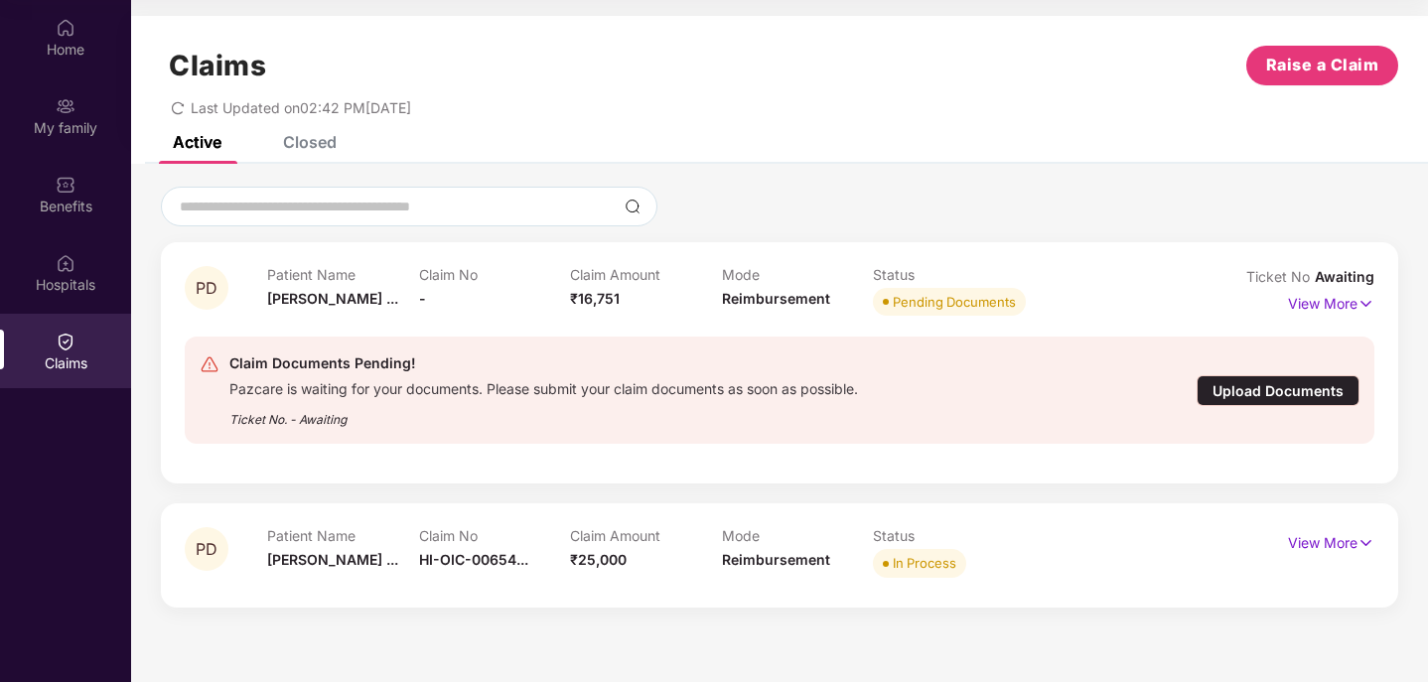
click at [1303, 386] on div "Upload Documents" at bounding box center [1277, 390] width 163 height 31
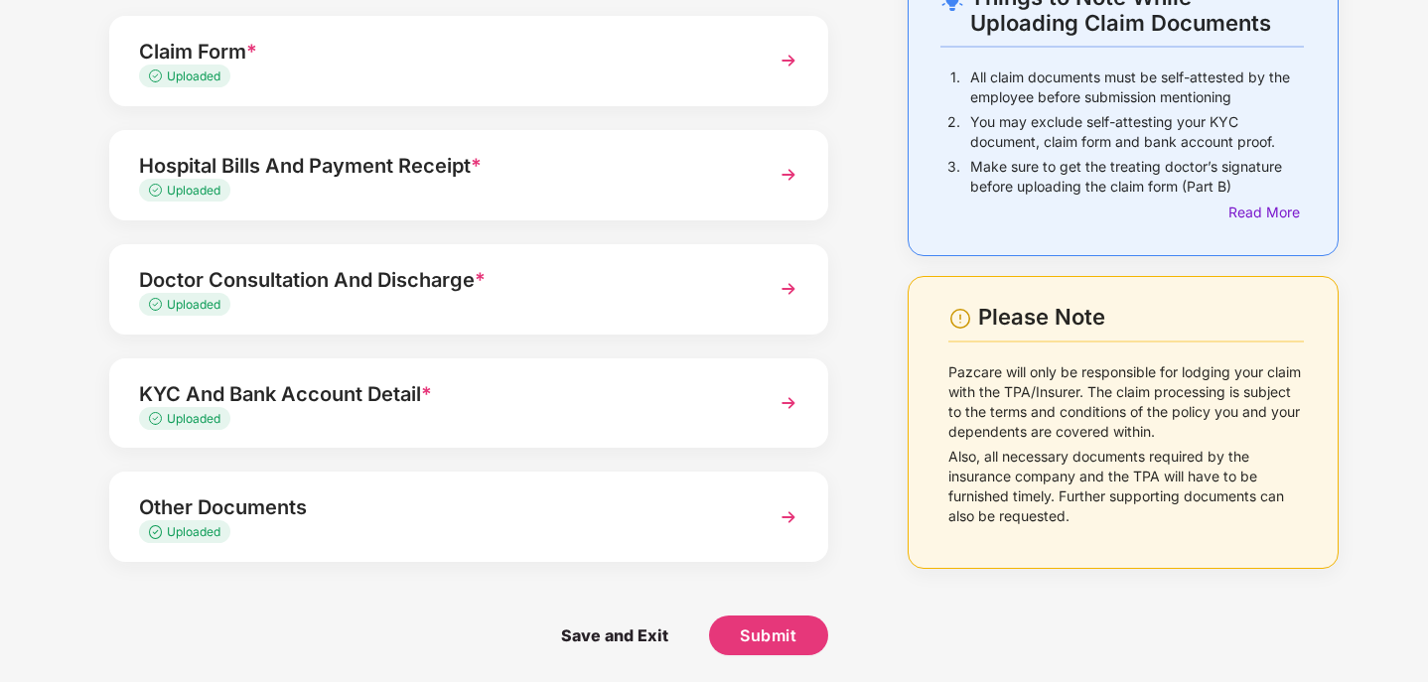
scroll to position [140, 0]
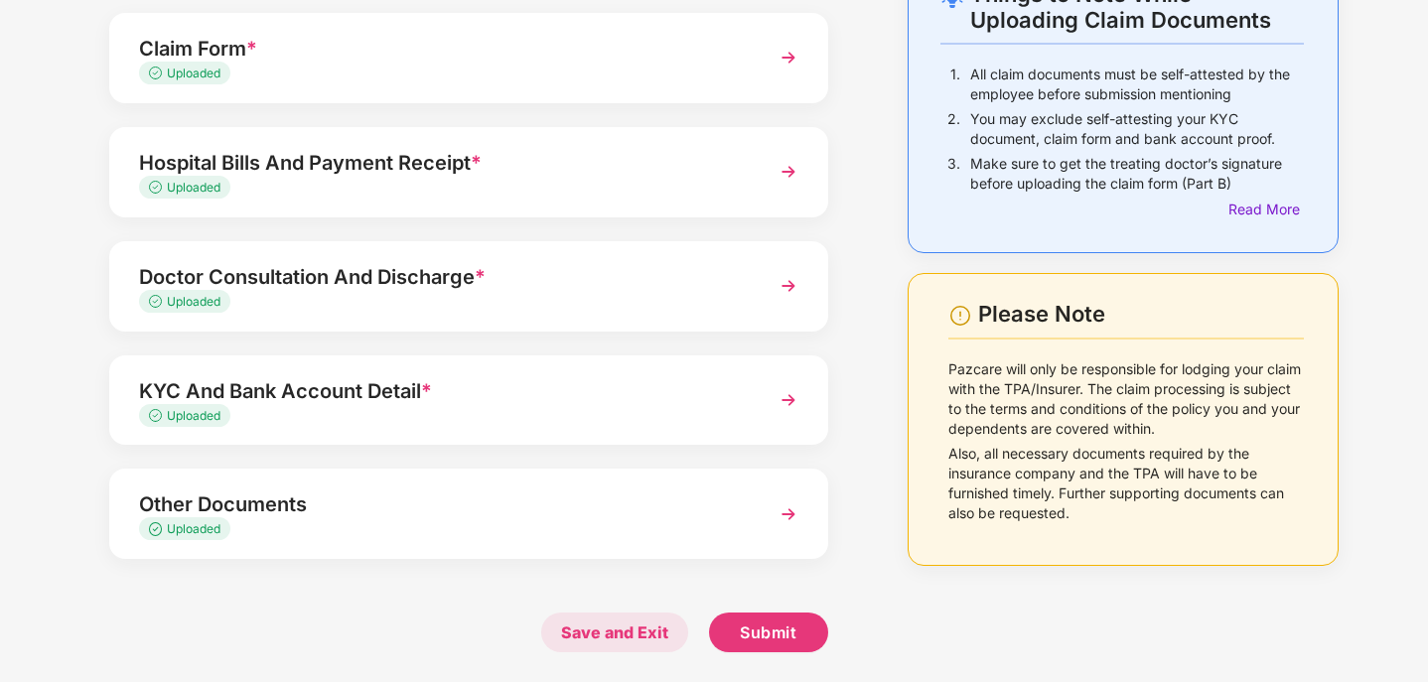
click at [620, 631] on span "Save and Exit" at bounding box center [614, 633] width 147 height 40
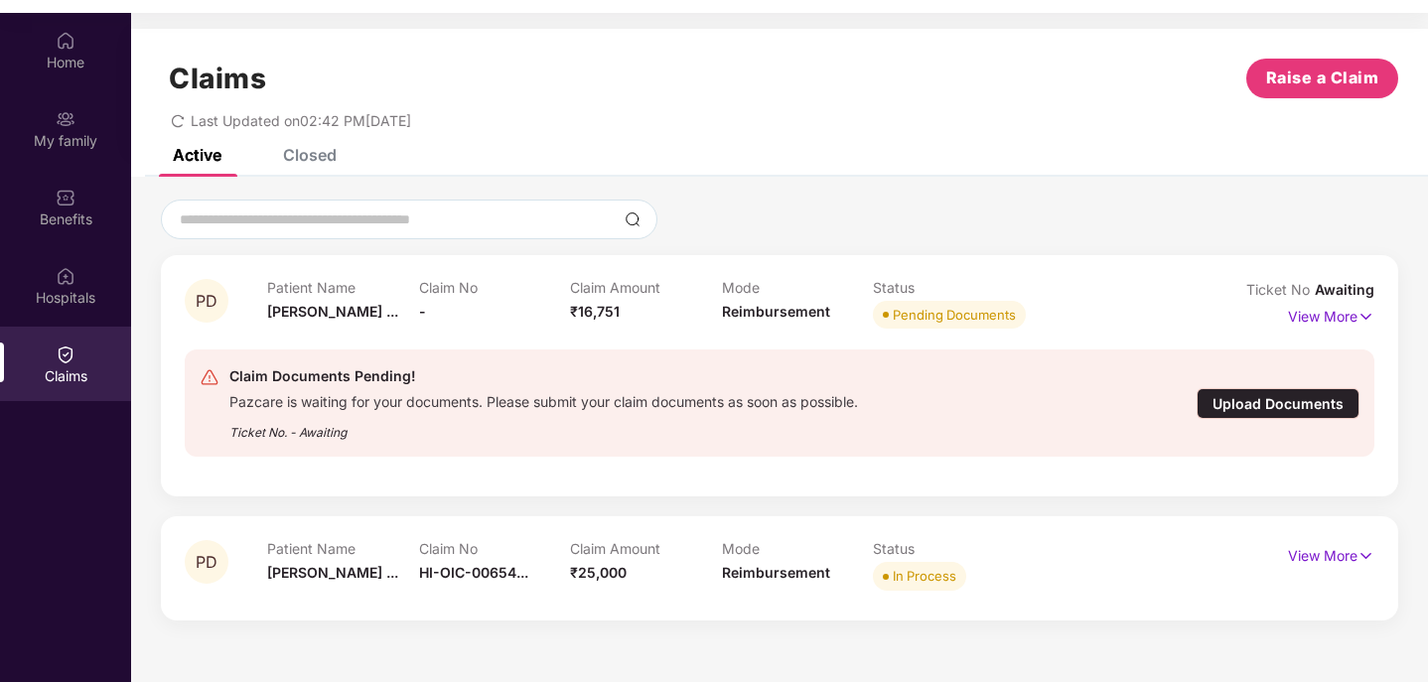
scroll to position [111, 0]
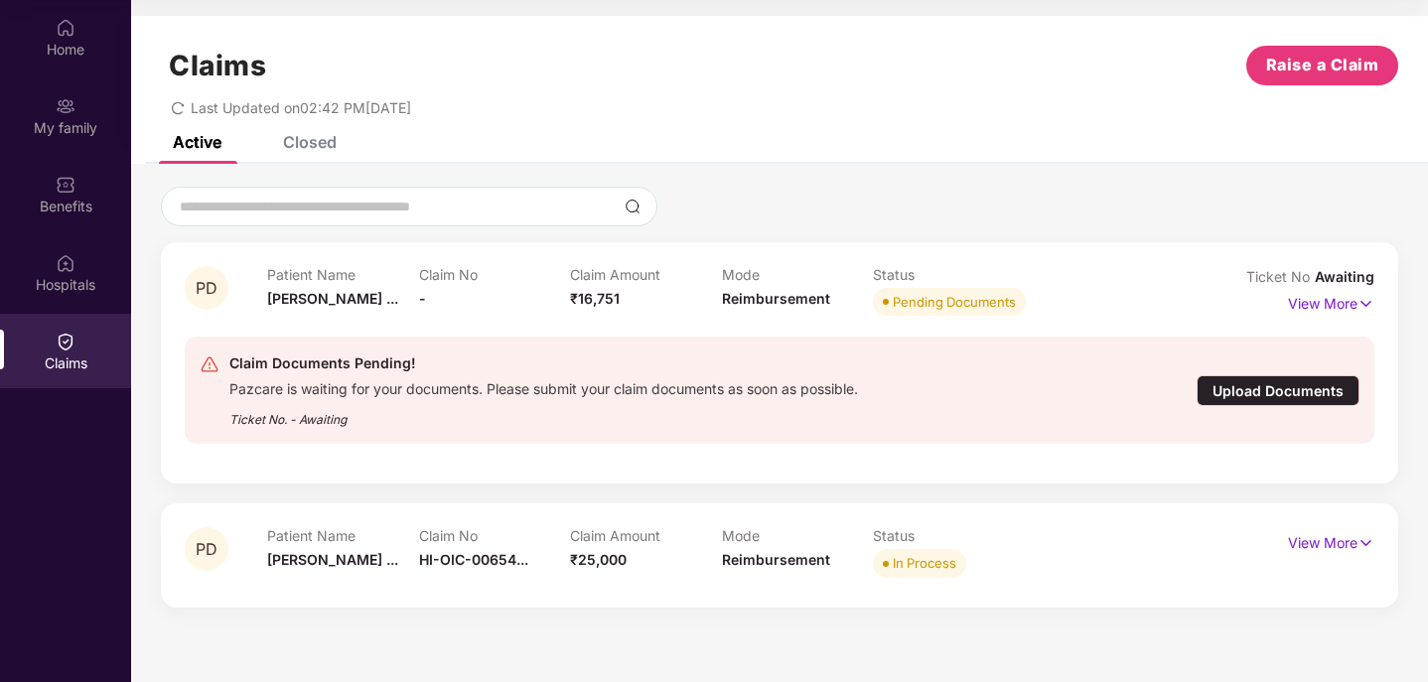
click at [1224, 396] on div "Upload Documents" at bounding box center [1277, 390] width 163 height 31
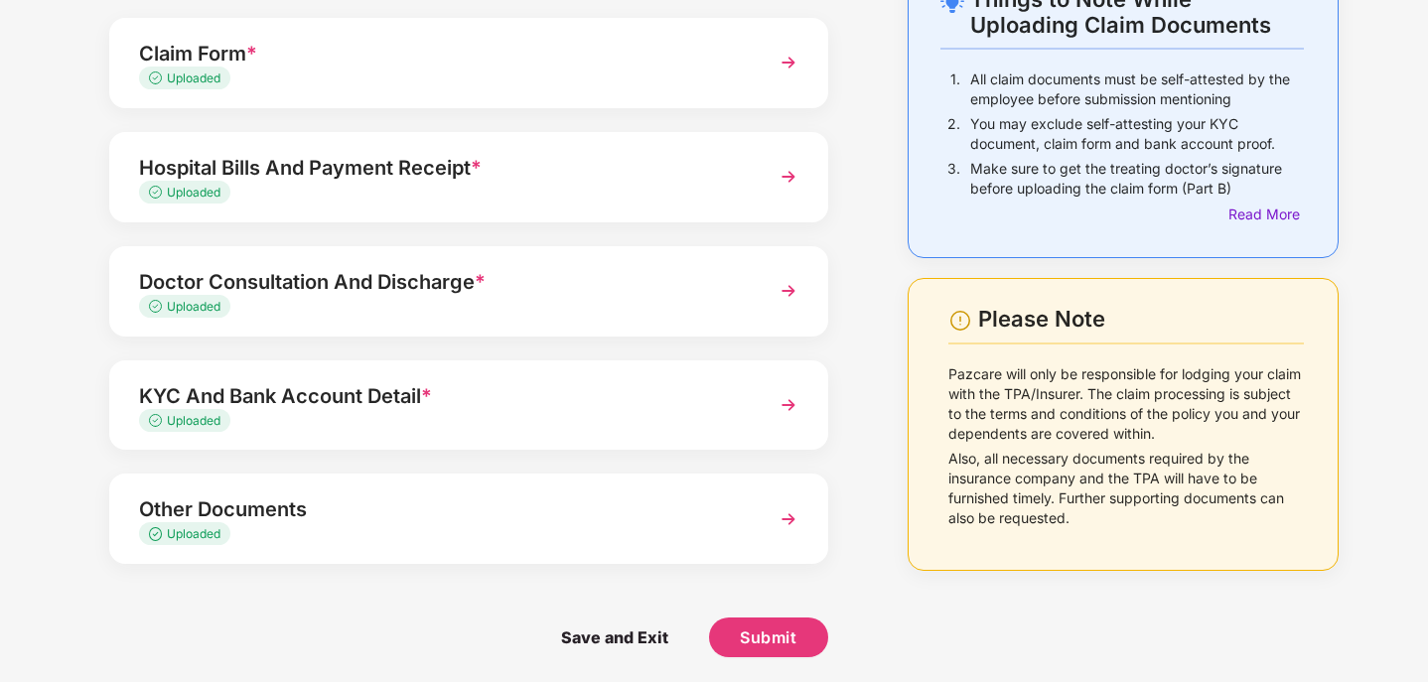
scroll to position [140, 0]
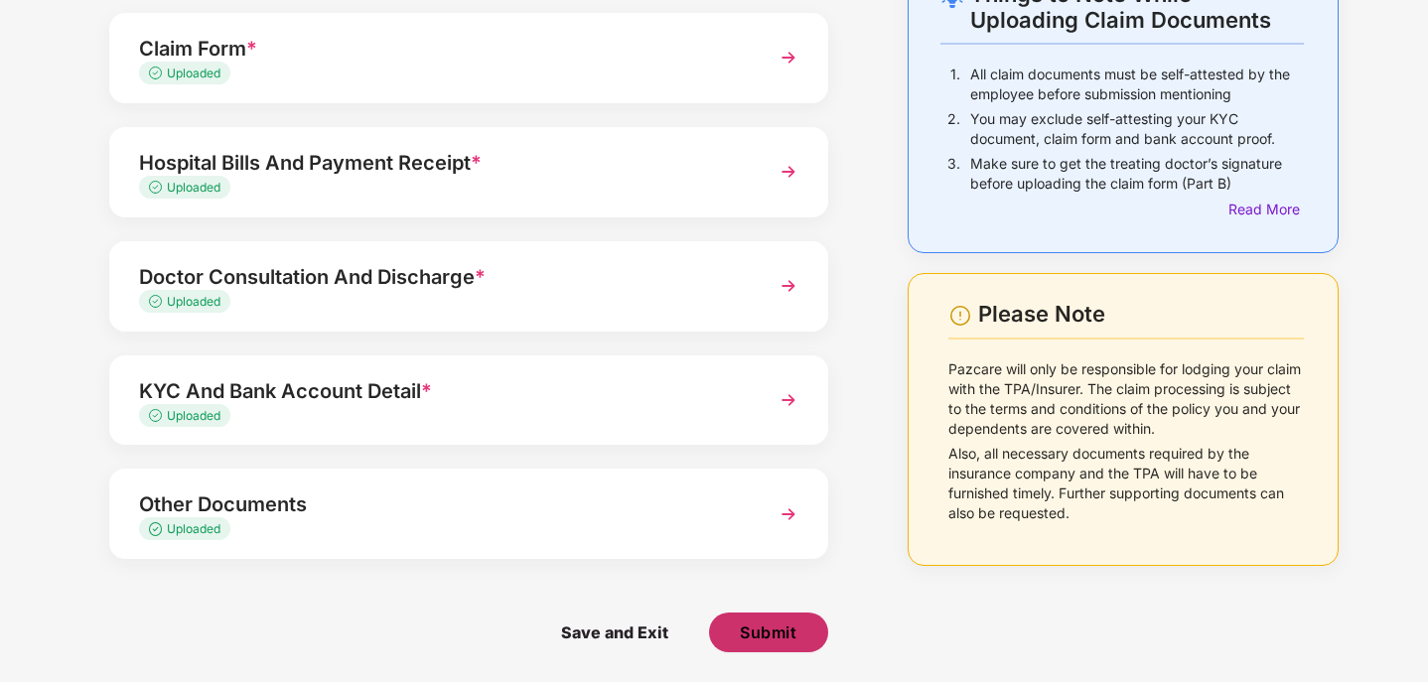
click at [753, 625] on span "Submit" at bounding box center [768, 632] width 57 height 22
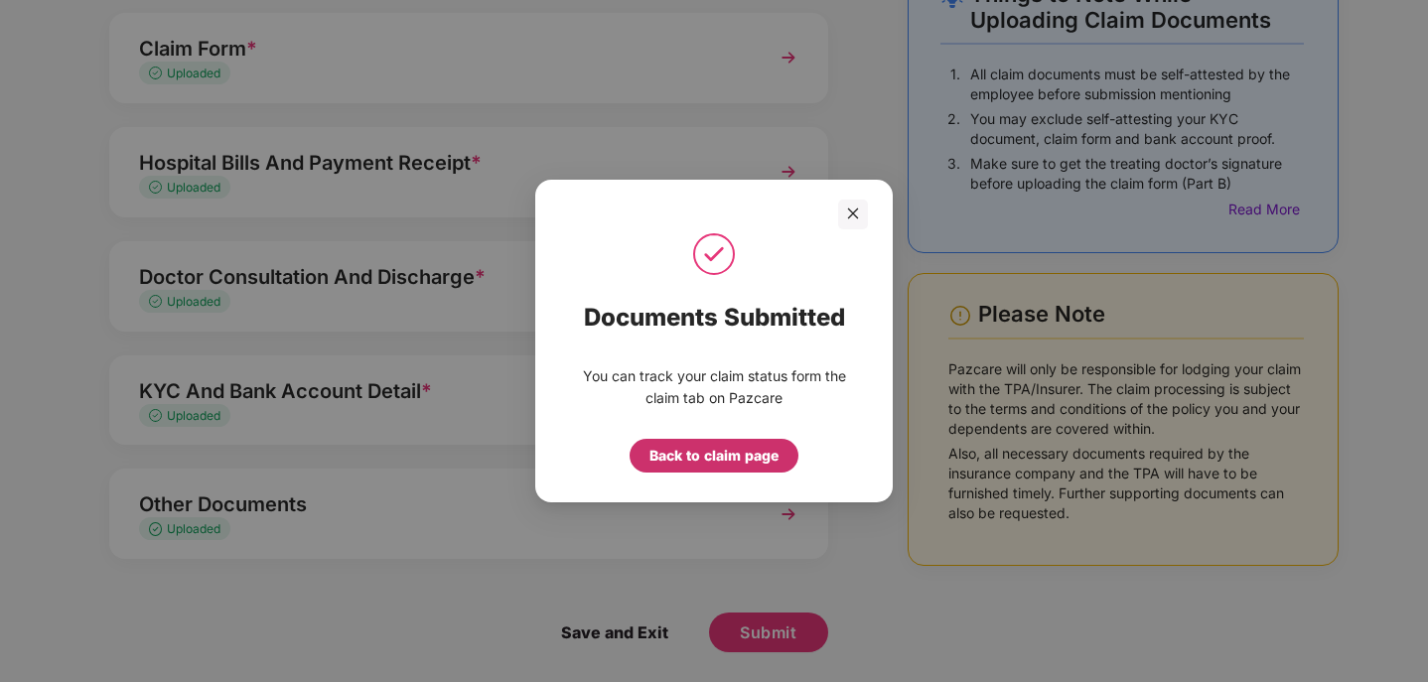
click at [681, 455] on div "Back to claim page" at bounding box center [713, 456] width 129 height 22
